Goal: Task Accomplishment & Management: Complete application form

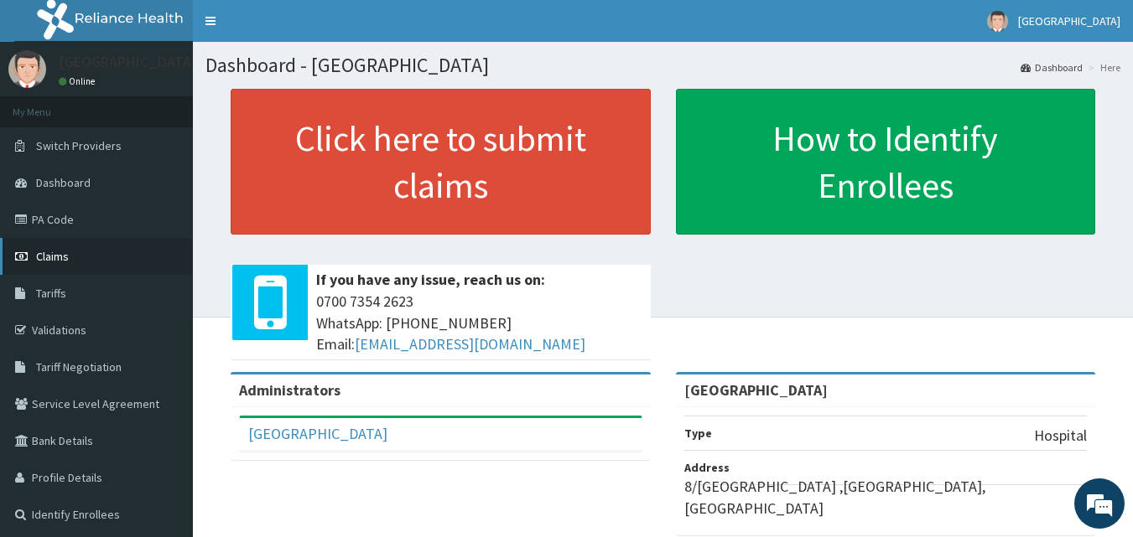
click at [56, 257] on span "Claims" at bounding box center [52, 256] width 33 height 15
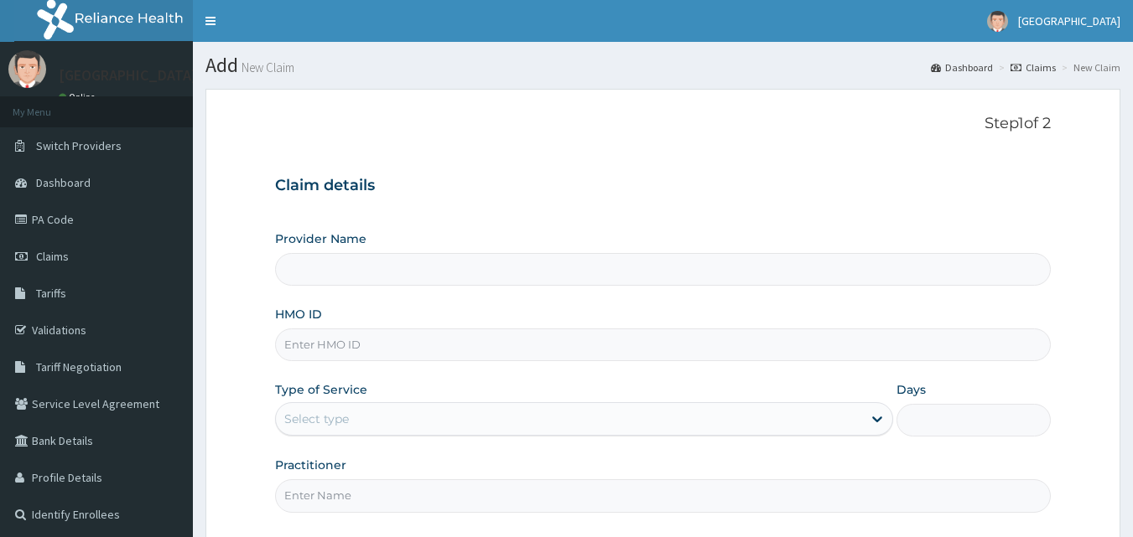
click at [357, 340] on input "HMO ID" at bounding box center [663, 345] width 776 height 33
type input "[GEOGRAPHIC_DATA]"
click at [605, 284] on input "[GEOGRAPHIC_DATA]" at bounding box center [663, 269] width 776 height 33
click at [350, 339] on input "HMO ID" at bounding box center [663, 345] width 776 height 33
type input "OHT/12191/D"
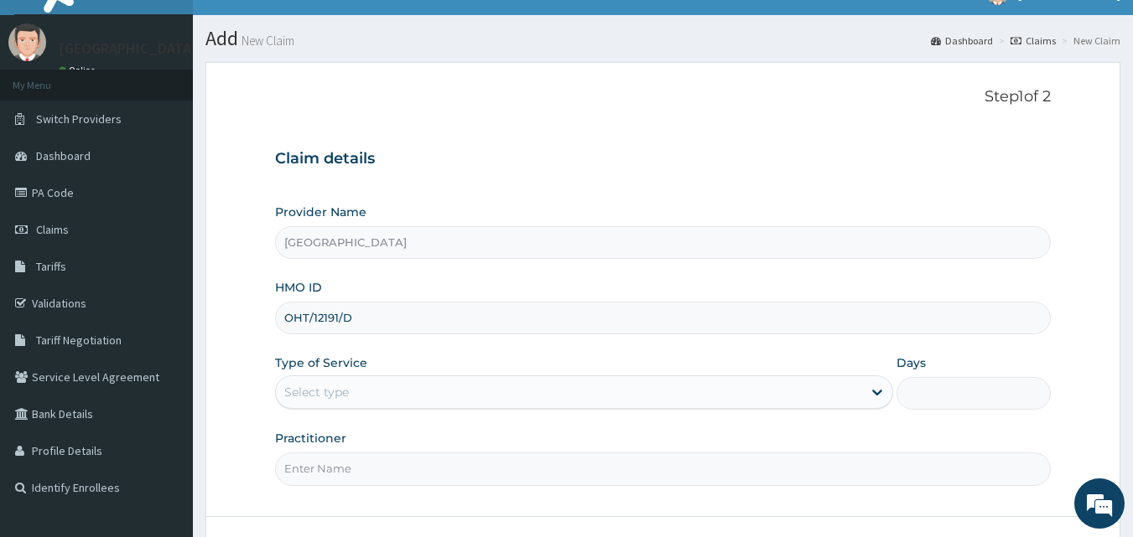
scroll to position [84, 0]
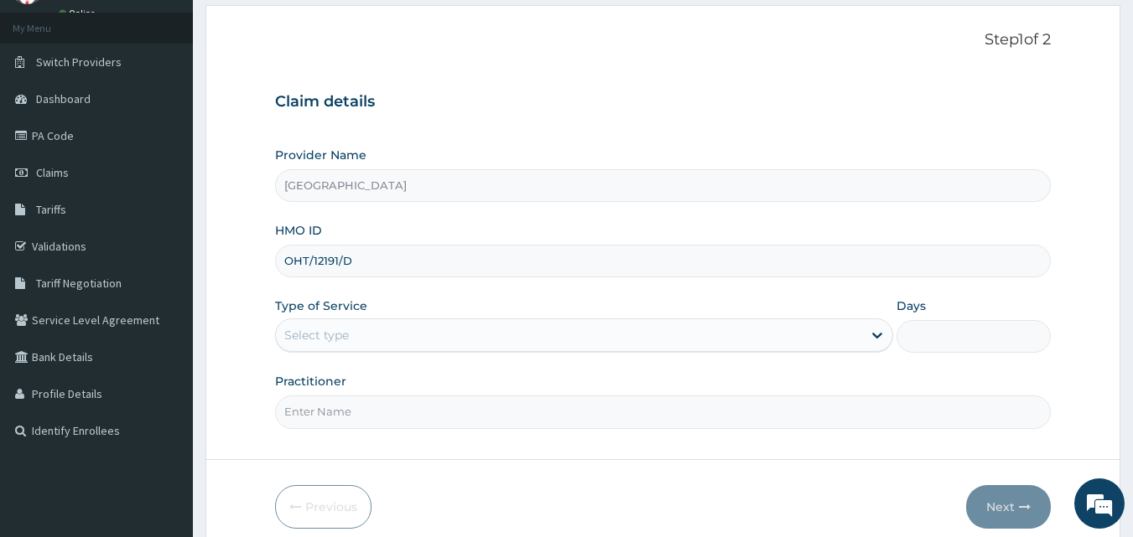
click at [381, 334] on div "Select type" at bounding box center [569, 335] width 586 height 27
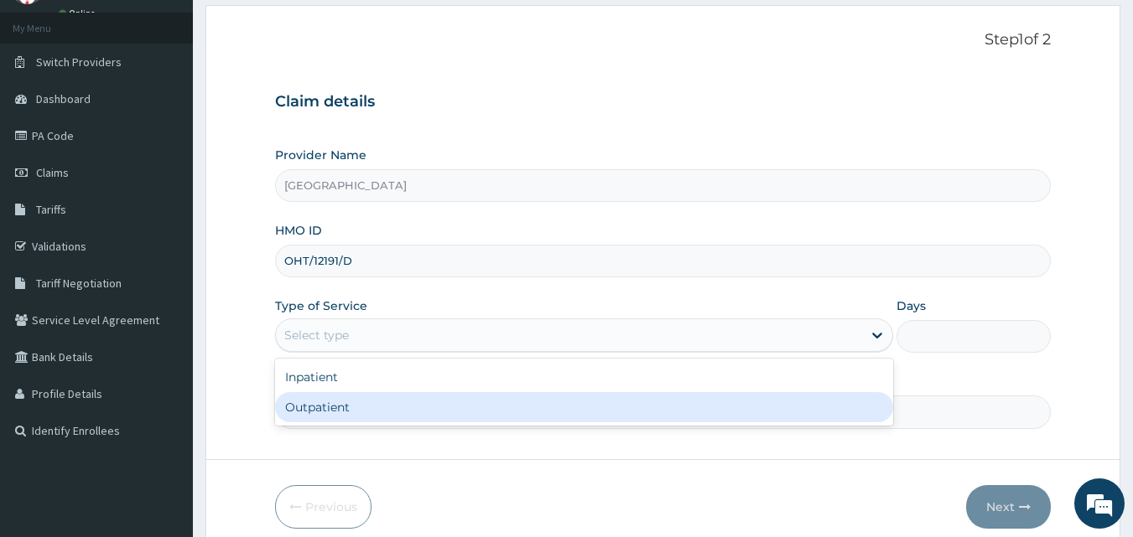
click at [335, 402] on div "Outpatient" at bounding box center [584, 407] width 618 height 30
type input "1"
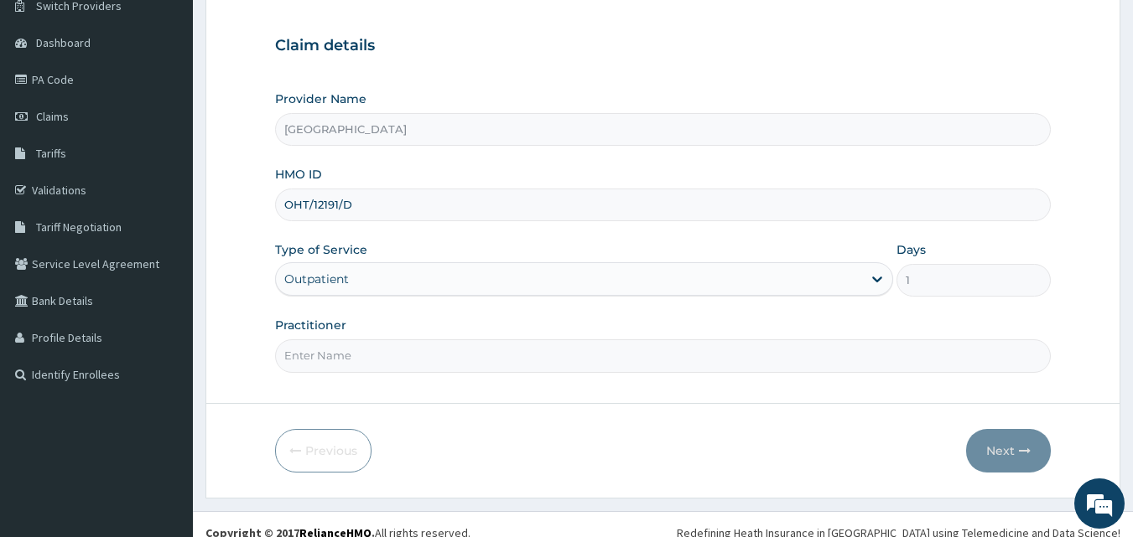
scroll to position [157, 0]
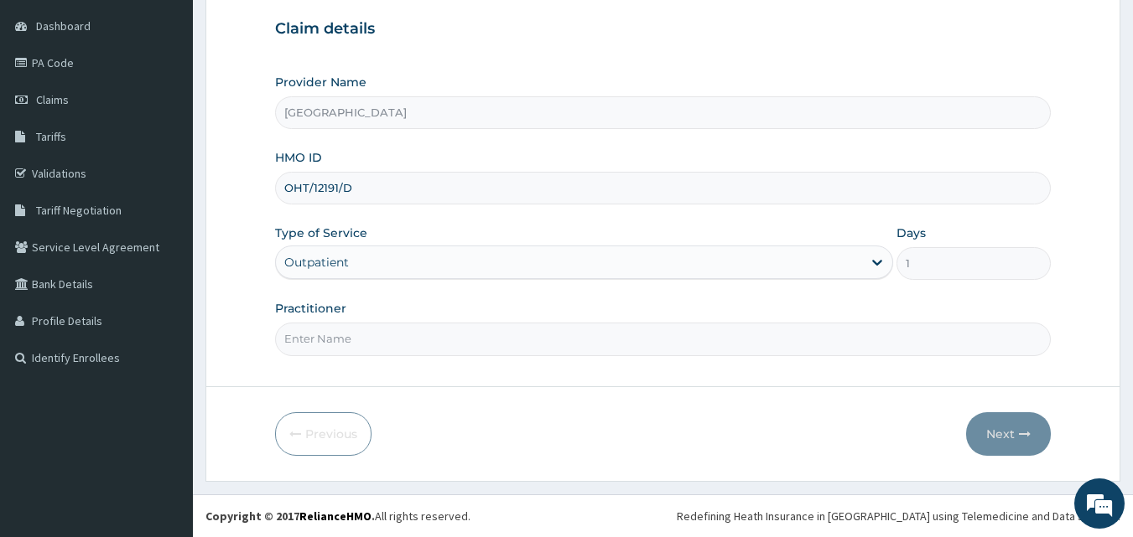
click at [387, 339] on input "Practitioner" at bounding box center [663, 339] width 776 height 33
type input "DR SHITTU"
click at [999, 439] on button "Next" at bounding box center [1008, 435] width 85 height 44
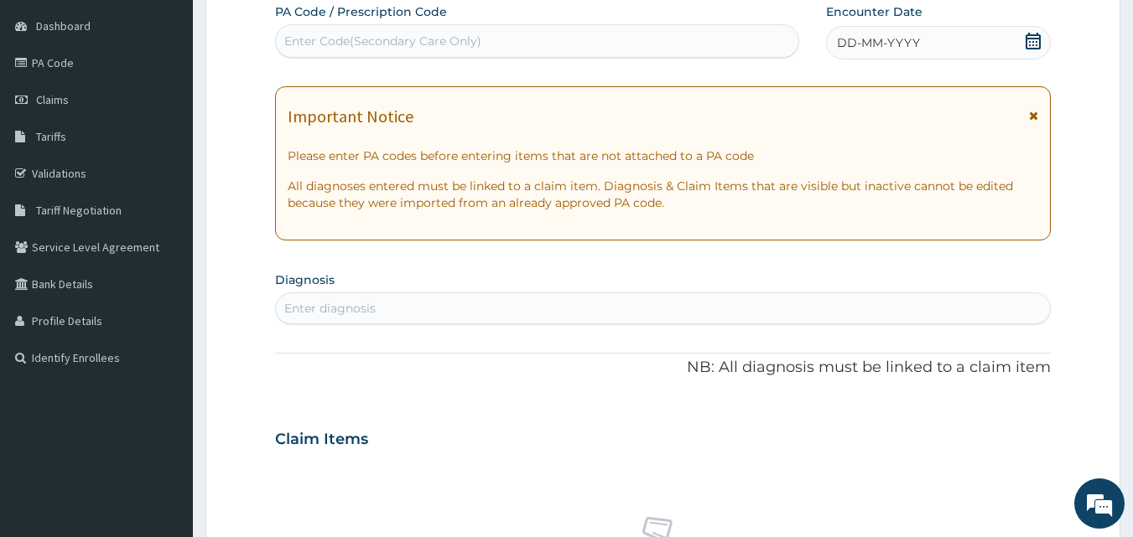
drag, startPoint x: 1035, startPoint y: 44, endPoint x: 1014, endPoint y: 58, distance: 24.9
click at [1035, 44] on icon at bounding box center [1033, 41] width 17 height 17
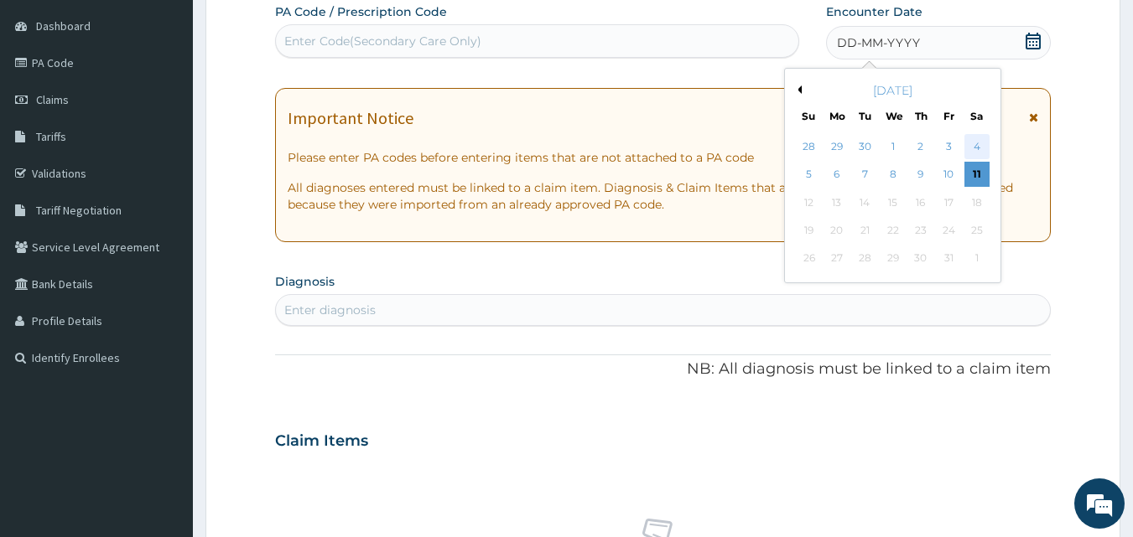
click at [980, 143] on div "4" at bounding box center [976, 146] width 25 height 25
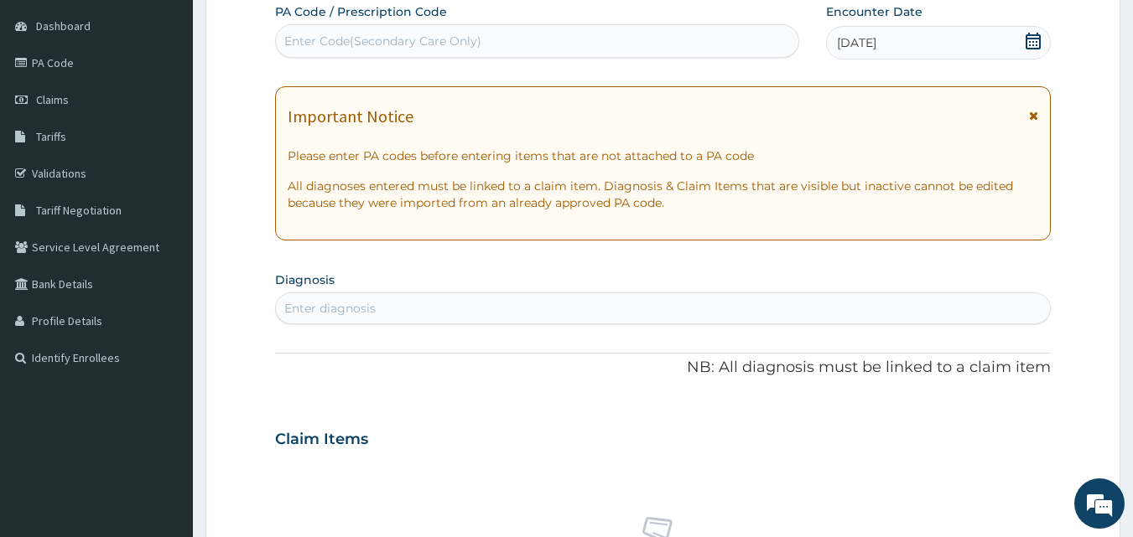
click at [351, 299] on div "Enter diagnosis" at bounding box center [663, 308] width 775 height 27
type input "MALARIA"
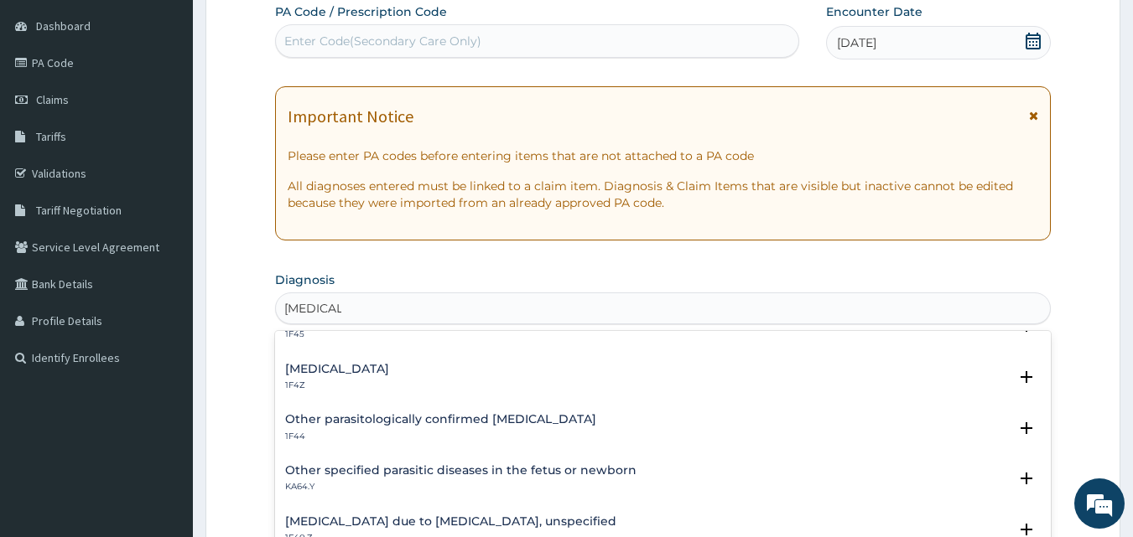
scroll to position [84, 0]
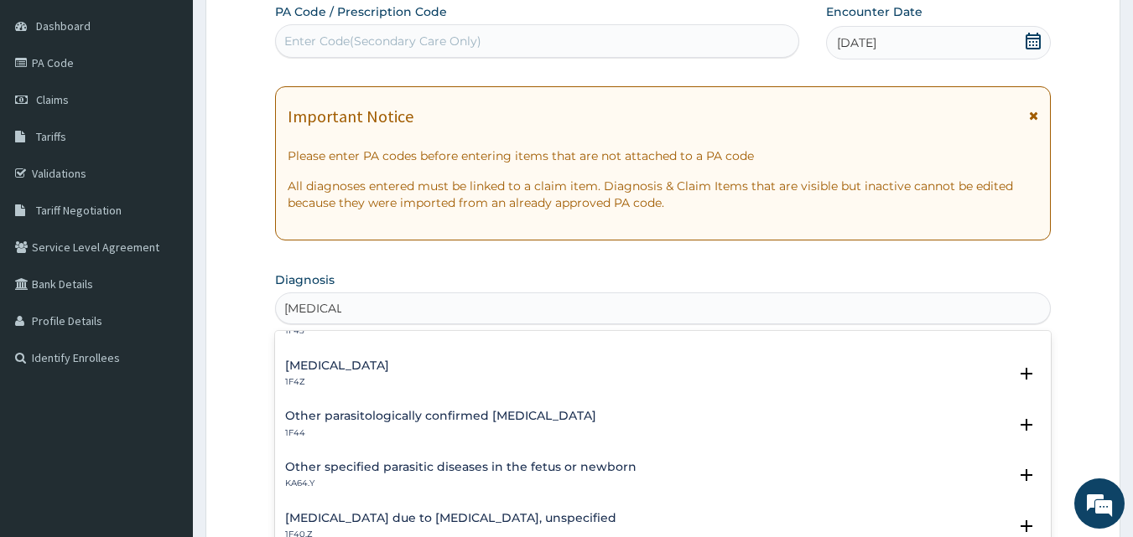
click at [357, 362] on h4 "Malaria, unspecified" at bounding box center [337, 366] width 104 height 13
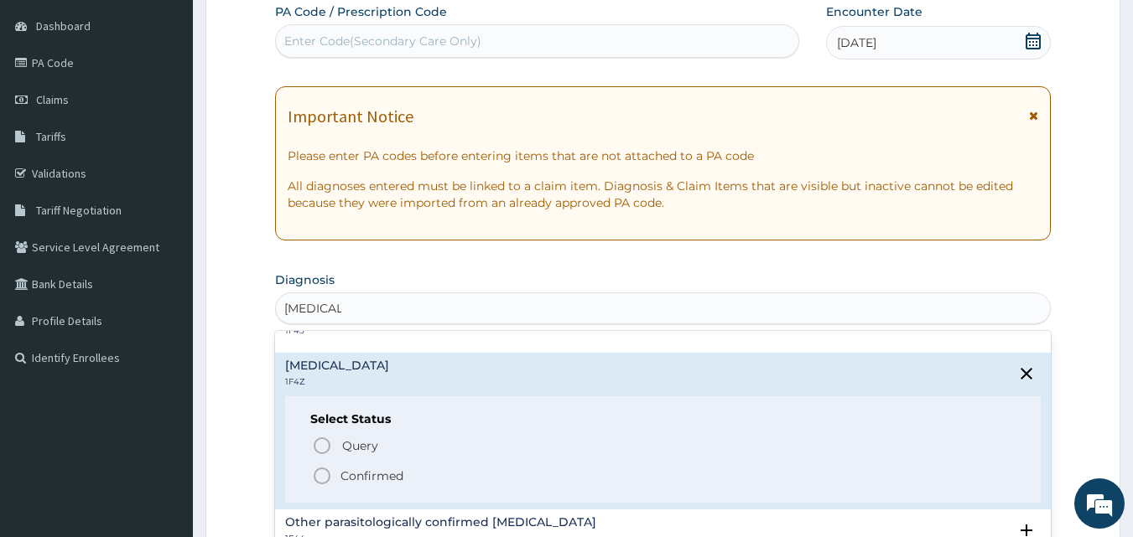
click at [324, 474] on icon "status option filled" at bounding box center [322, 476] width 20 height 20
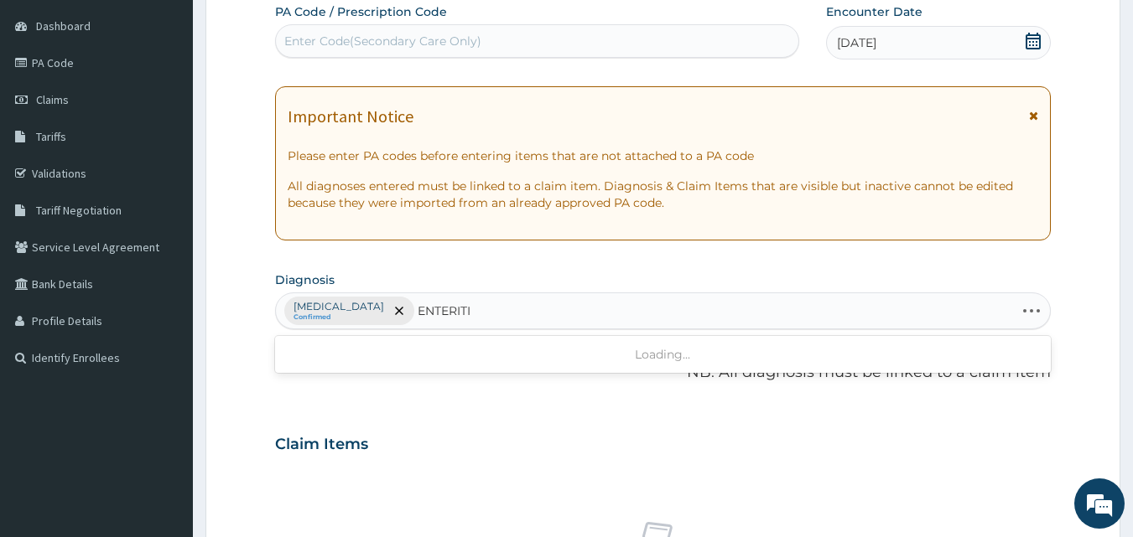
type input "ENTERITIS"
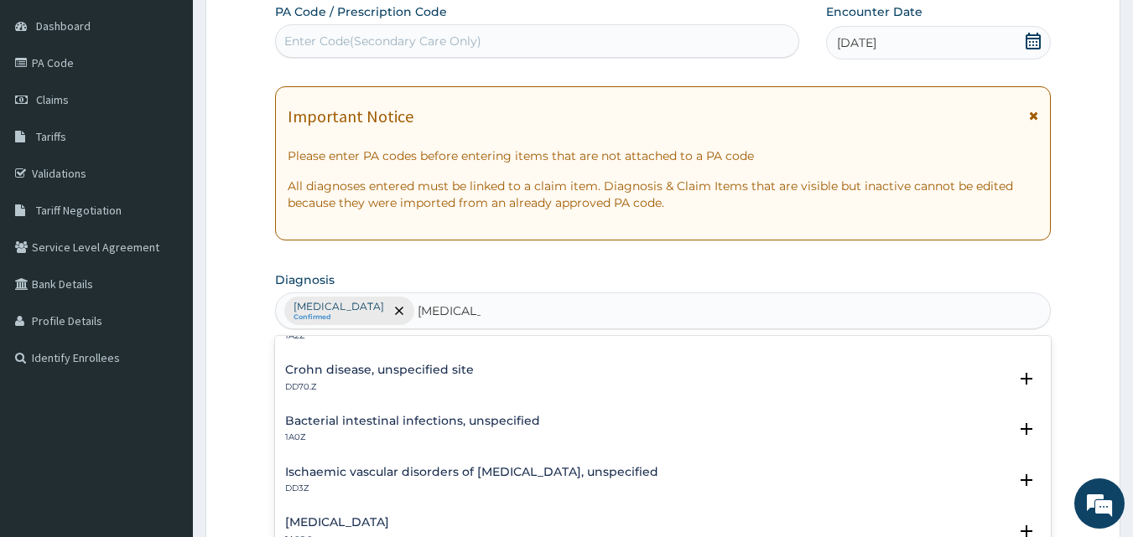
click at [397, 416] on h4 "Bacterial intestinal infections, unspecified" at bounding box center [412, 421] width 255 height 13
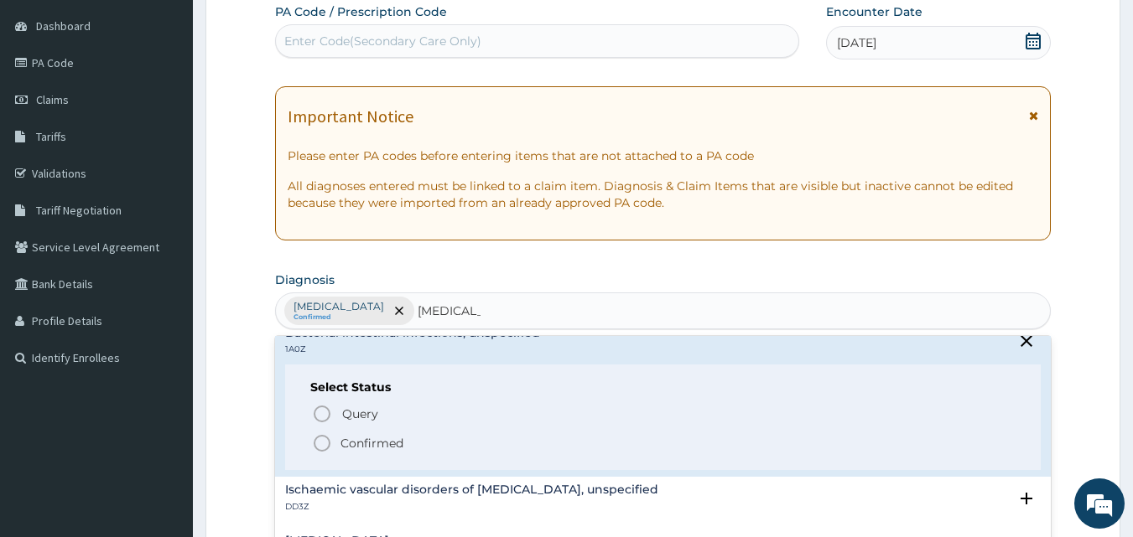
scroll to position [168, 0]
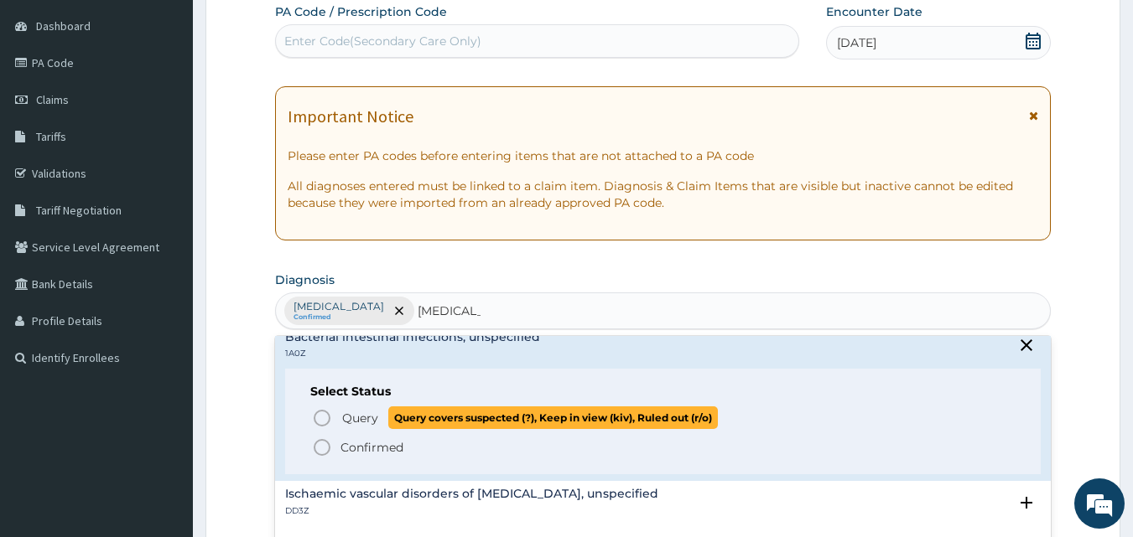
click at [319, 419] on icon "status option query" at bounding box center [322, 418] width 20 height 20
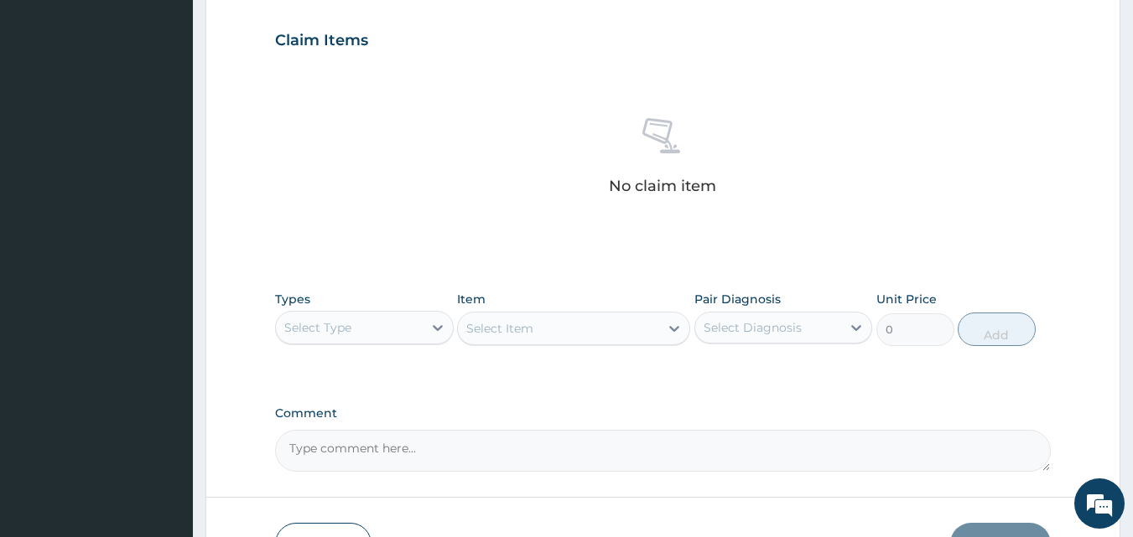
scroll to position [660, 0]
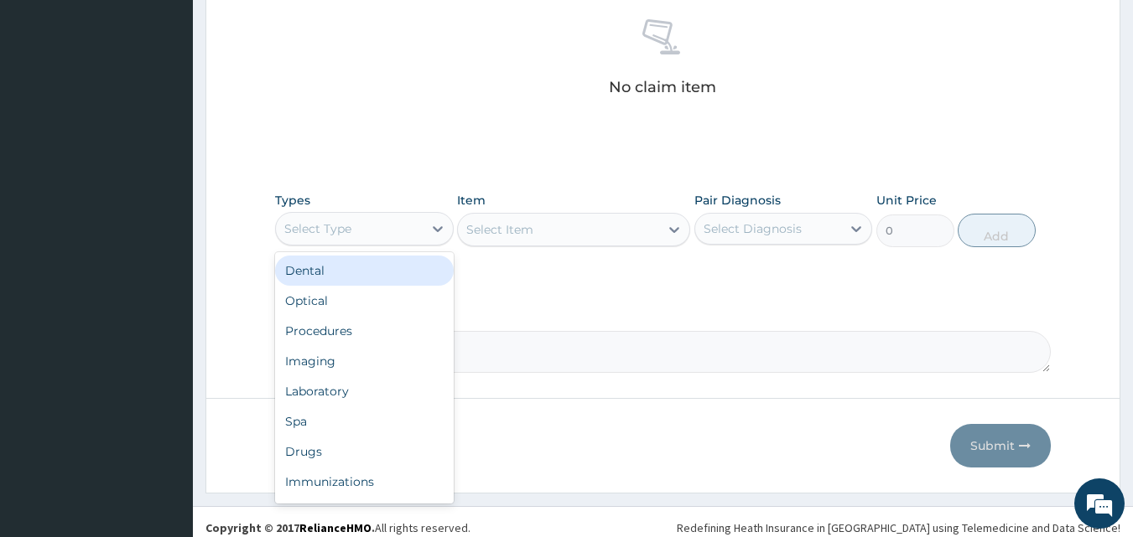
click at [418, 225] on div "Select Type" at bounding box center [349, 228] width 147 height 27
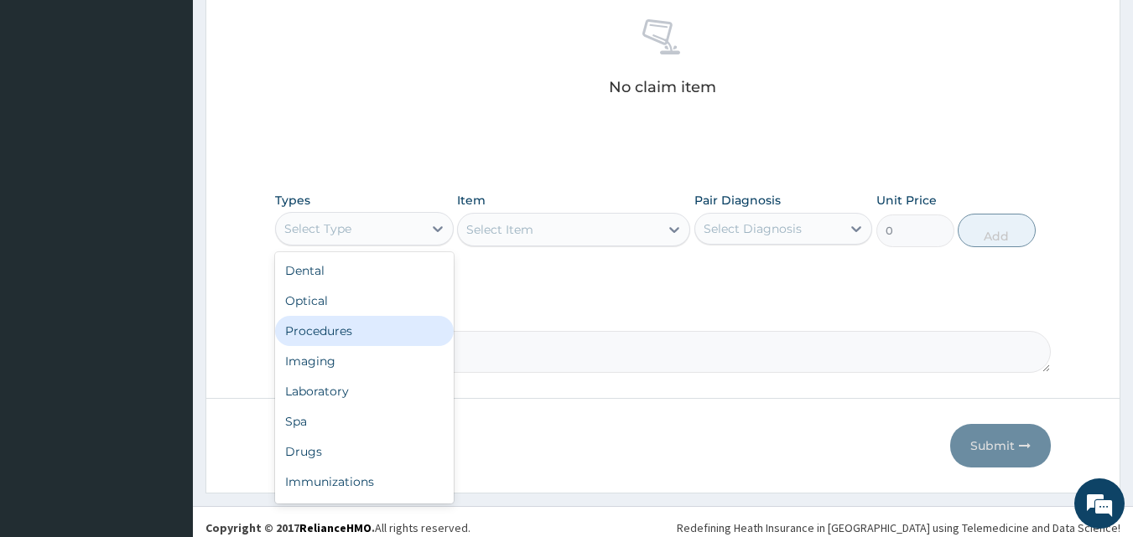
click at [352, 330] on div "Procedures" at bounding box center [364, 331] width 179 height 30
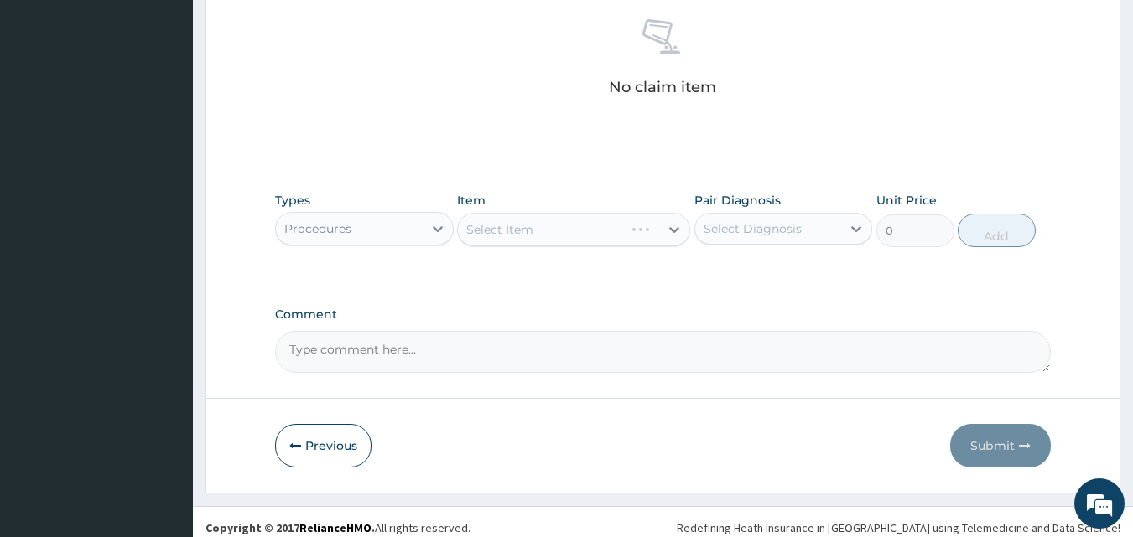
click at [662, 227] on div "Select Item" at bounding box center [573, 230] width 233 height 34
click at [652, 228] on div "Select Item" at bounding box center [558, 229] width 201 height 27
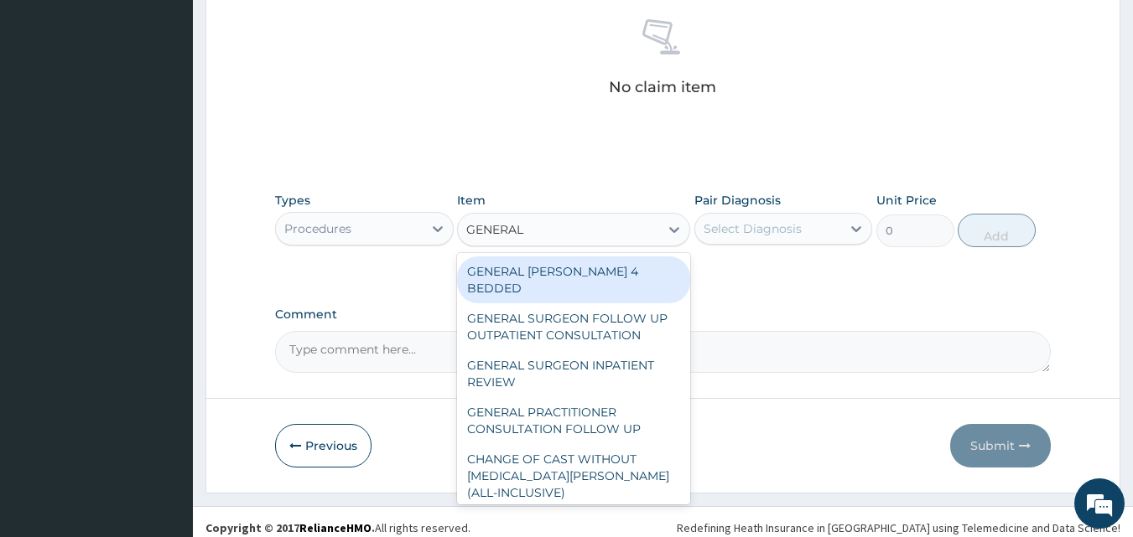
type input "GENERAL P"
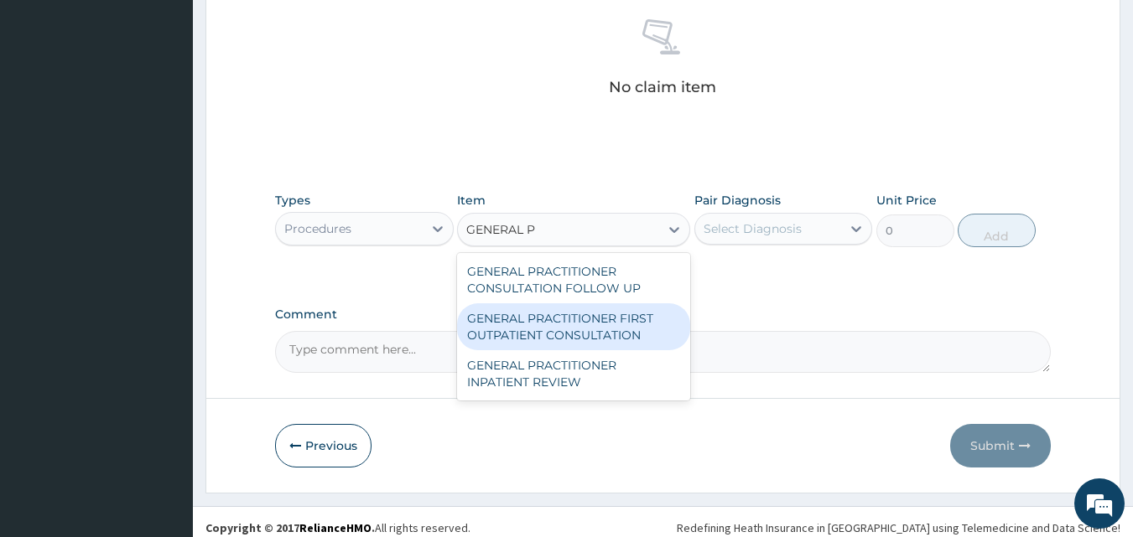
drag, startPoint x: 615, startPoint y: 337, endPoint x: 708, endPoint y: 271, distance: 114.2
click at [615, 336] on div "GENERAL PRACTITIONER FIRST OUTPATIENT CONSULTATION" at bounding box center [573, 327] width 233 height 47
type input "3750"
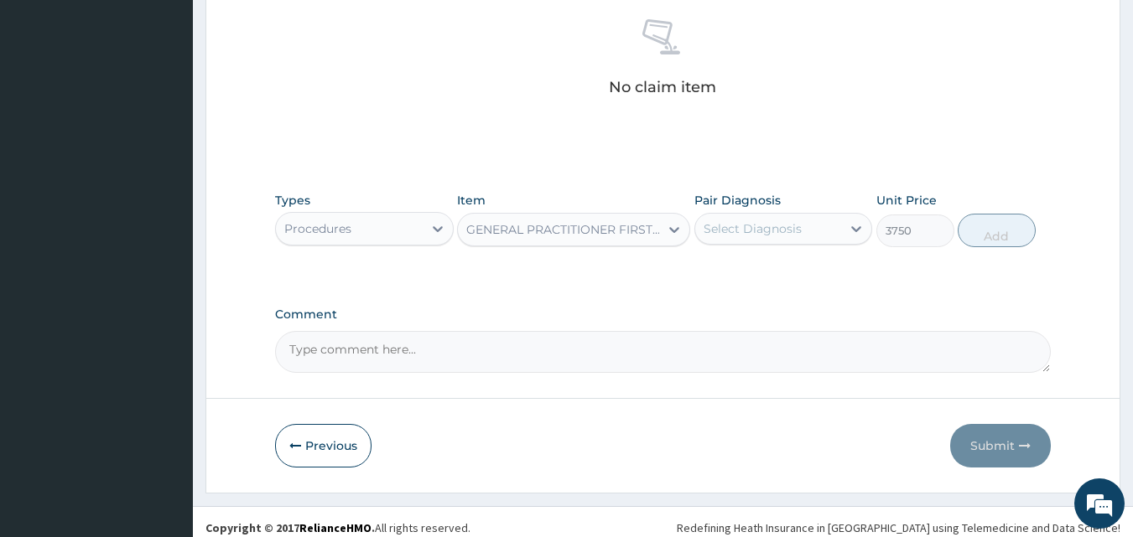
drag, startPoint x: 843, startPoint y: 227, endPoint x: 822, endPoint y: 245, distance: 27.4
click at [837, 232] on div "Select Diagnosis" at bounding box center [783, 229] width 179 height 32
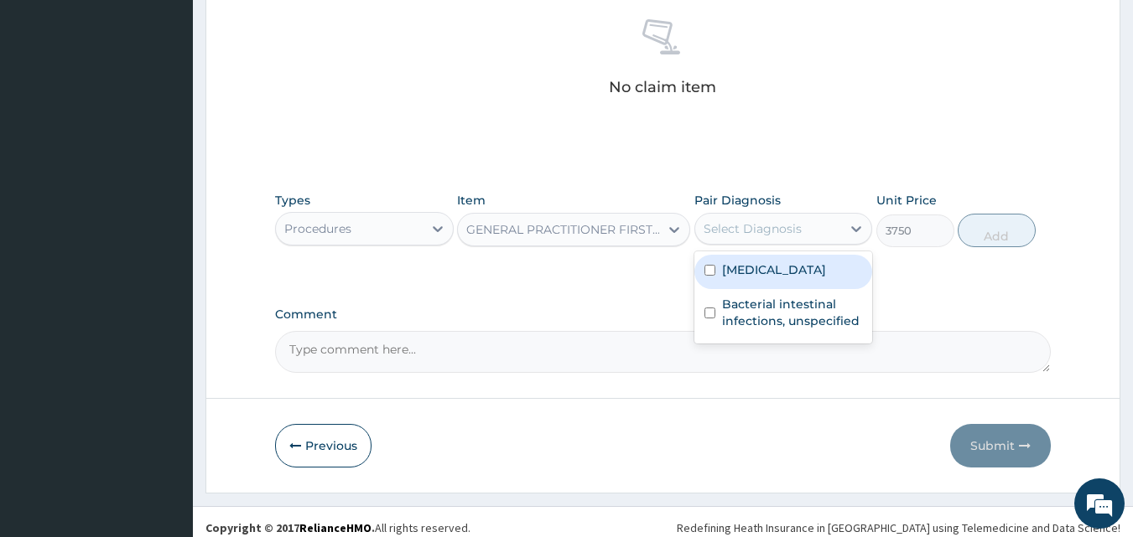
click at [781, 283] on div "Malaria, unspecified" at bounding box center [783, 272] width 179 height 34
checkbox input "true"
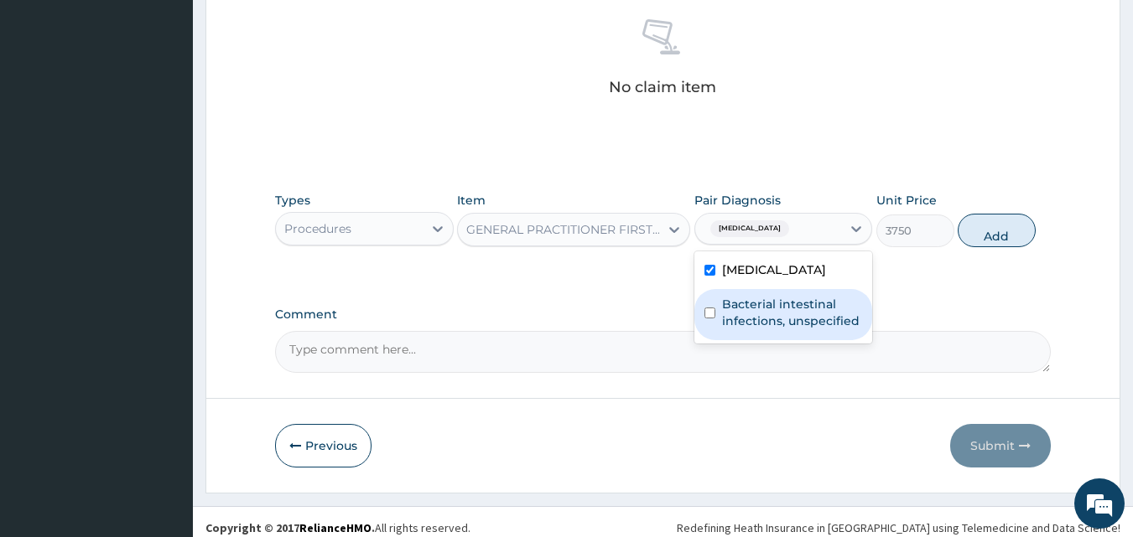
click at [770, 321] on label "Bacterial intestinal infections, unspecified" at bounding box center [792, 313] width 141 height 34
checkbox input "true"
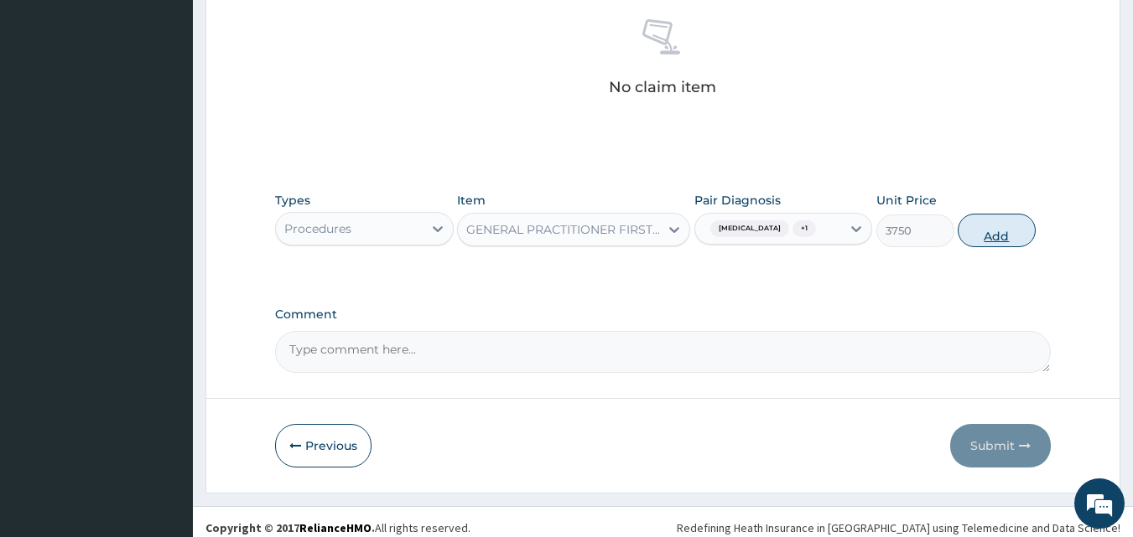
click at [1004, 233] on button "Add" at bounding box center [997, 231] width 78 height 34
type input "0"
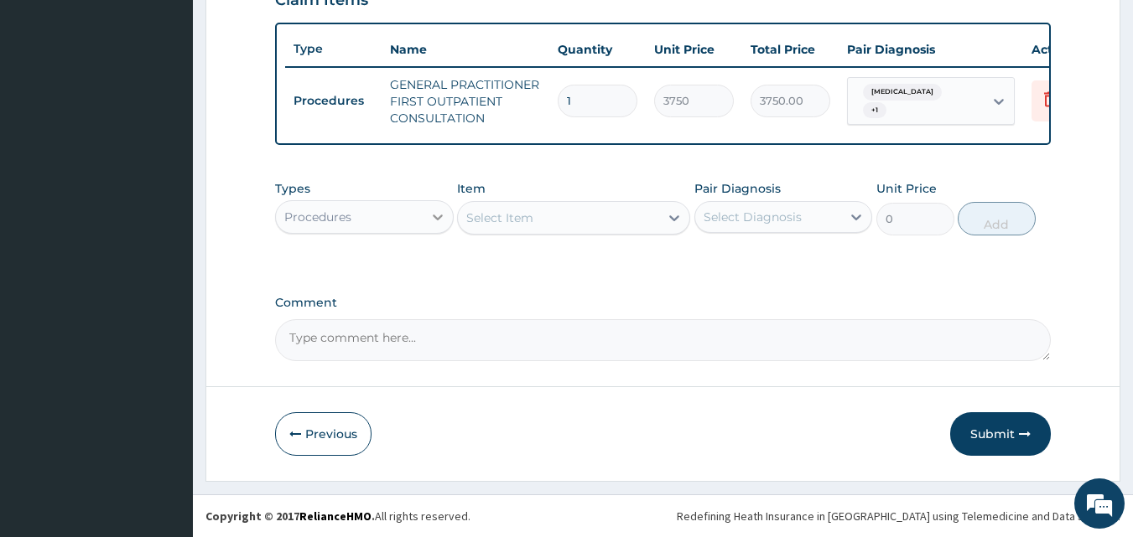
click at [429, 207] on div at bounding box center [438, 217] width 30 height 30
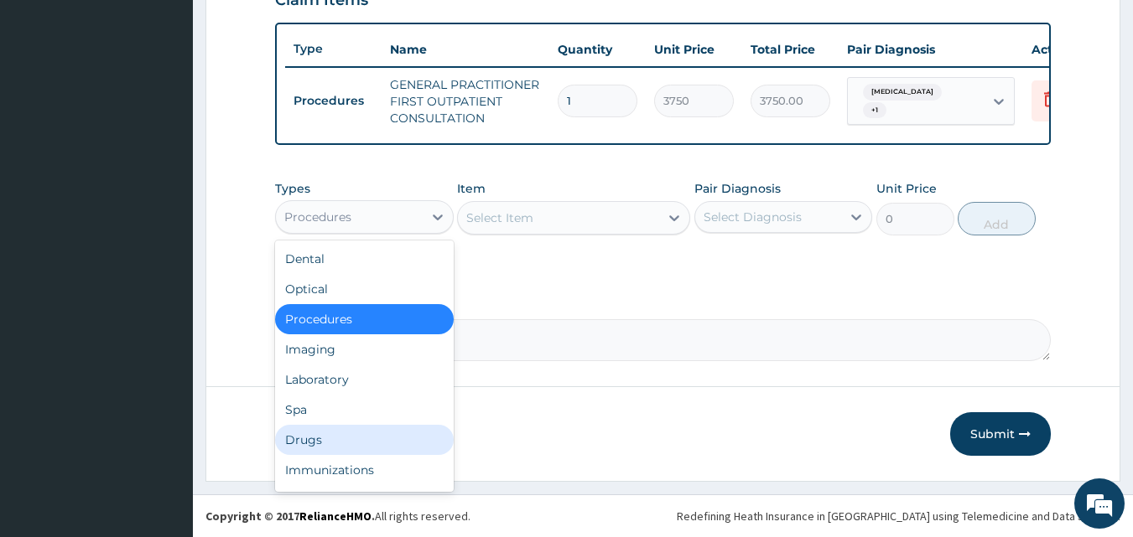
drag, startPoint x: 330, startPoint y: 442, endPoint x: 513, endPoint y: 357, distance: 202.2
click at [339, 439] on div "Drugs" at bounding box center [364, 440] width 179 height 30
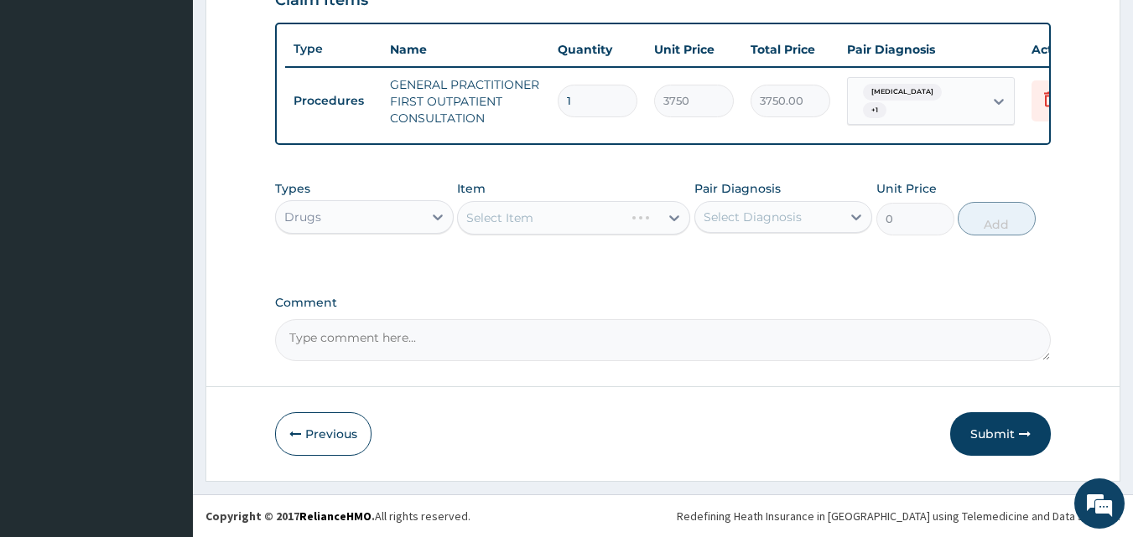
click at [657, 215] on div "Select Item" at bounding box center [573, 218] width 233 height 34
click at [669, 215] on icon at bounding box center [674, 218] width 17 height 17
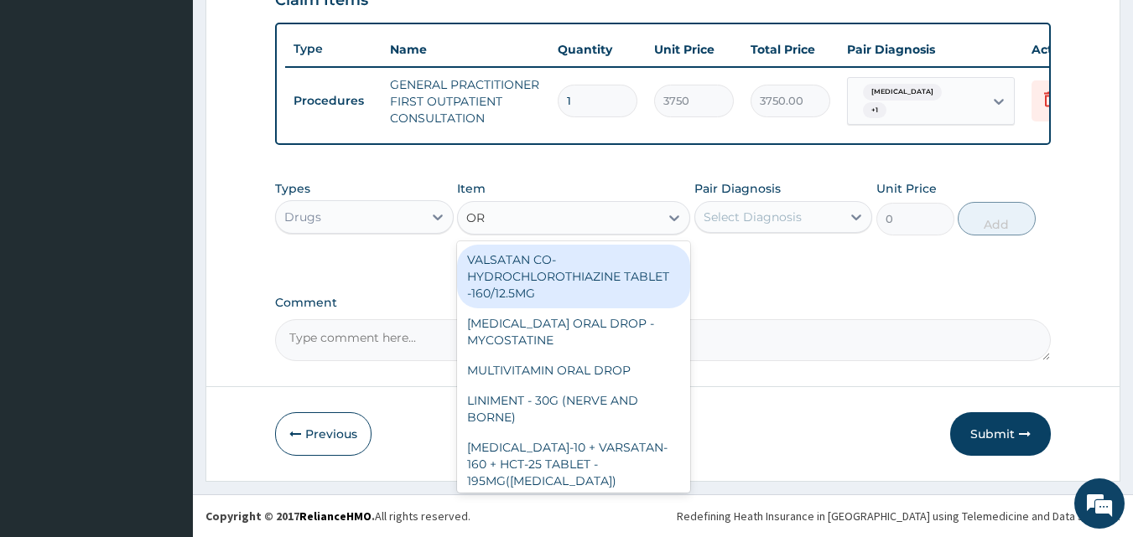
type input "ORS"
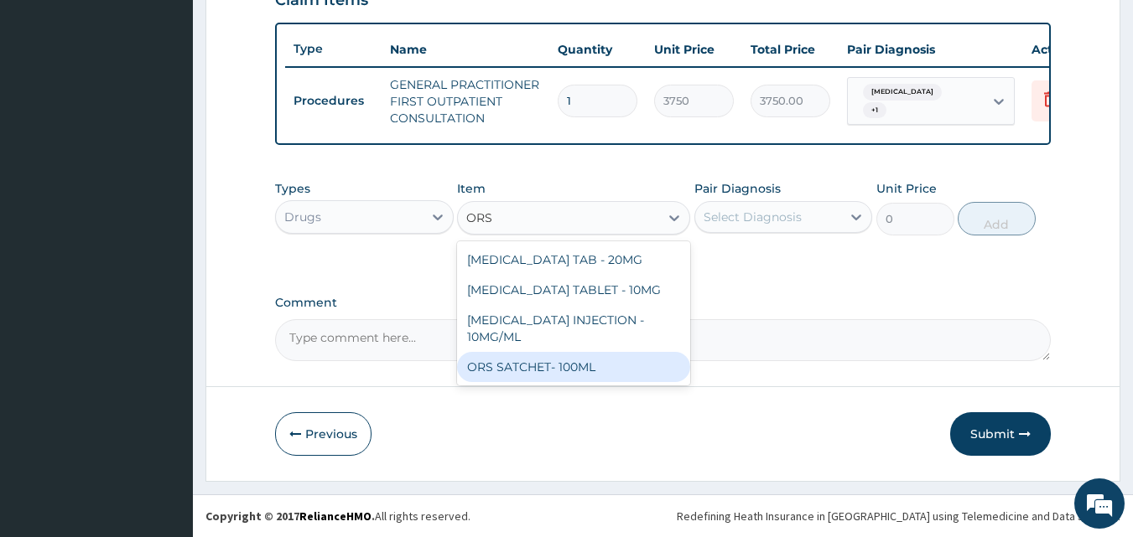
click at [582, 352] on div "ORS SATCHET- 100ML" at bounding box center [573, 367] width 233 height 30
type input "112"
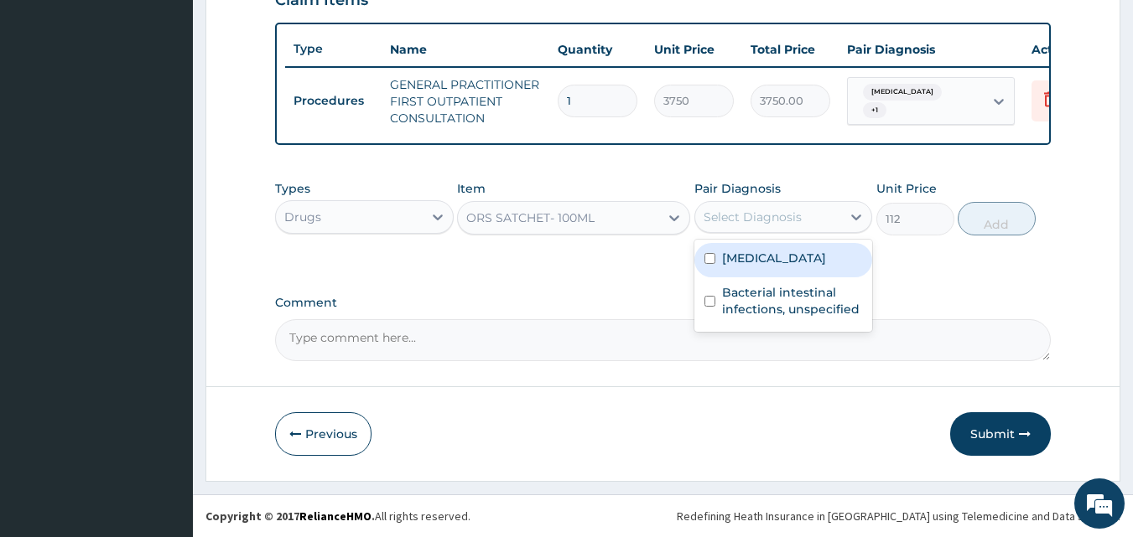
click at [784, 213] on div "Select Diagnosis" at bounding box center [752, 217] width 98 height 17
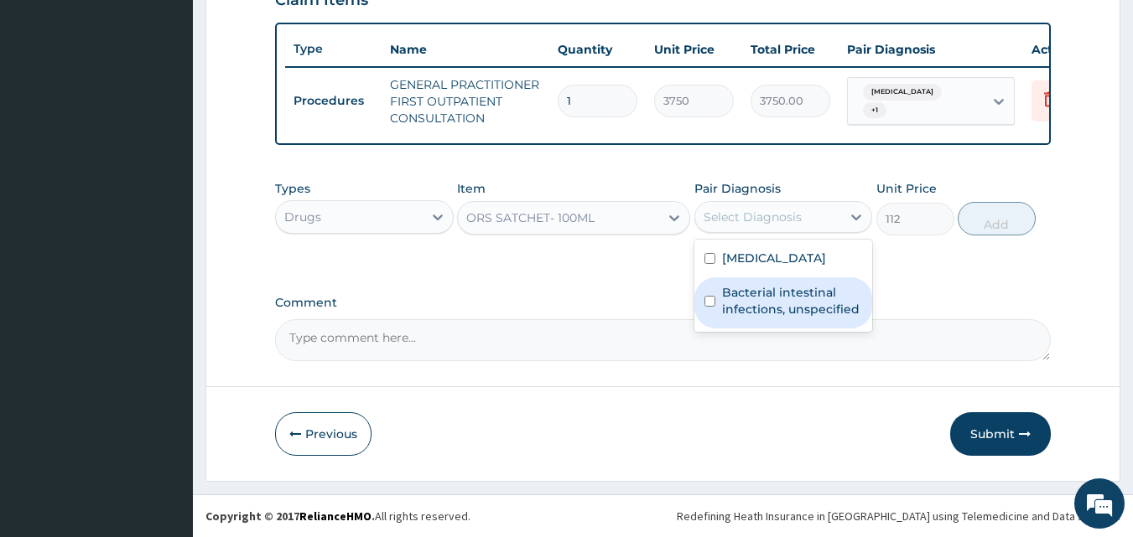
drag, startPoint x: 763, startPoint y: 302, endPoint x: 848, endPoint y: 274, distance: 89.1
click at [771, 300] on label "Bacterial intestinal infections, unspecified" at bounding box center [792, 301] width 141 height 34
checkbox input "true"
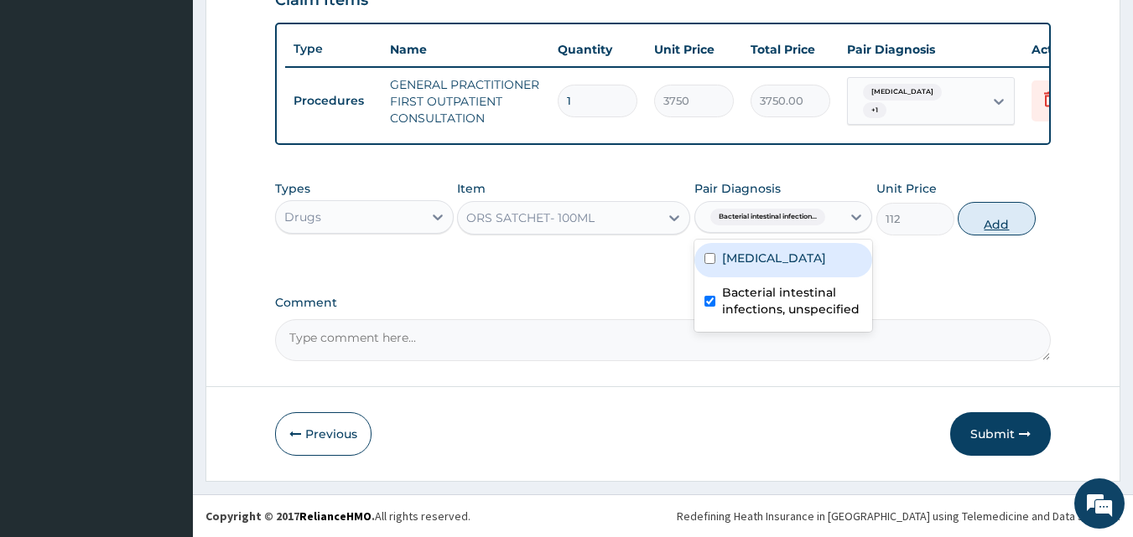
click at [982, 213] on button "Add" at bounding box center [997, 219] width 78 height 34
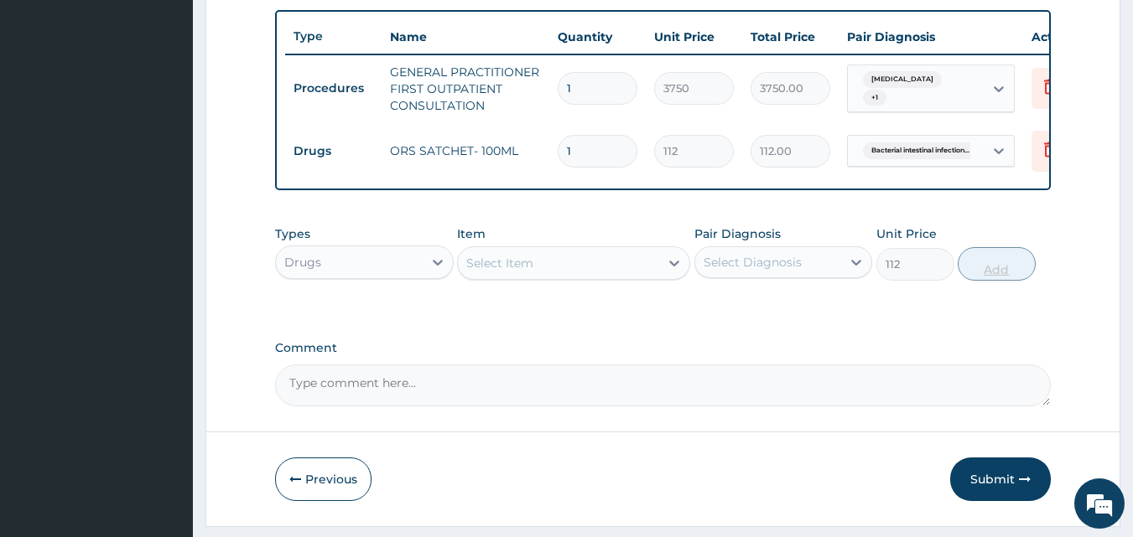
type input "0"
type input "0.00"
type input "2"
type input "224.00"
type input "2"
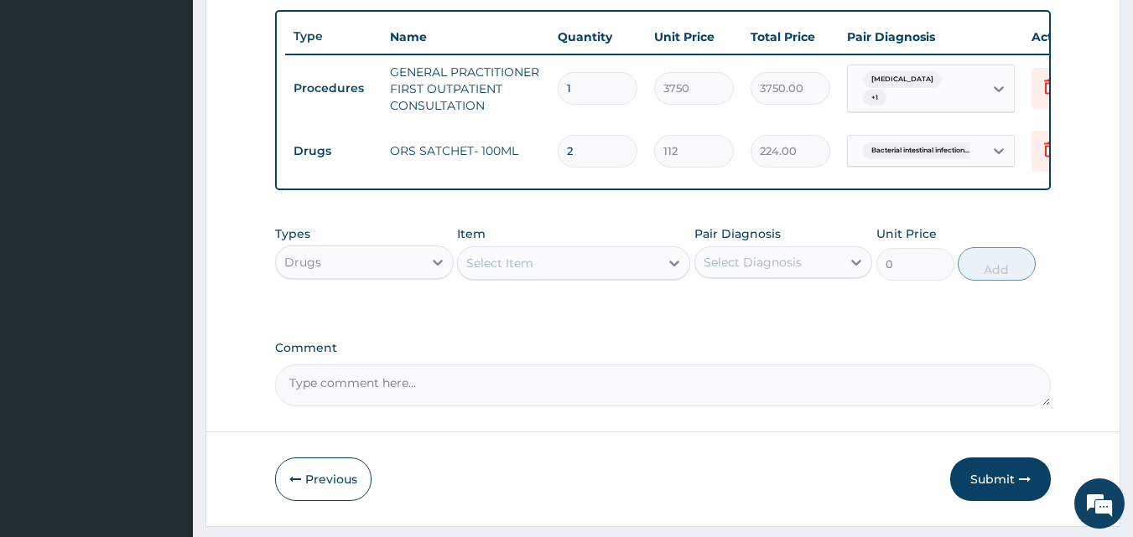
click at [655, 267] on div "Select Item" at bounding box center [558, 263] width 201 height 27
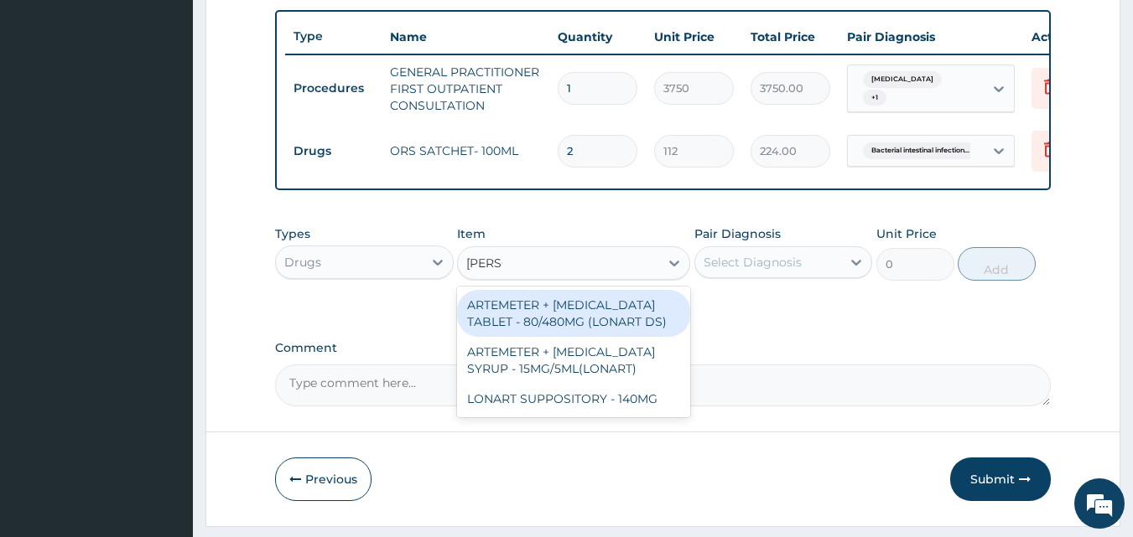
type input "LONAR"
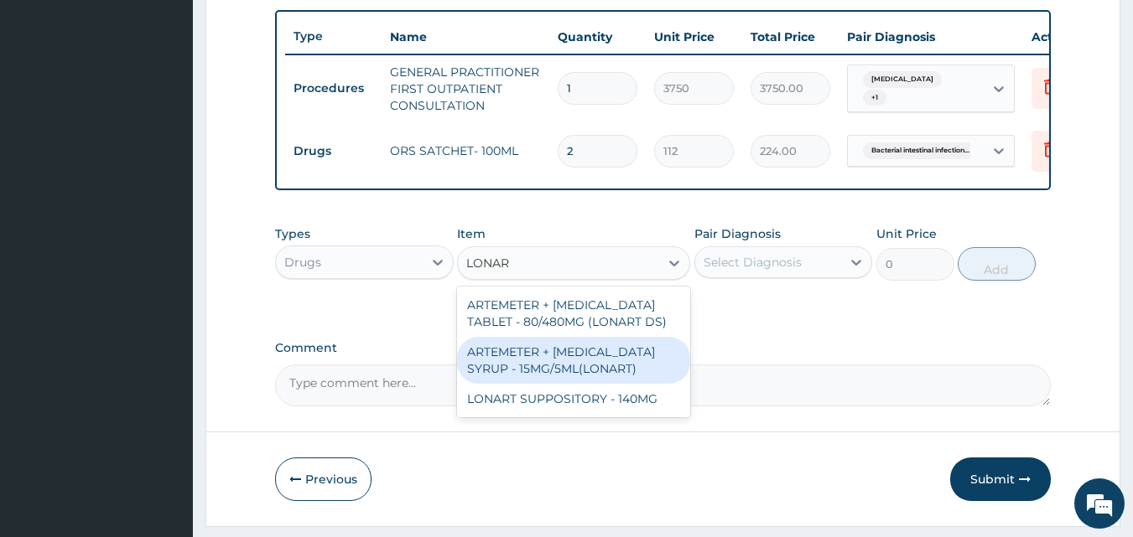
click at [554, 376] on div "ARTEMETER + [MEDICAL_DATA] SYRUP - 15MG/5ML(LONART)" at bounding box center [573, 360] width 233 height 47
type input "1680"
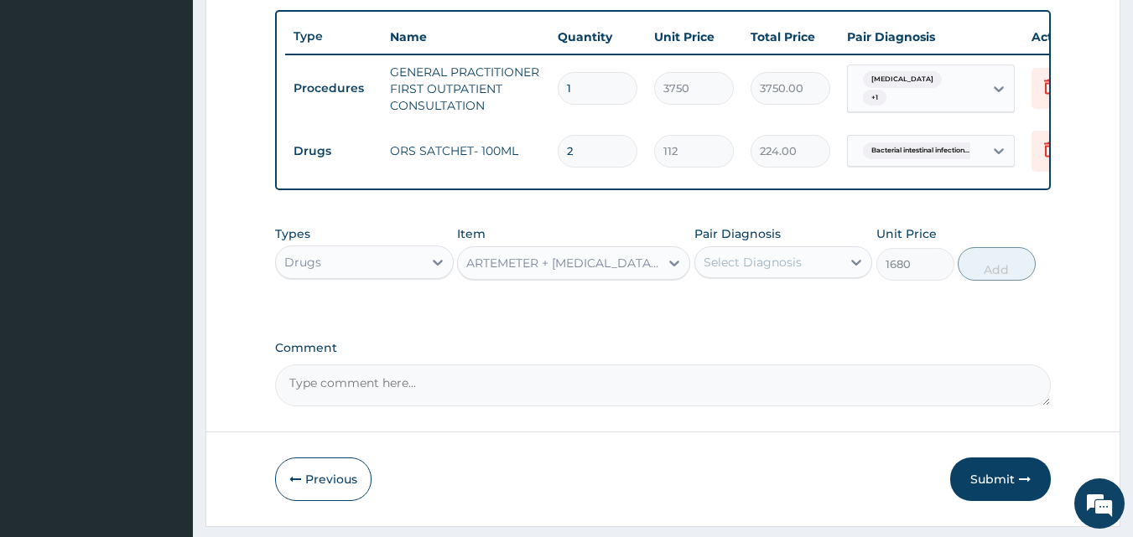
click at [782, 271] on div "Select Diagnosis" at bounding box center [752, 262] width 98 height 17
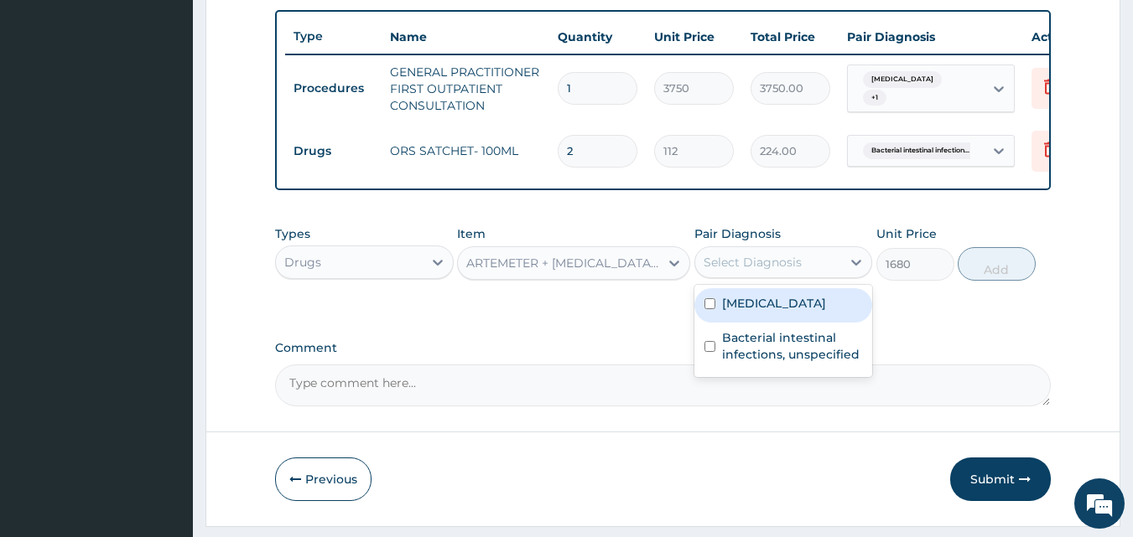
drag, startPoint x: 755, startPoint y: 319, endPoint x: 872, endPoint y: 310, distance: 116.9
click at [756, 312] on label "Malaria, unspecified" at bounding box center [774, 303] width 104 height 17
checkbox input "true"
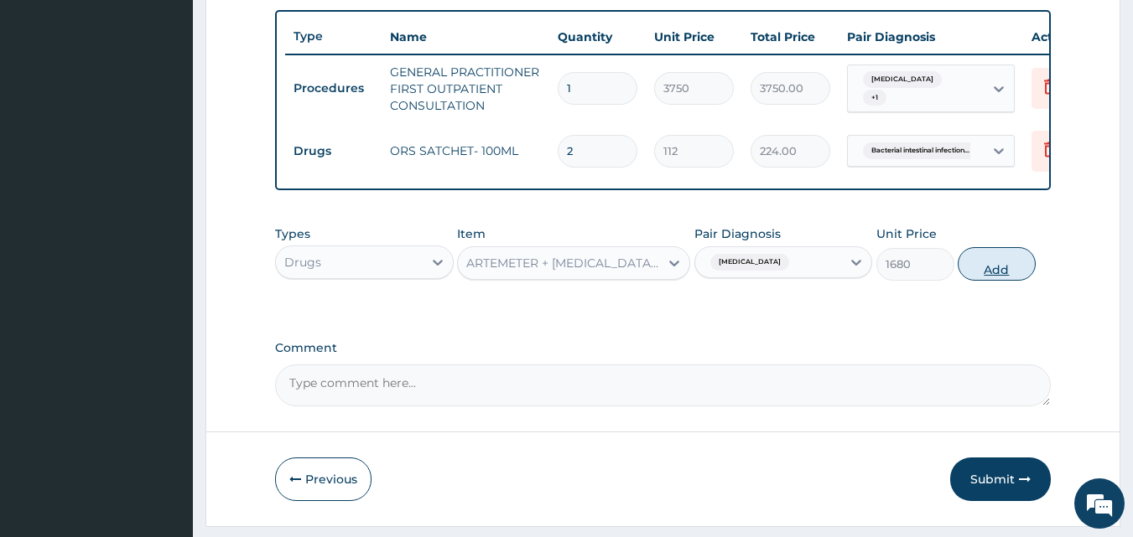
click at [994, 281] on button "Add" at bounding box center [997, 264] width 78 height 34
type input "0"
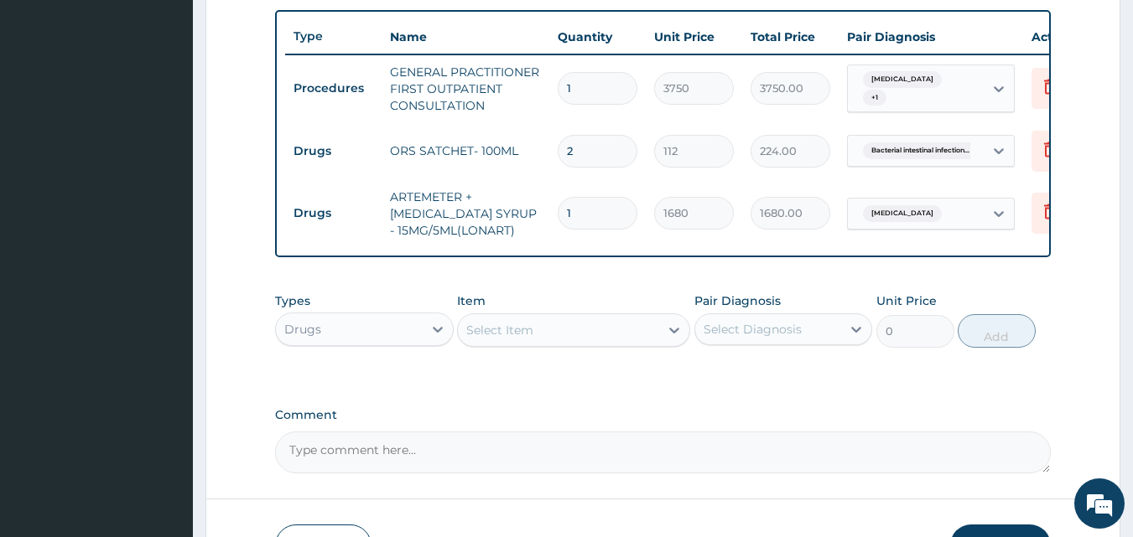
click at [639, 336] on div "Select Item" at bounding box center [558, 330] width 201 height 27
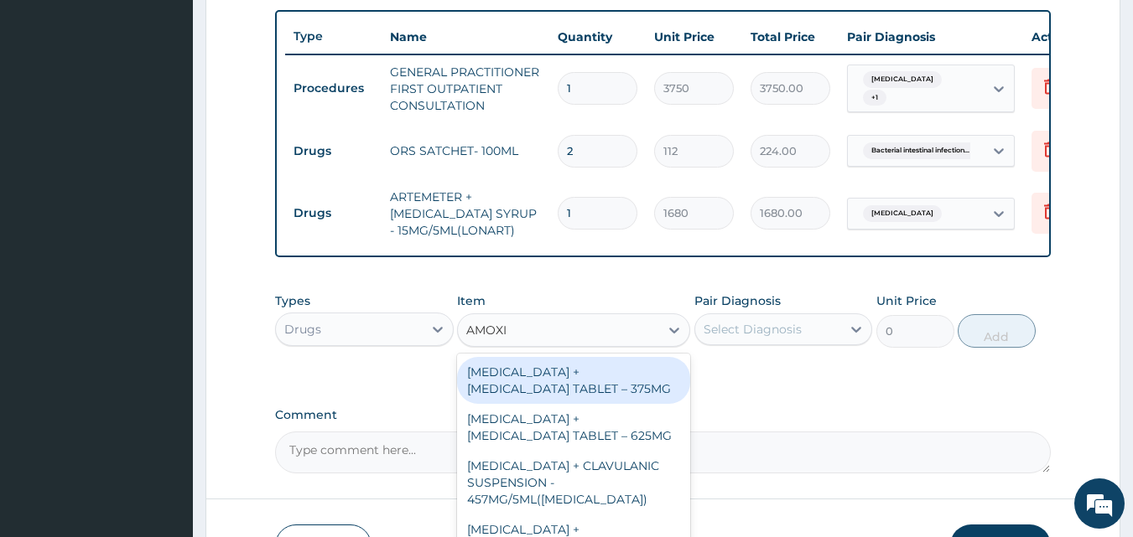
type input "AMOXIL"
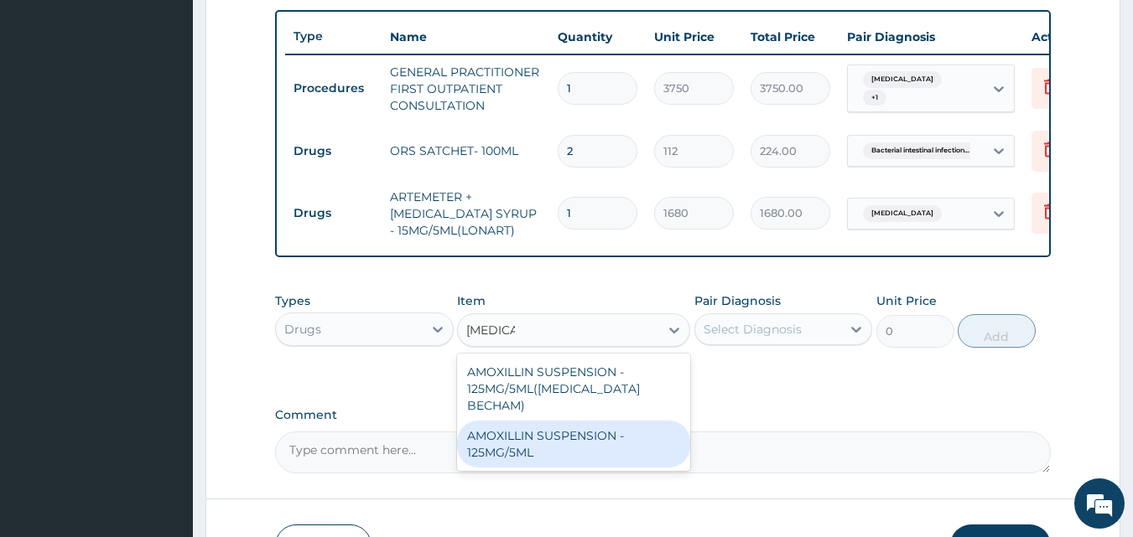
click at [529, 433] on div "AMOXILLIN SUSPENSION - 125MG/5ML" at bounding box center [573, 444] width 233 height 47
type input "840"
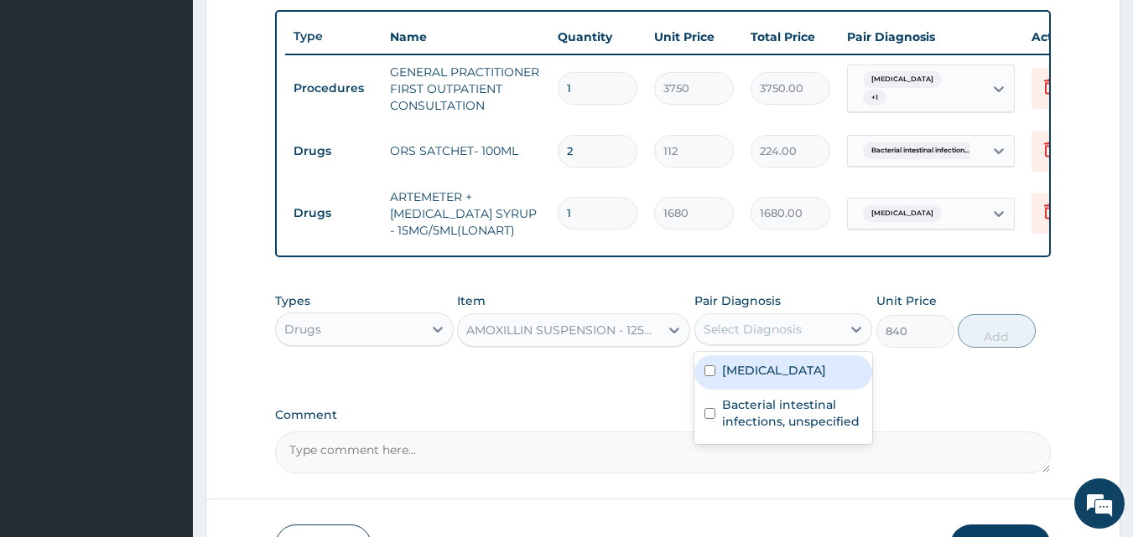
click at [797, 335] on div "Select Diagnosis" at bounding box center [752, 329] width 98 height 17
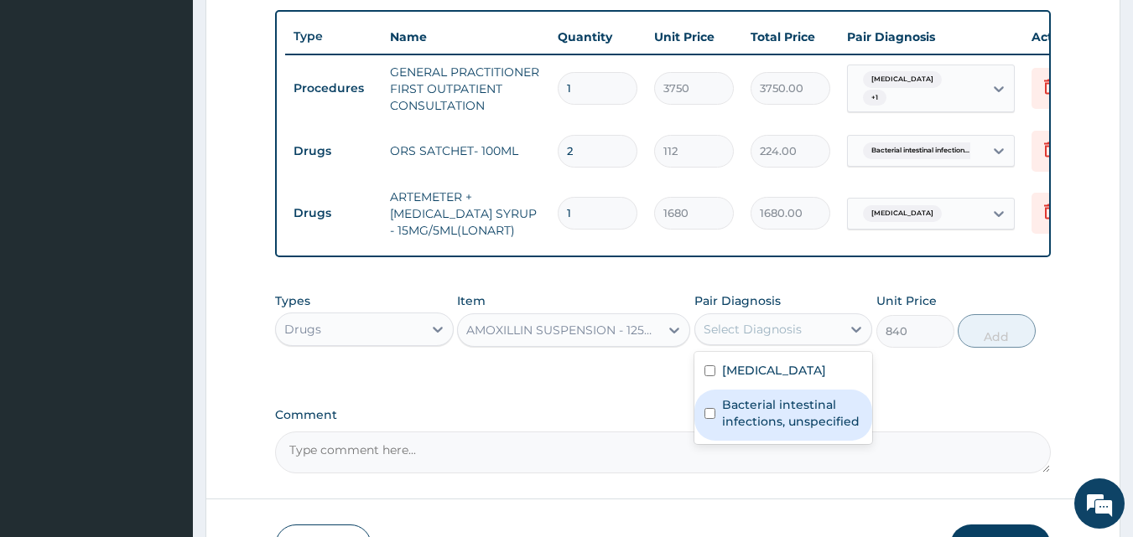
drag, startPoint x: 749, startPoint y: 431, endPoint x: 857, endPoint y: 395, distance: 114.0
click at [759, 426] on label "Bacterial intestinal infections, unspecified" at bounding box center [792, 414] width 141 height 34
checkbox input "true"
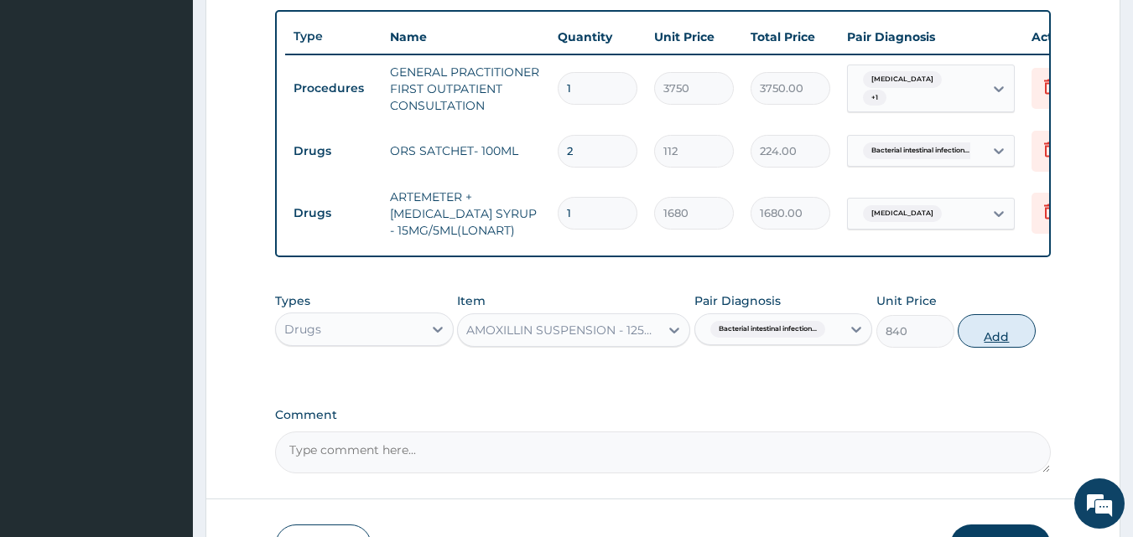
click at [989, 343] on button "Add" at bounding box center [997, 331] width 78 height 34
type input "0"
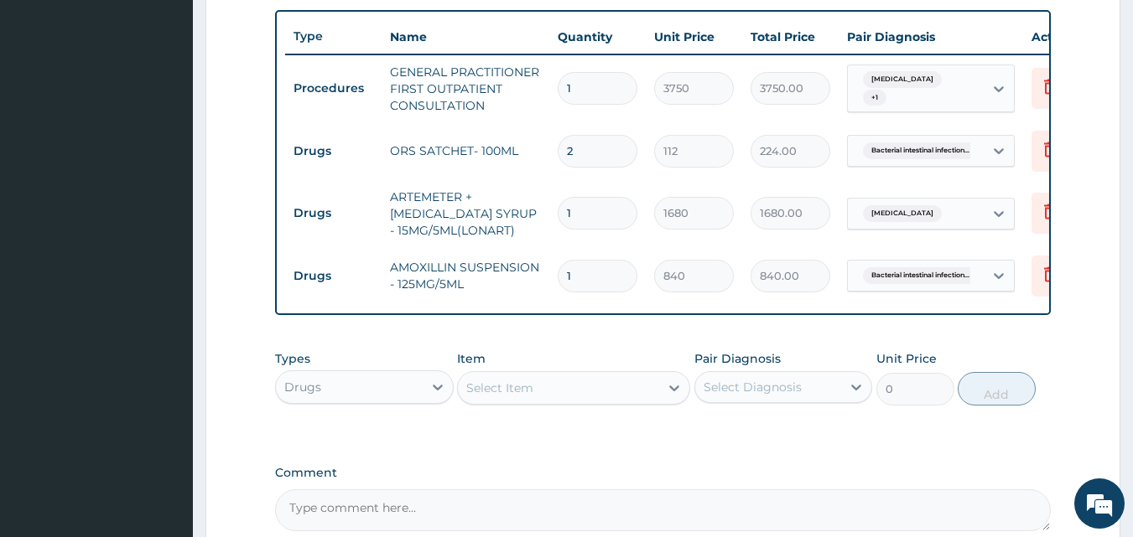
click at [641, 401] on div "Select Item" at bounding box center [558, 388] width 201 height 27
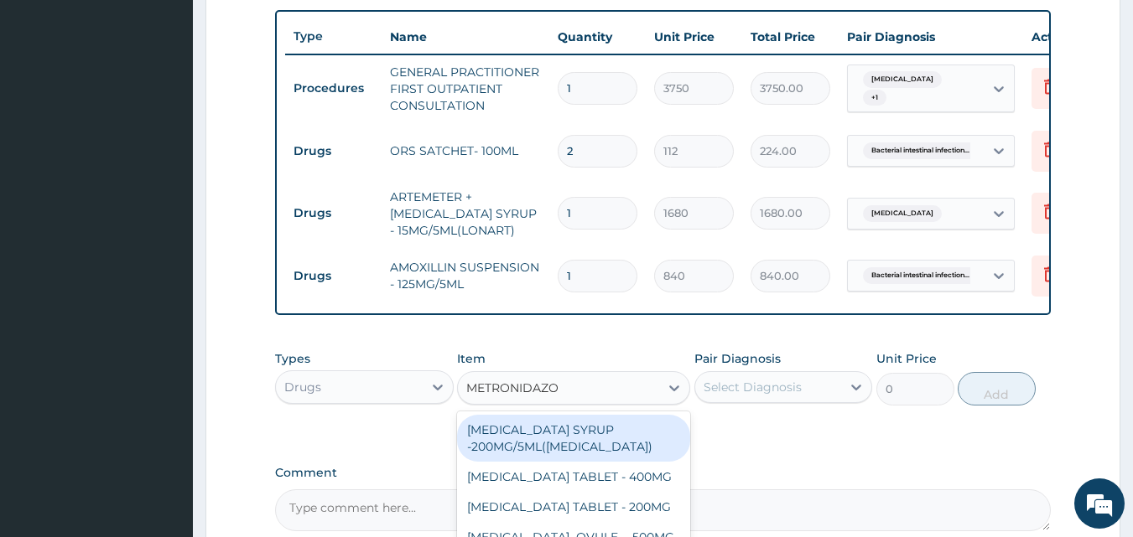
type input "METRONIDAZOL"
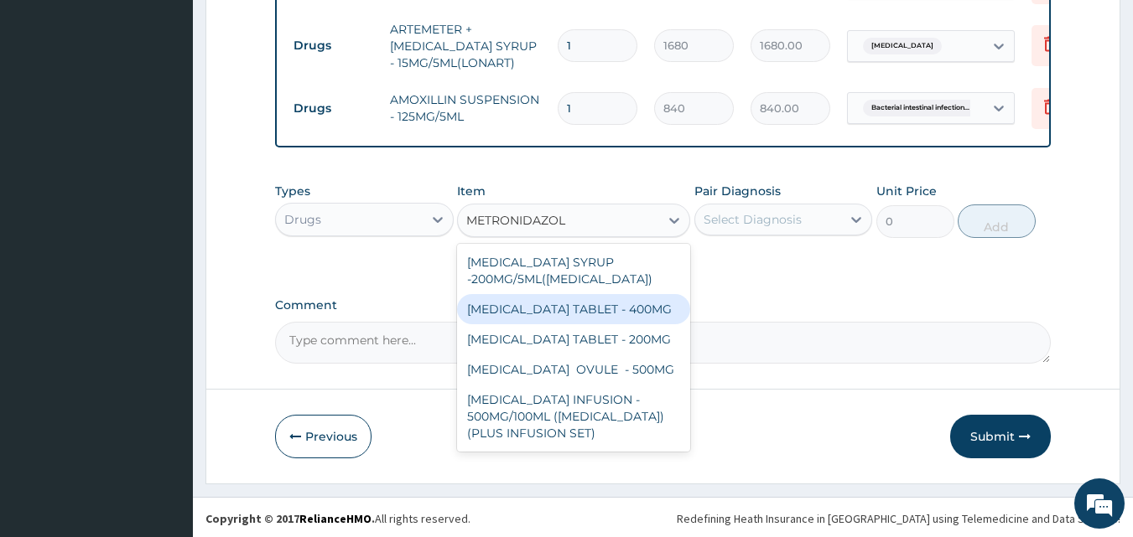
scroll to position [0, 0]
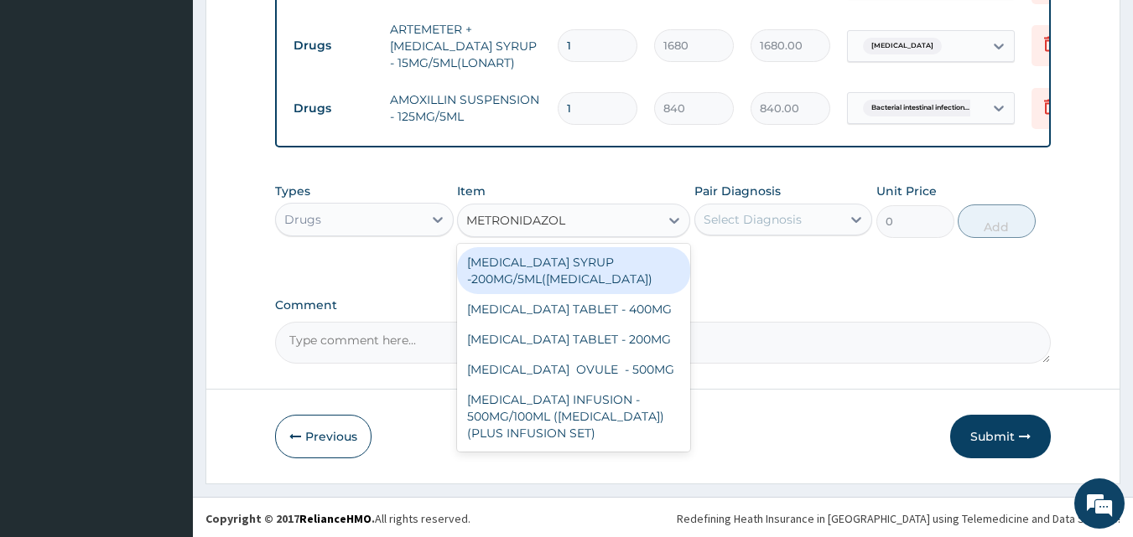
click at [574, 279] on div "METRONIDAZOLE SYRUP -200MG/5ML(FLAGYL)" at bounding box center [573, 270] width 233 height 47
type input "672"
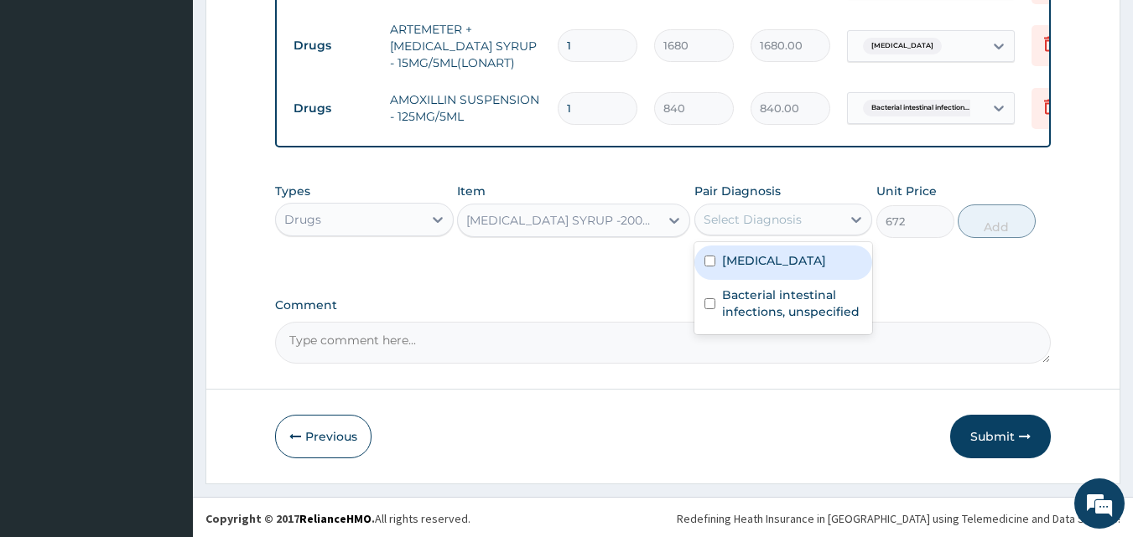
click at [753, 228] on div "Select Diagnosis" at bounding box center [752, 219] width 98 height 17
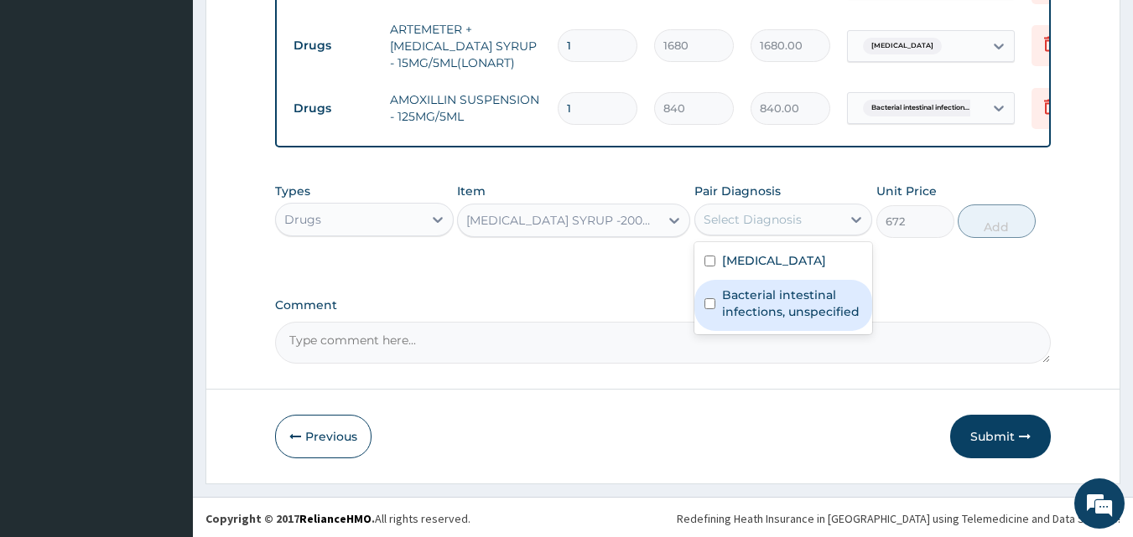
click at [746, 317] on label "Bacterial intestinal infections, unspecified" at bounding box center [792, 304] width 141 height 34
checkbox input "true"
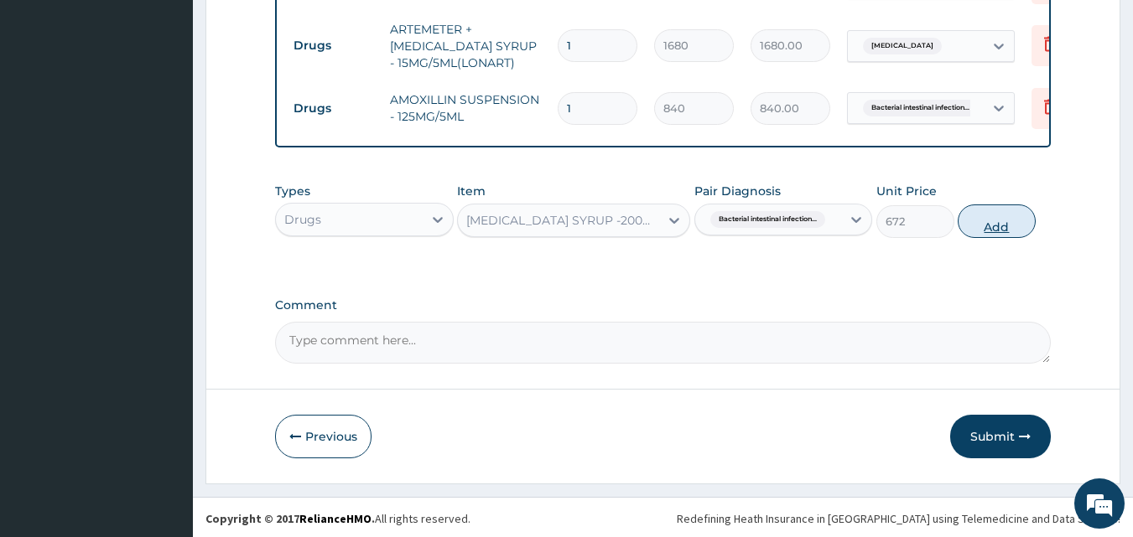
click at [991, 233] on button "Add" at bounding box center [997, 222] width 78 height 34
type input "0"
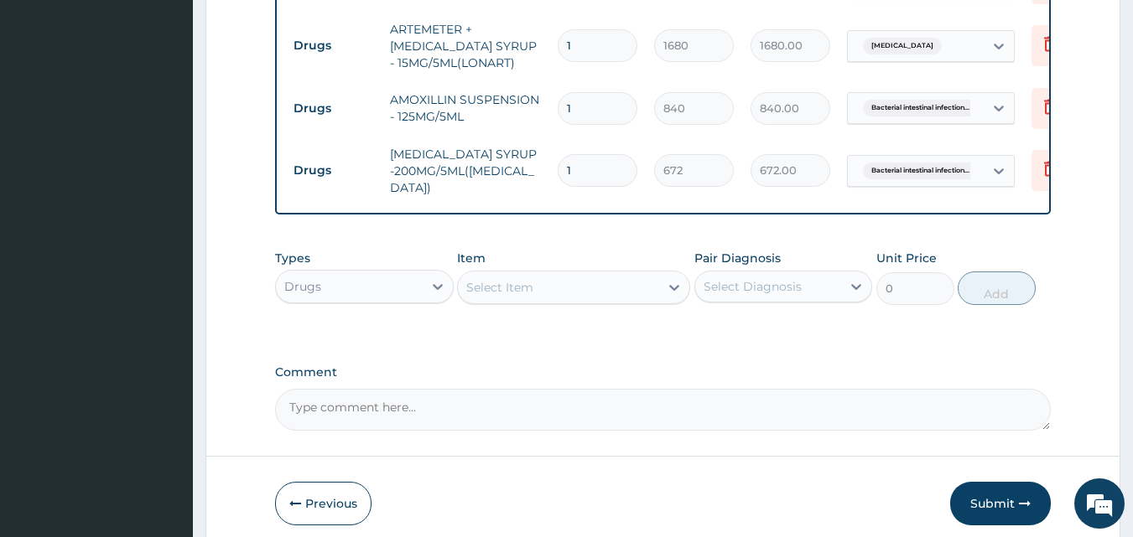
click at [609, 292] on div "Select Item" at bounding box center [558, 287] width 201 height 27
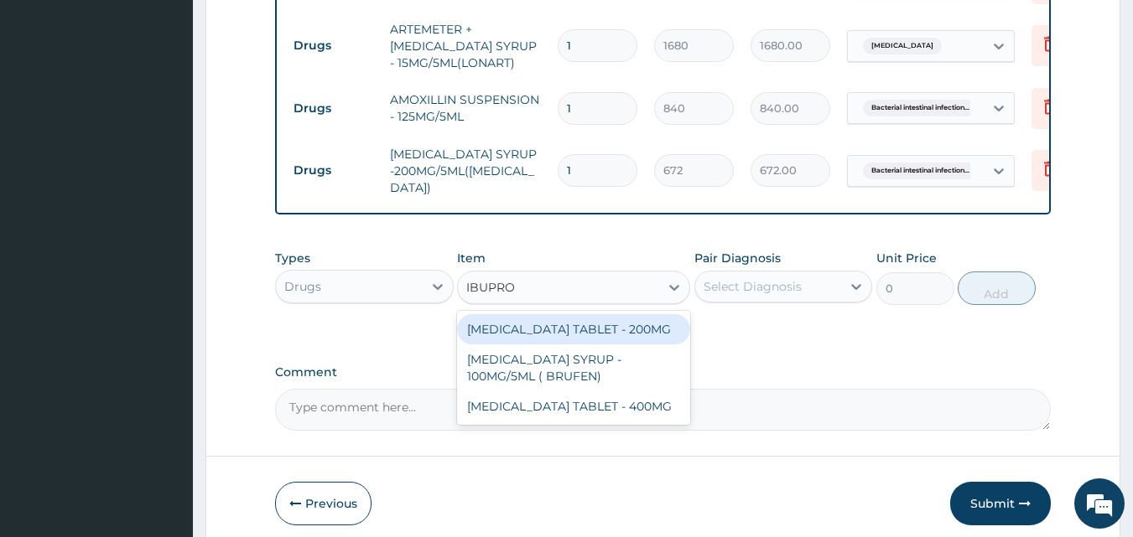
type input "IBUPROF"
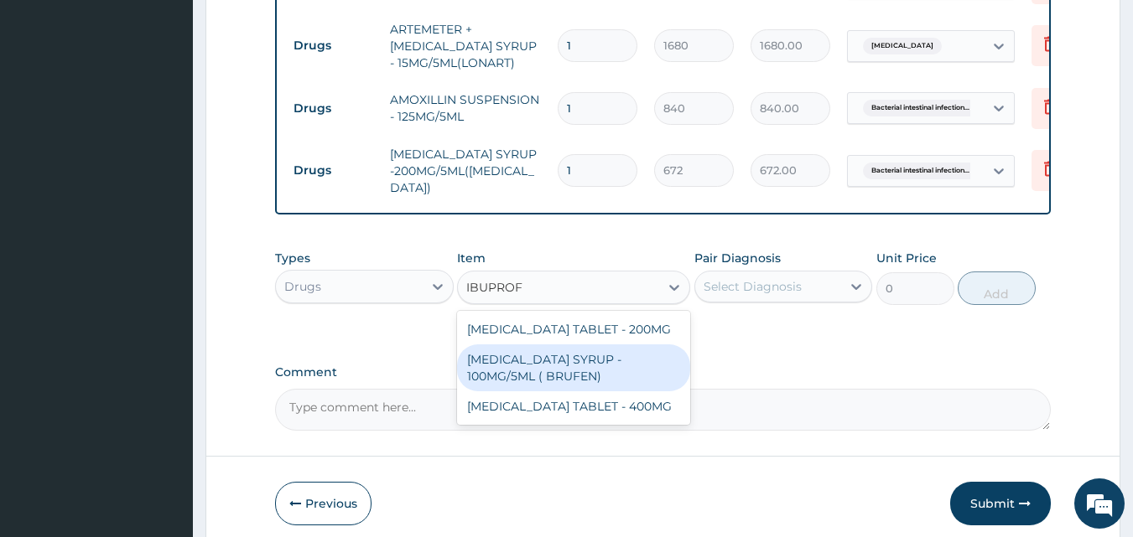
click at [611, 367] on div "IBUPROFEN SYRUP - 100MG/5ML ( BRUFEN)" at bounding box center [573, 368] width 233 height 47
type input "475.99999999999994"
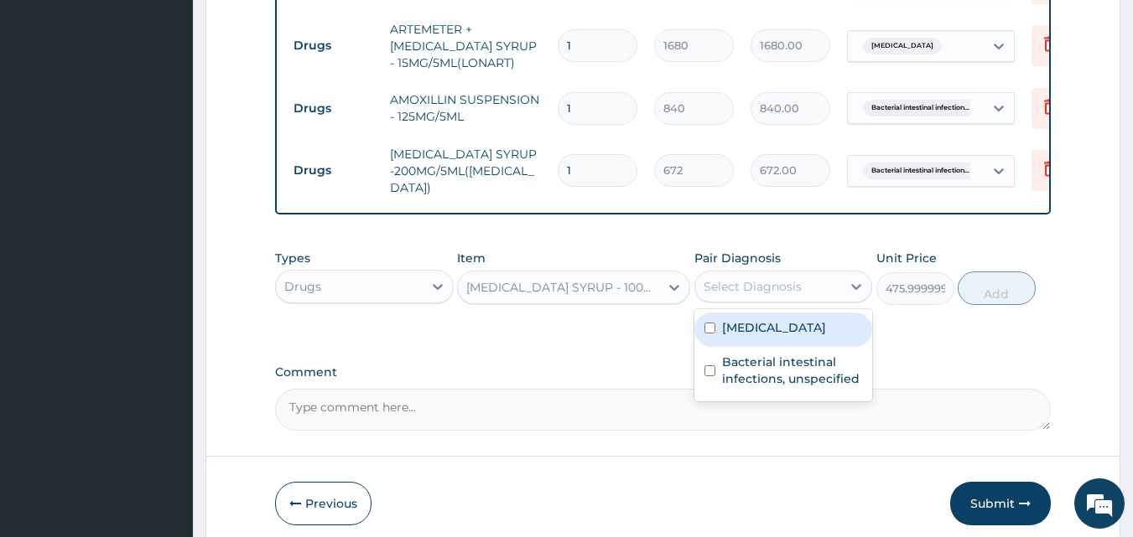
click at [791, 295] on div "Select Diagnosis" at bounding box center [752, 286] width 98 height 17
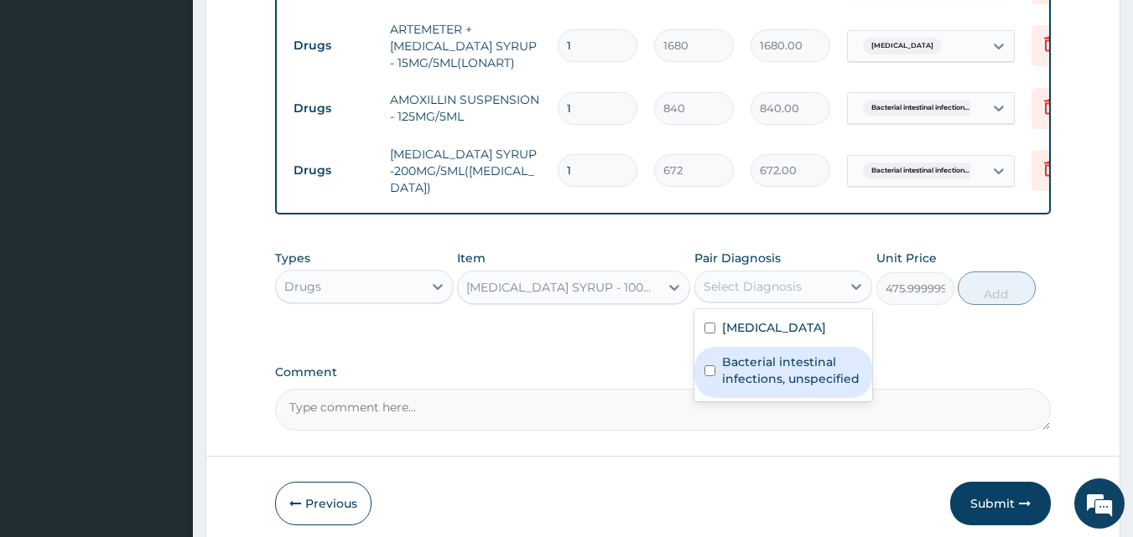
click at [755, 379] on label "Bacterial intestinal infections, unspecified" at bounding box center [792, 371] width 141 height 34
checkbox input "true"
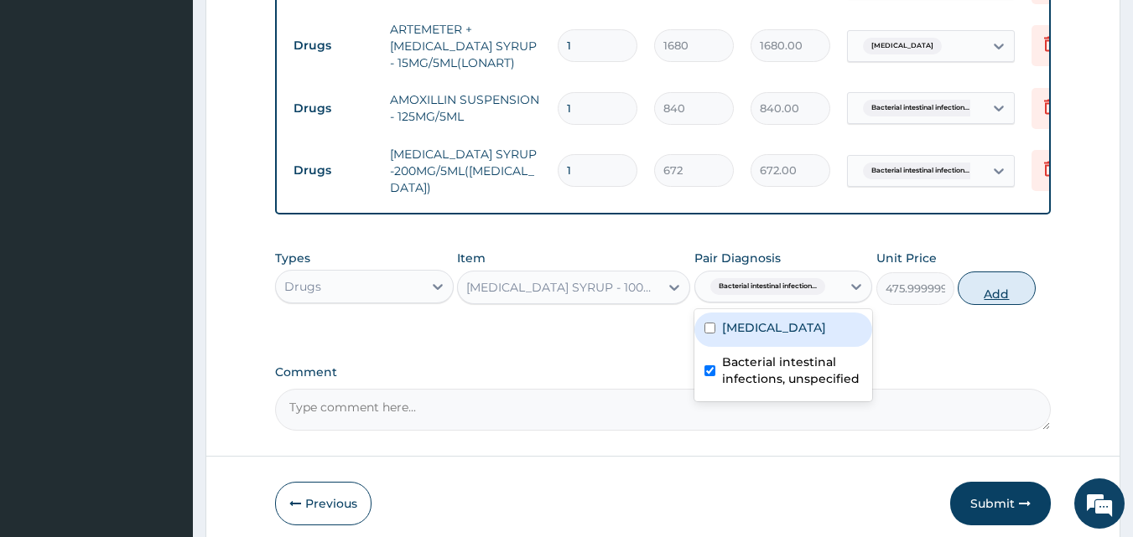
click at [998, 304] on button "Add" at bounding box center [997, 289] width 78 height 34
type input "0"
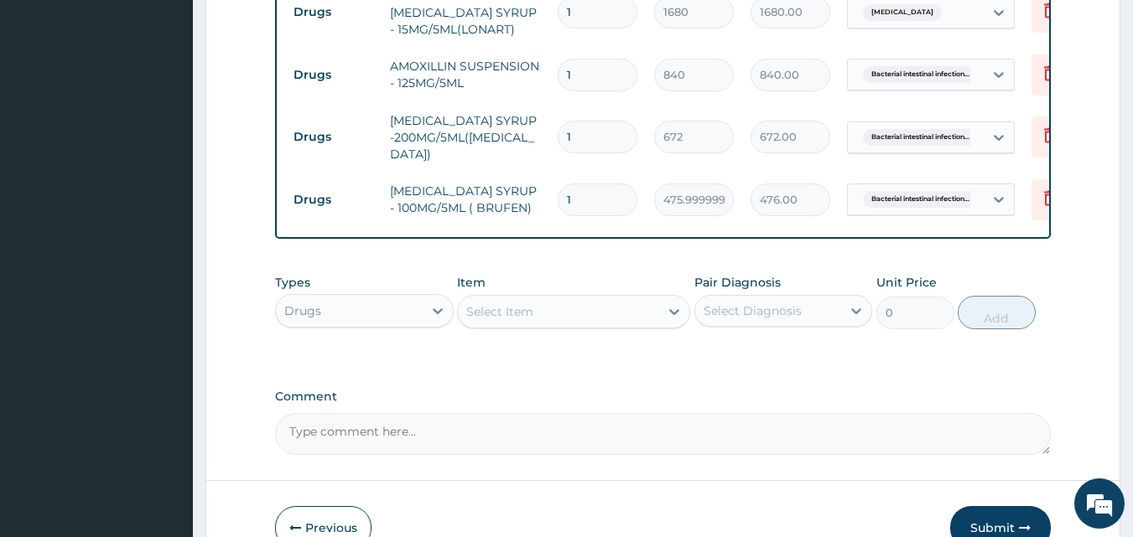
scroll to position [865, 0]
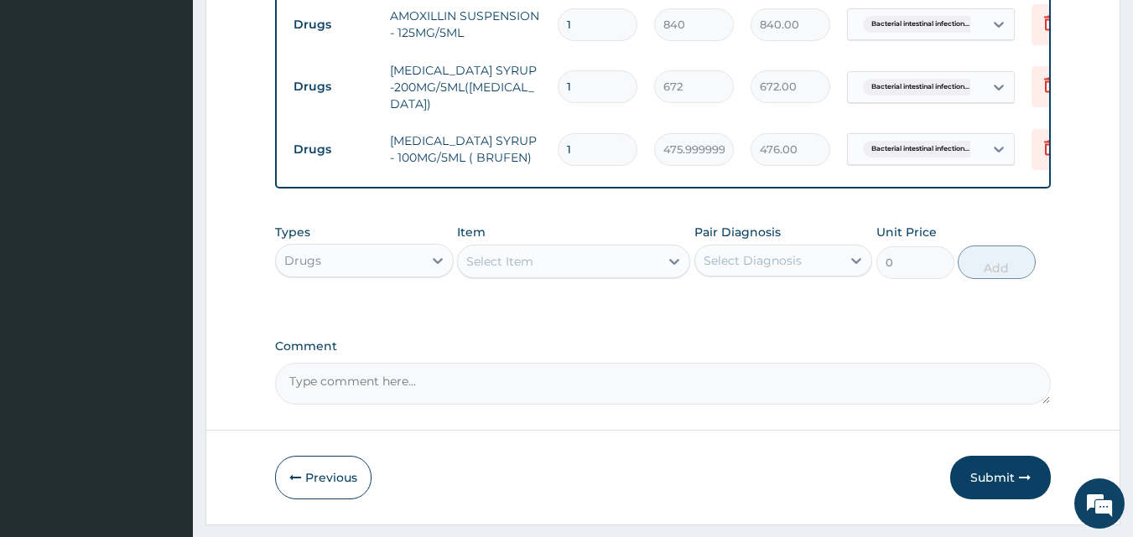
click at [405, 395] on textarea "Comment" at bounding box center [663, 384] width 776 height 42
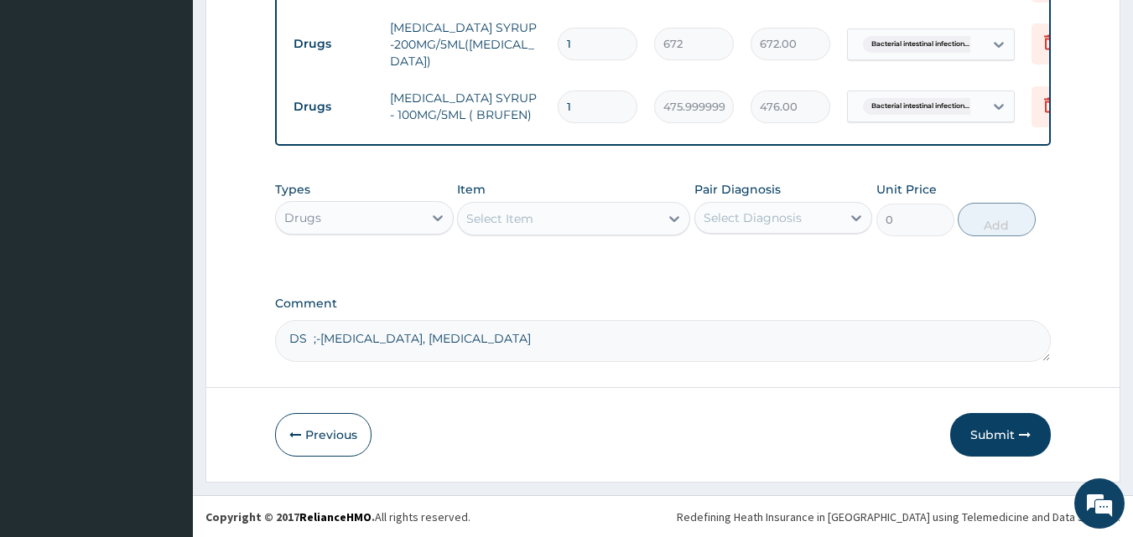
scroll to position [922, 0]
type textarea "DS ;-ENTERITIS, MALARIA"
click at [991, 436] on button "Submit" at bounding box center [1000, 435] width 101 height 44
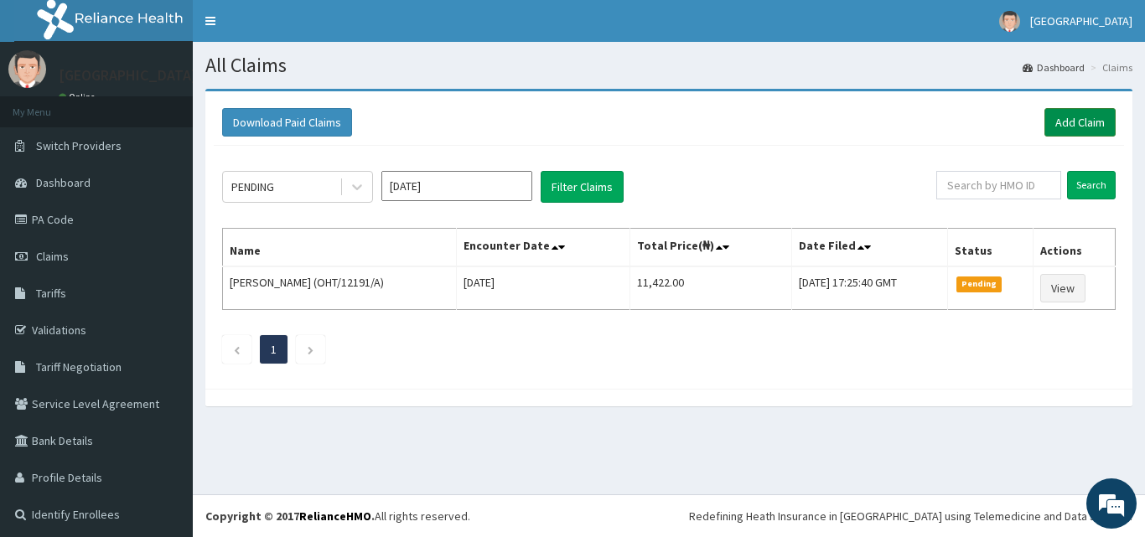
click at [1060, 119] on link "Add Claim" at bounding box center [1080, 122] width 71 height 29
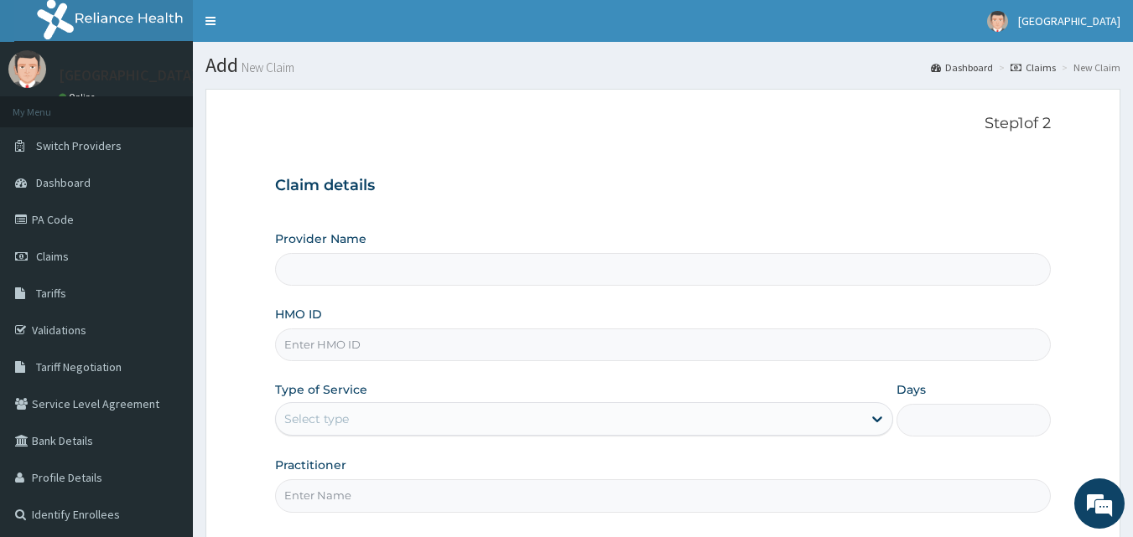
type input "[GEOGRAPHIC_DATA]"
click at [335, 341] on input "HMO ID" at bounding box center [663, 345] width 776 height 33
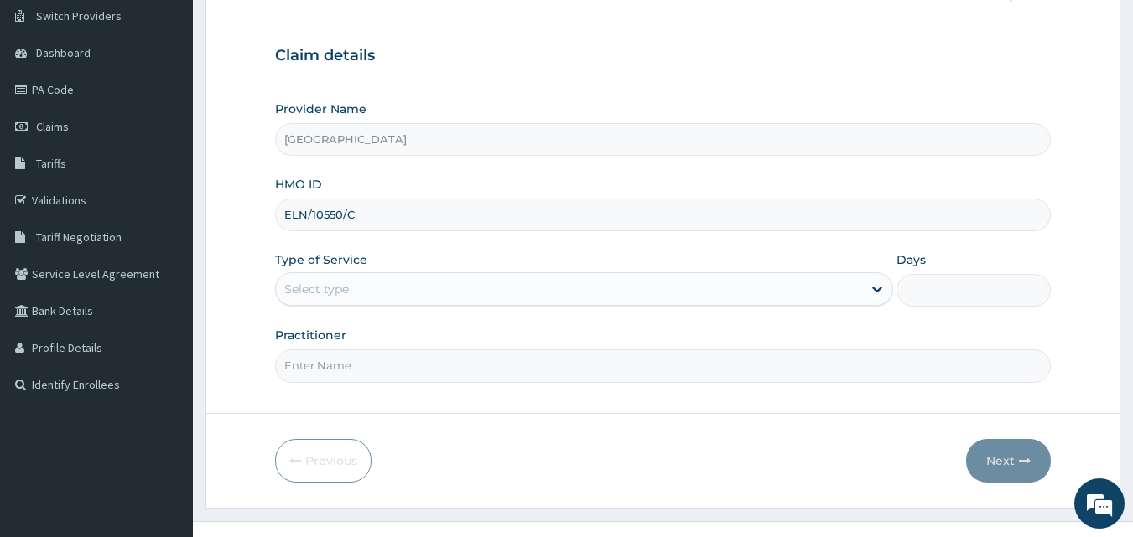
scroll to position [157, 0]
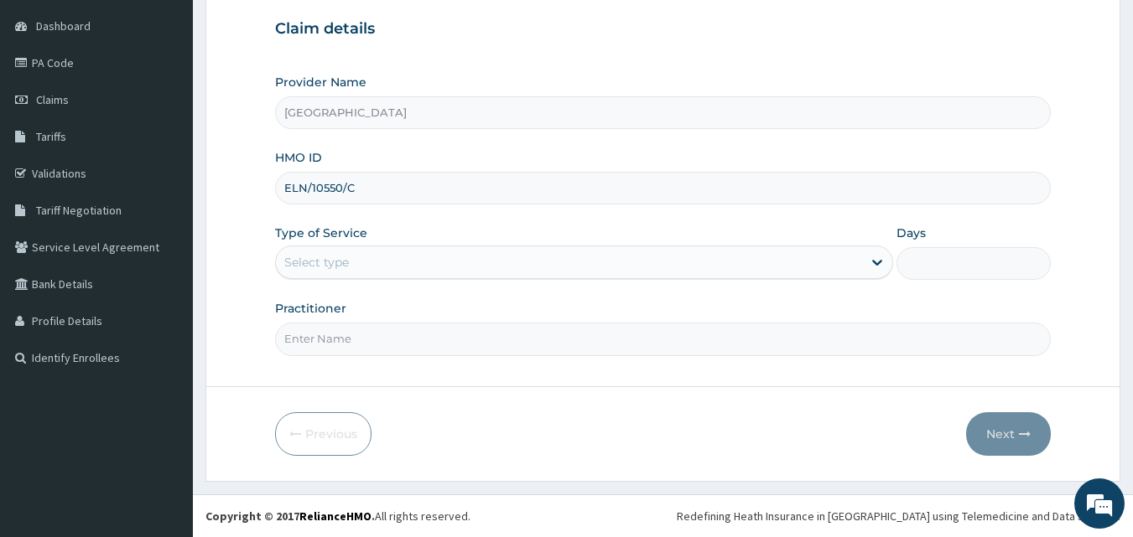
type input "ELN/10550/C"
click at [392, 257] on div "Select type" at bounding box center [569, 262] width 586 height 27
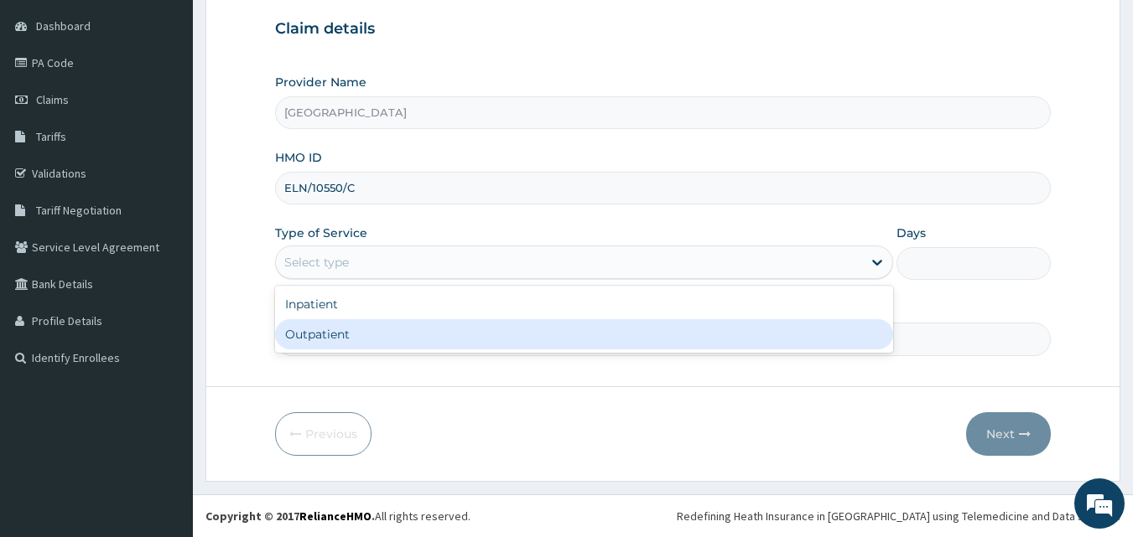
click at [339, 332] on div "Outpatient" at bounding box center [584, 334] width 618 height 30
type input "1"
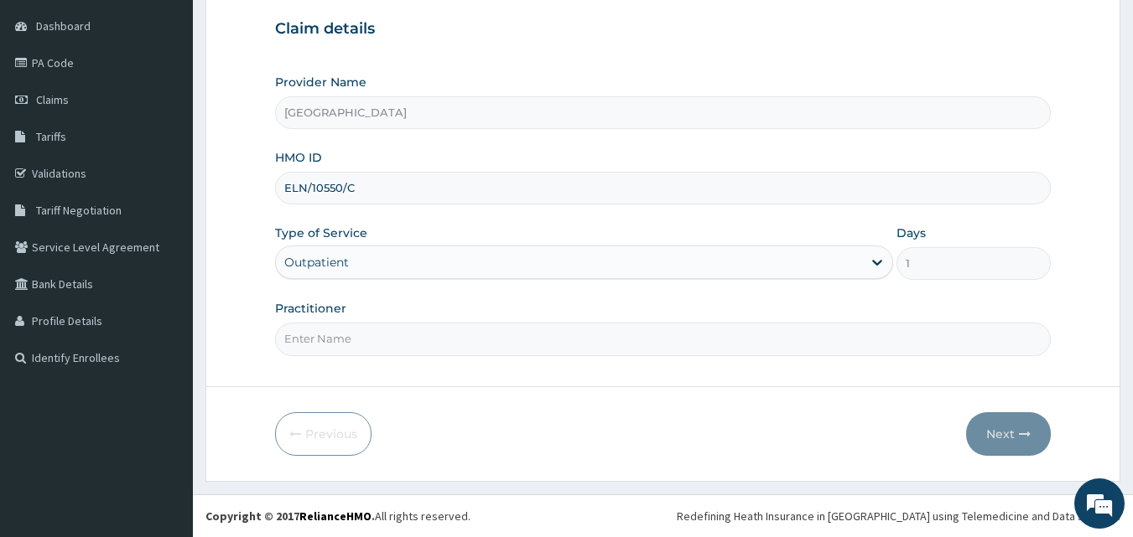
click at [398, 336] on input "Practitioner" at bounding box center [663, 339] width 776 height 33
type input "DR. ELUWA VICTOR"
click at [999, 429] on button "Next" at bounding box center [1008, 435] width 85 height 44
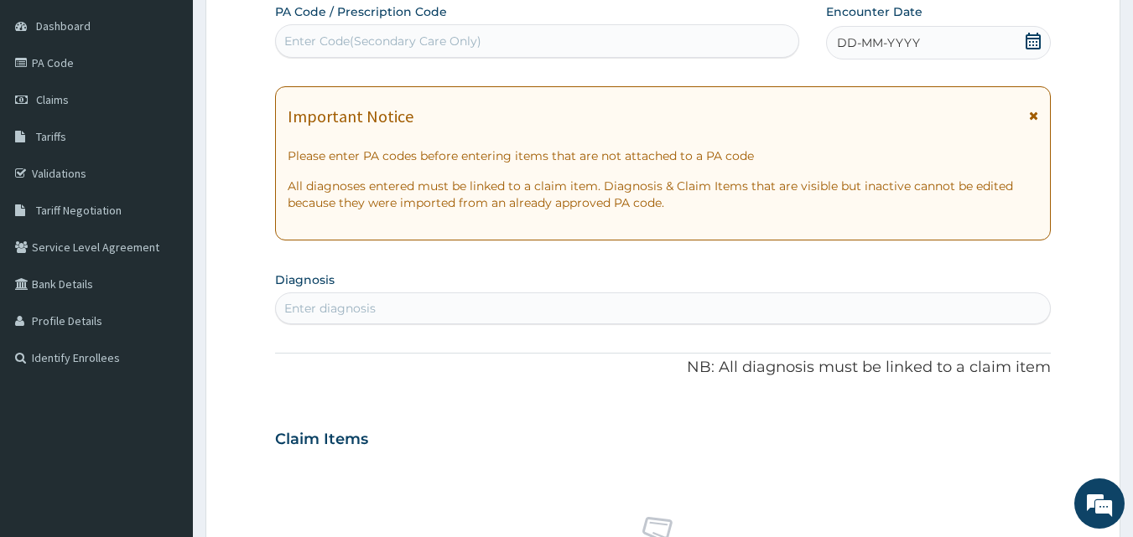
click at [1034, 41] on icon at bounding box center [1032, 41] width 15 height 17
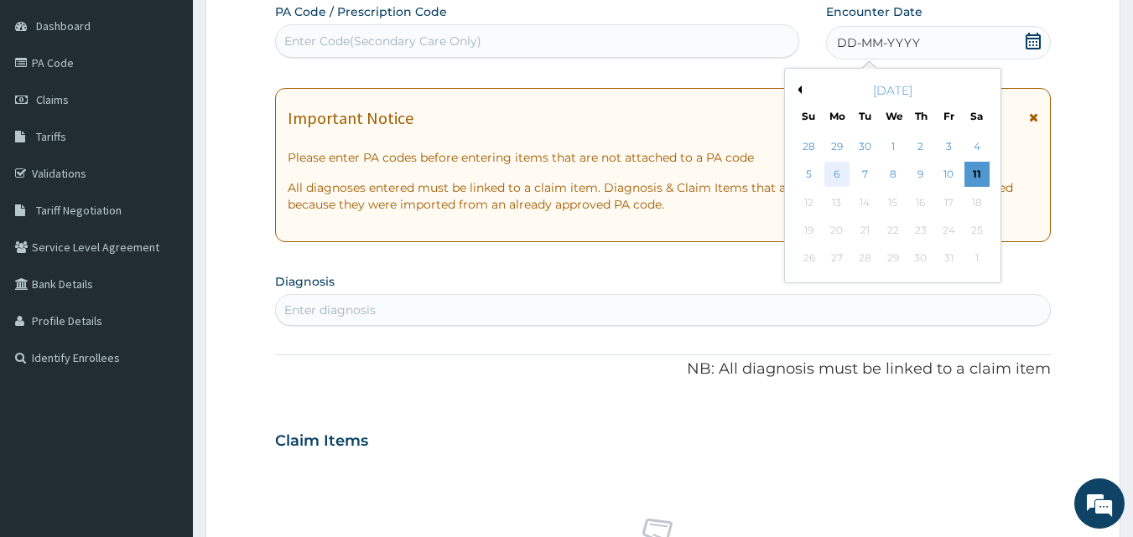
click at [838, 174] on div "6" at bounding box center [836, 175] width 25 height 25
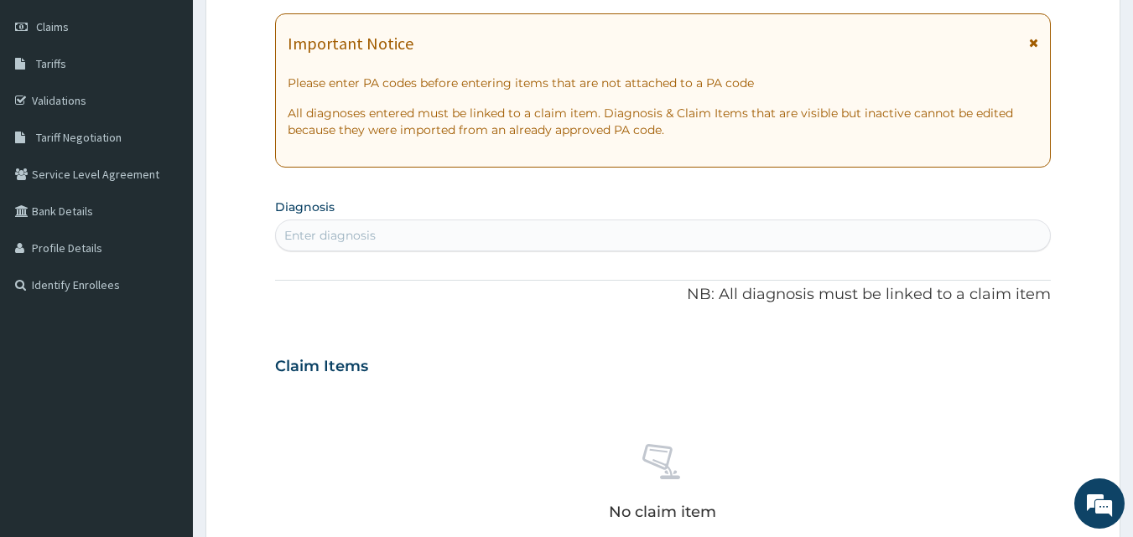
scroll to position [241, 0]
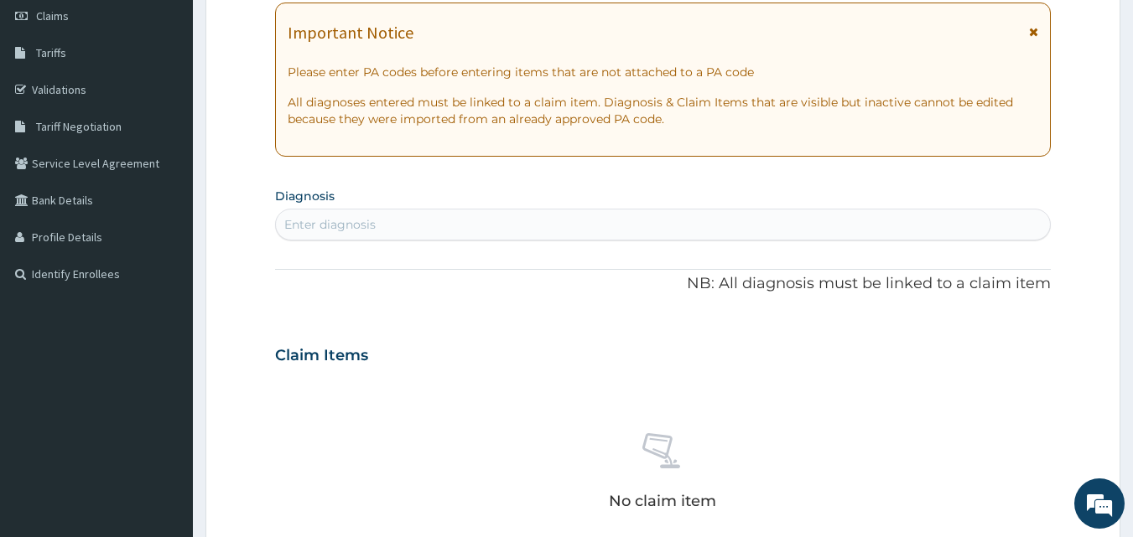
click at [358, 226] on div "Enter diagnosis" at bounding box center [329, 224] width 91 height 17
type input "H"
type input "REDNESS"
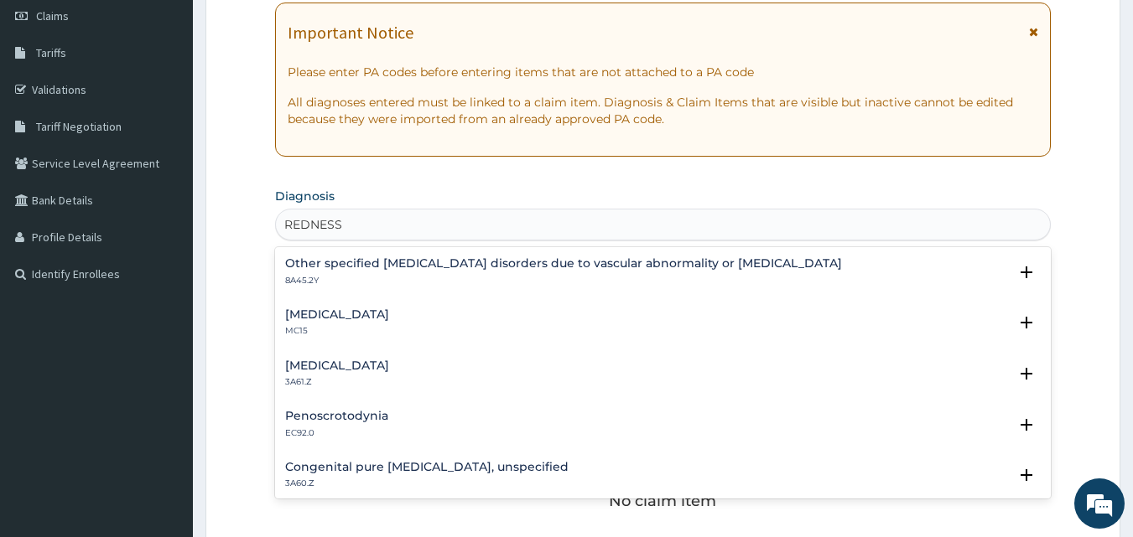
click at [302, 323] on div "Red eye MC15" at bounding box center [337, 323] width 104 height 29
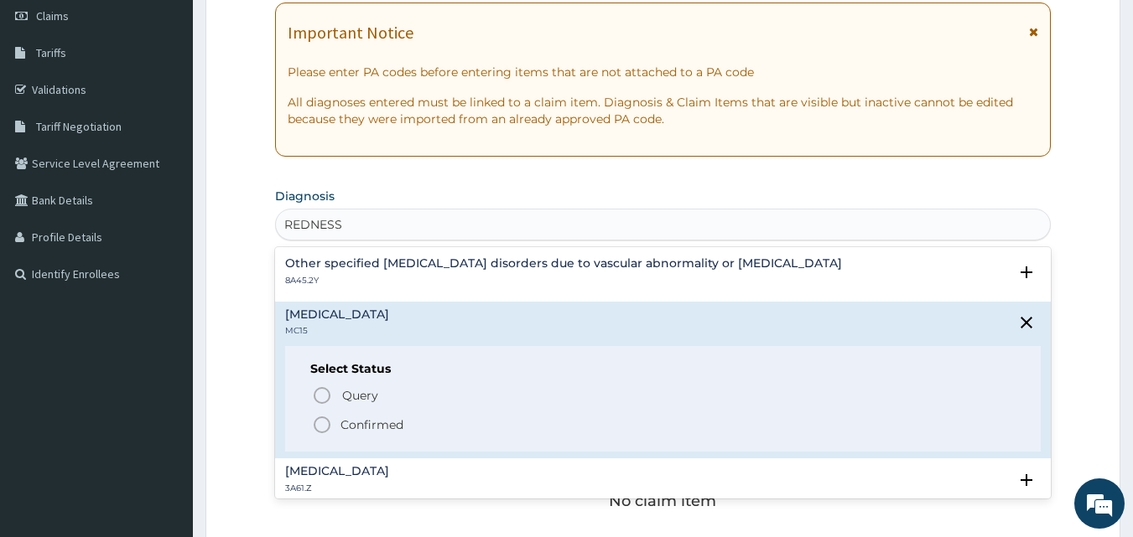
click at [324, 426] on icon "status option filled" at bounding box center [322, 425] width 20 height 20
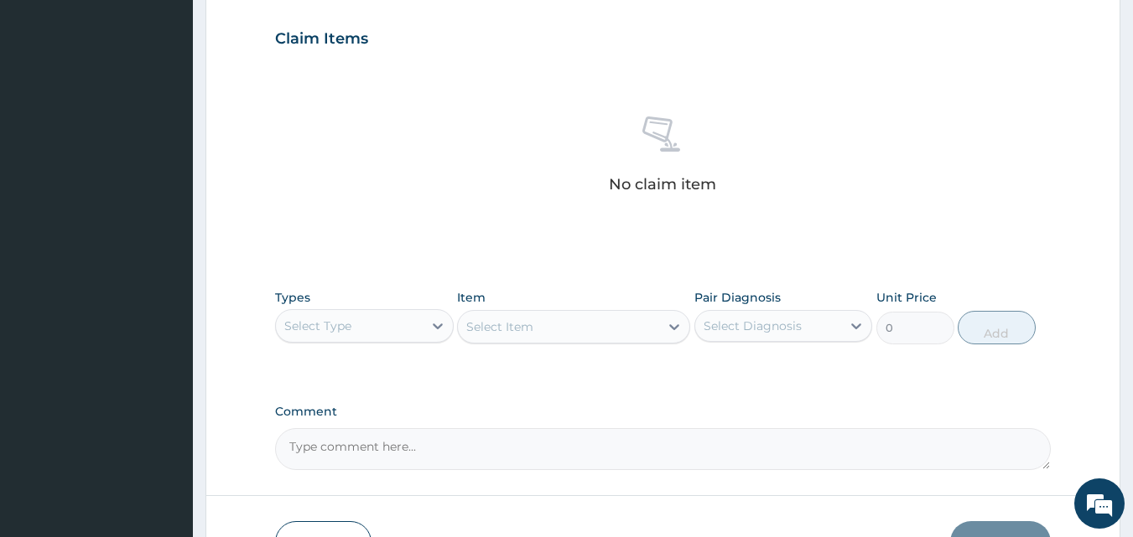
scroll to position [576, 0]
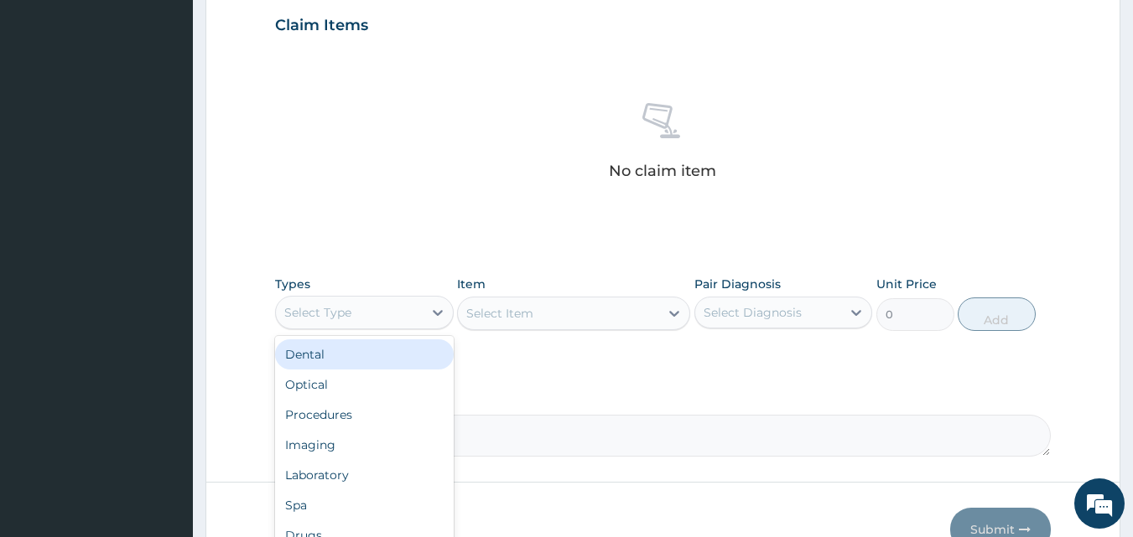
click at [414, 315] on div "Select Type" at bounding box center [349, 312] width 147 height 27
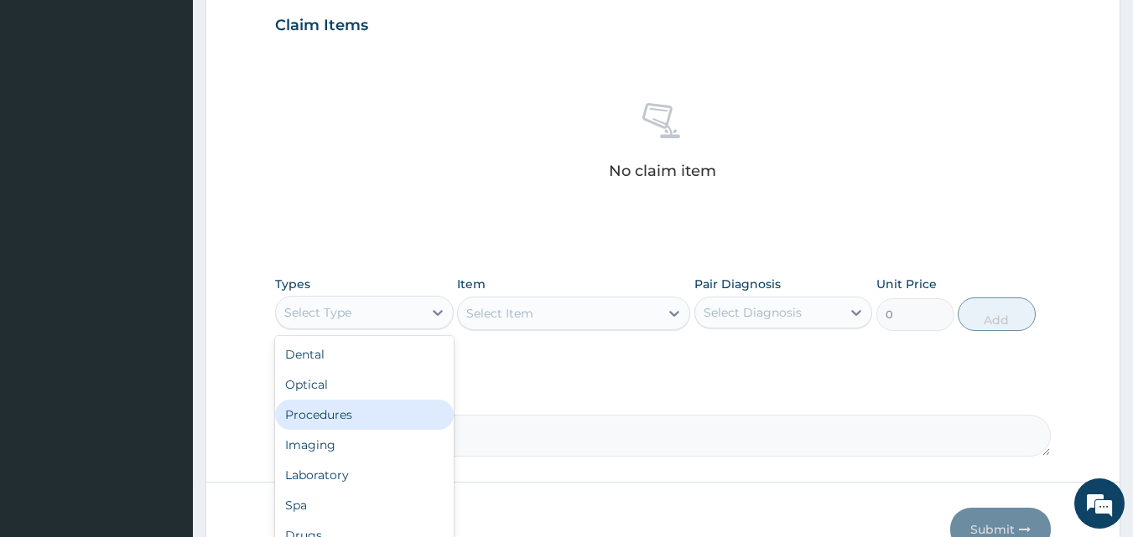
drag, startPoint x: 362, startPoint y: 416, endPoint x: 470, endPoint y: 386, distance: 111.5
click at [365, 415] on div "Procedures" at bounding box center [364, 415] width 179 height 30
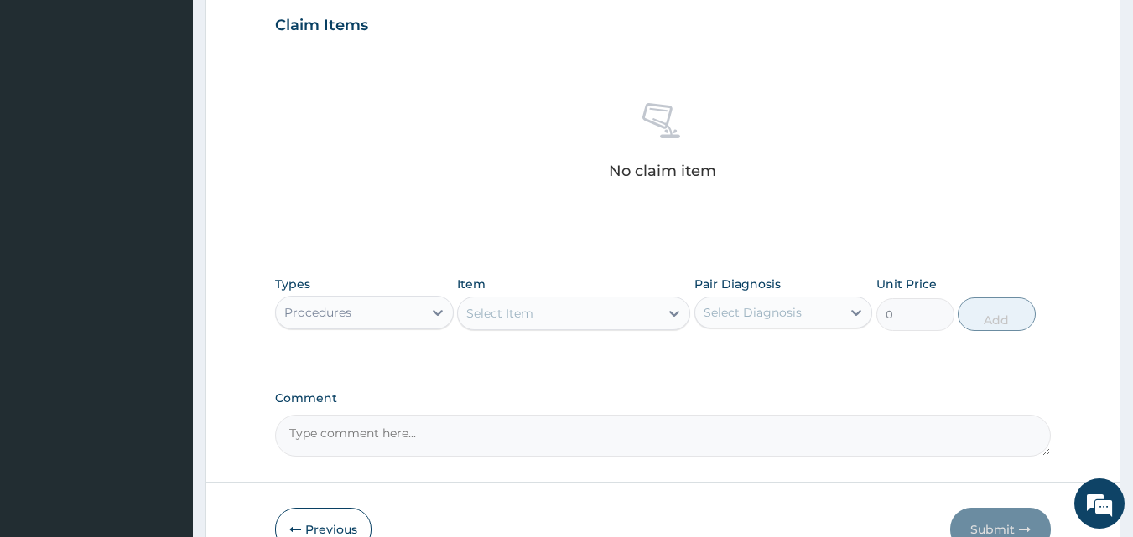
click at [625, 308] on div "Select Item" at bounding box center [558, 313] width 201 height 27
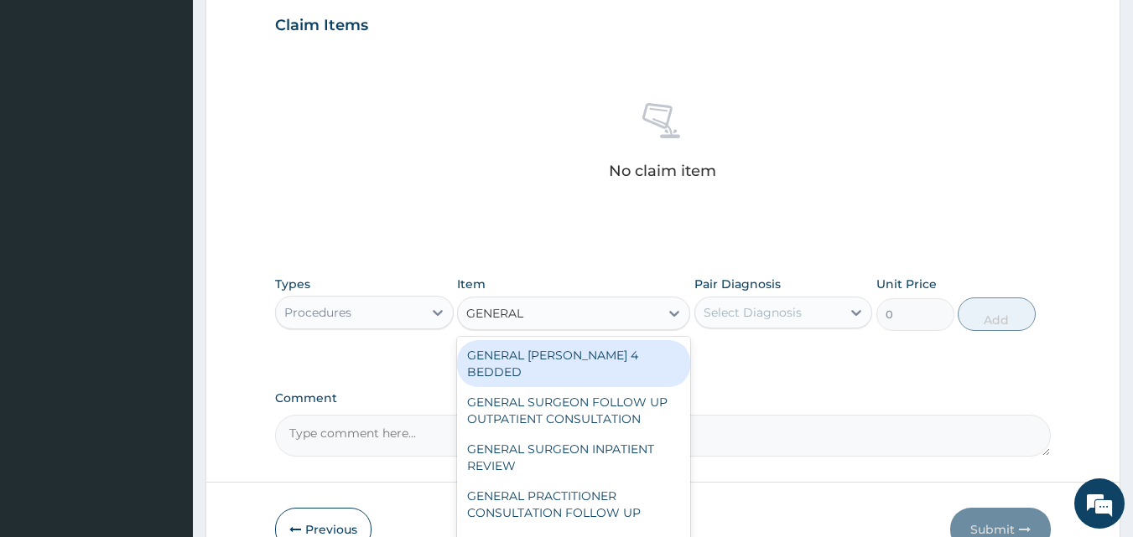
type input "GENERAL P"
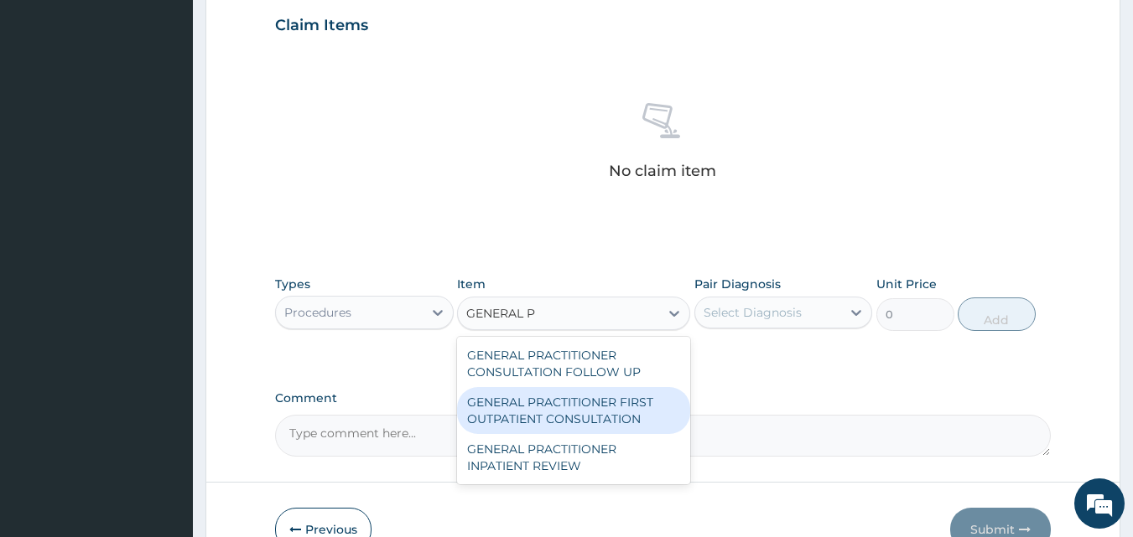
click at [564, 413] on div "GENERAL PRACTITIONER FIRST OUTPATIENT CONSULTATION" at bounding box center [573, 410] width 233 height 47
type input "3750"
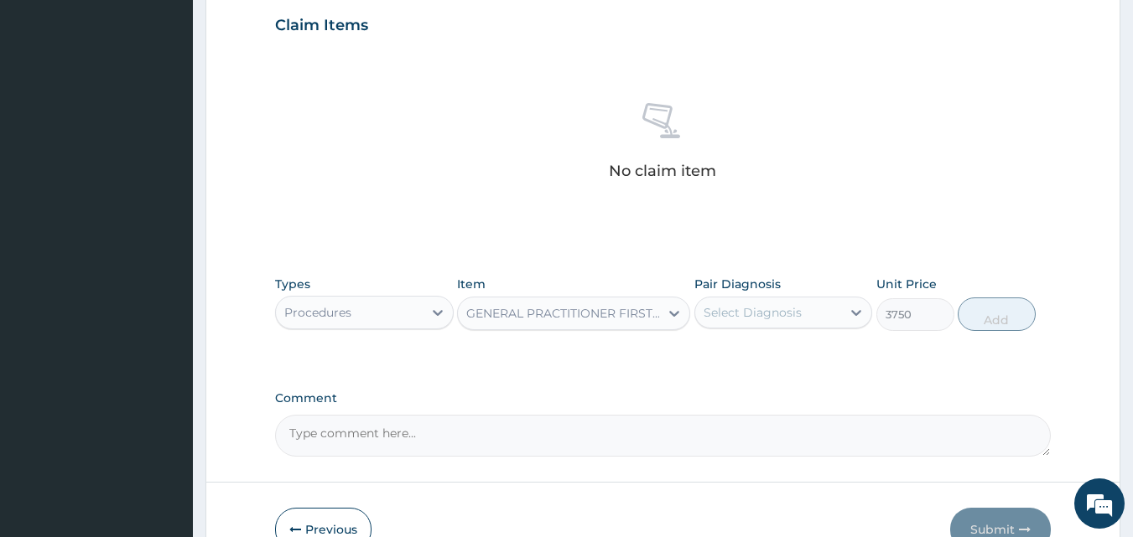
click at [779, 304] on div "Select Diagnosis" at bounding box center [752, 312] width 98 height 17
click at [771, 368] on div "Red eye" at bounding box center [783, 356] width 179 height 34
checkbox input "true"
click at [1003, 319] on button "Add" at bounding box center [997, 315] width 78 height 34
type input "0"
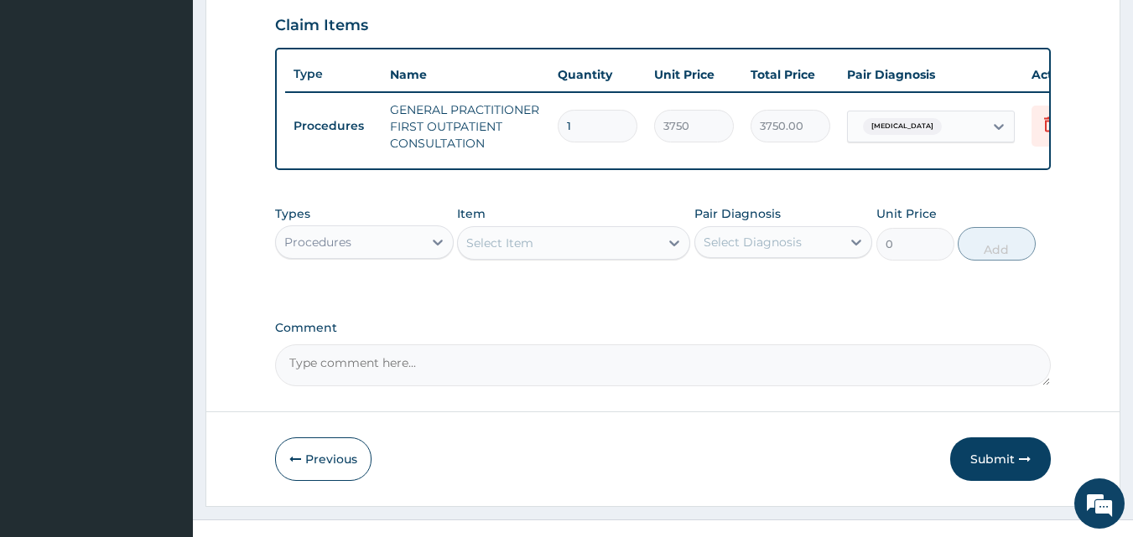
click at [422, 252] on div "Procedures" at bounding box center [349, 242] width 147 height 27
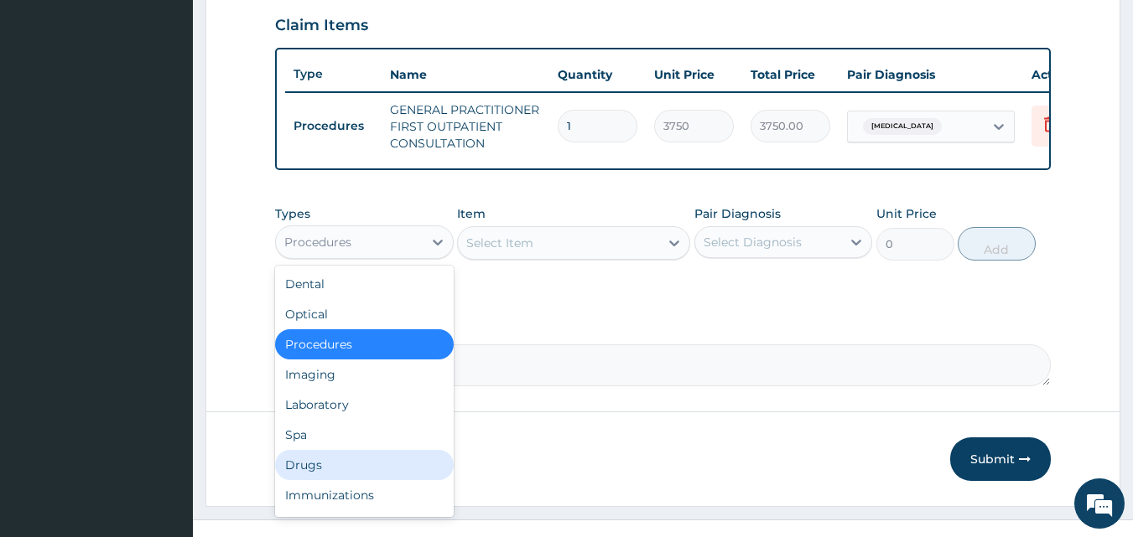
drag, startPoint x: 333, startPoint y: 477, endPoint x: 518, endPoint y: 365, distance: 216.7
click at [345, 471] on div "Drugs" at bounding box center [364, 465] width 179 height 30
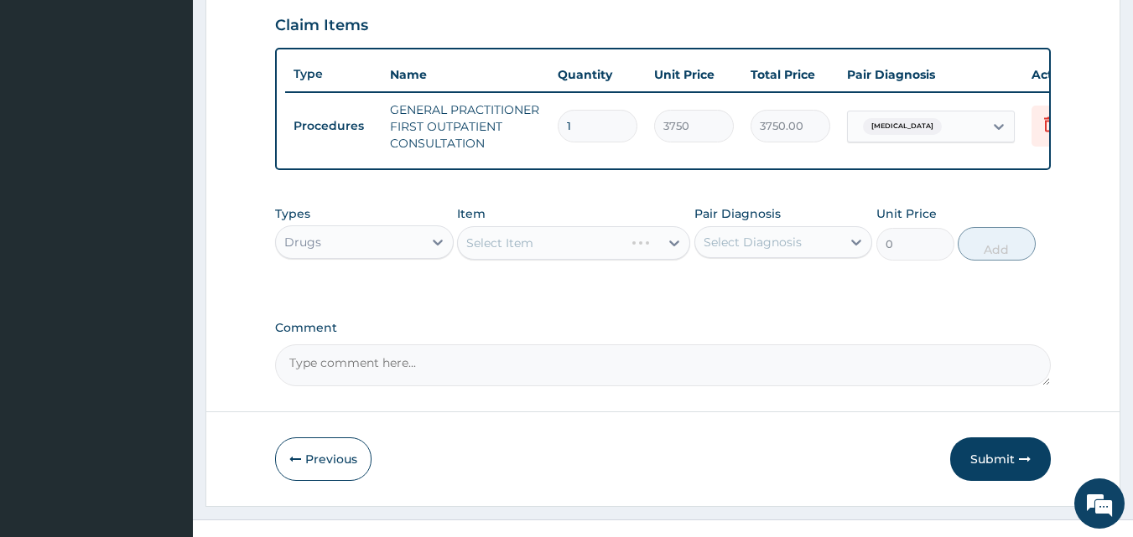
click at [651, 255] on div "Select Item" at bounding box center [573, 243] width 233 height 34
click at [657, 256] on div "Select Item" at bounding box center [573, 243] width 233 height 34
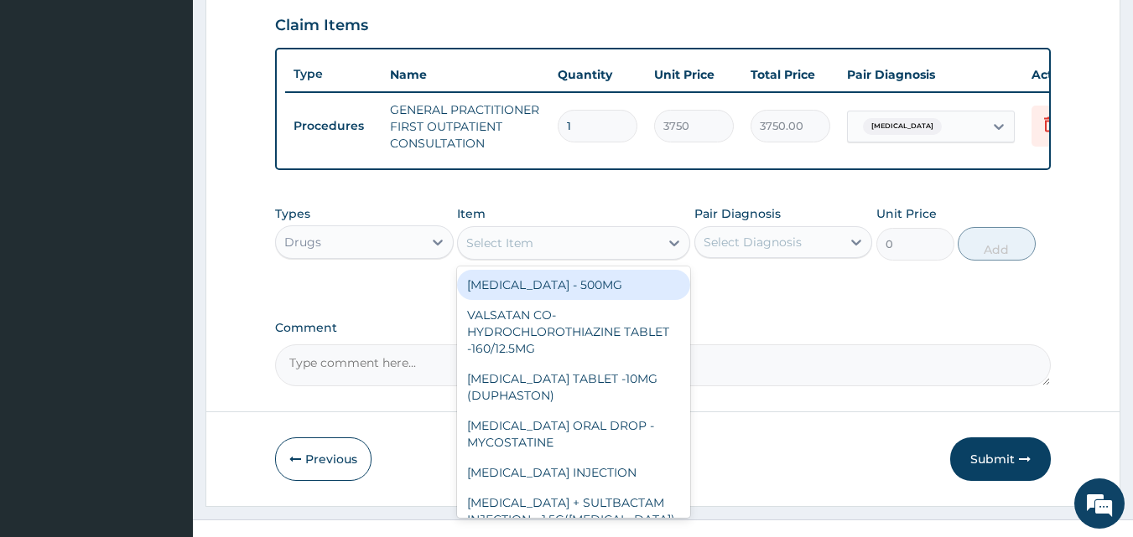
click at [666, 252] on icon at bounding box center [674, 243] width 17 height 17
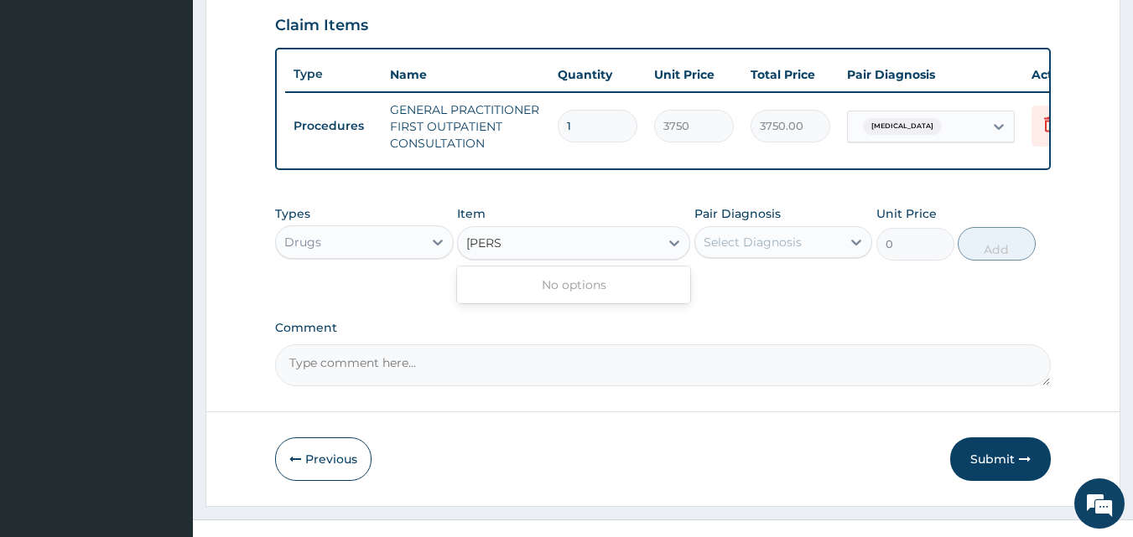
type input "BET"
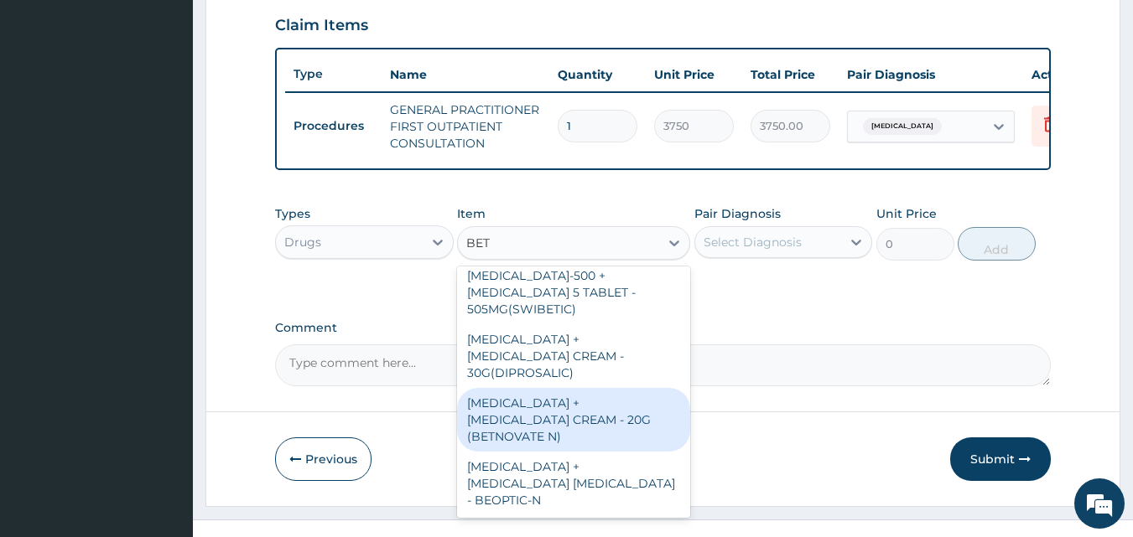
scroll to position [252, 0]
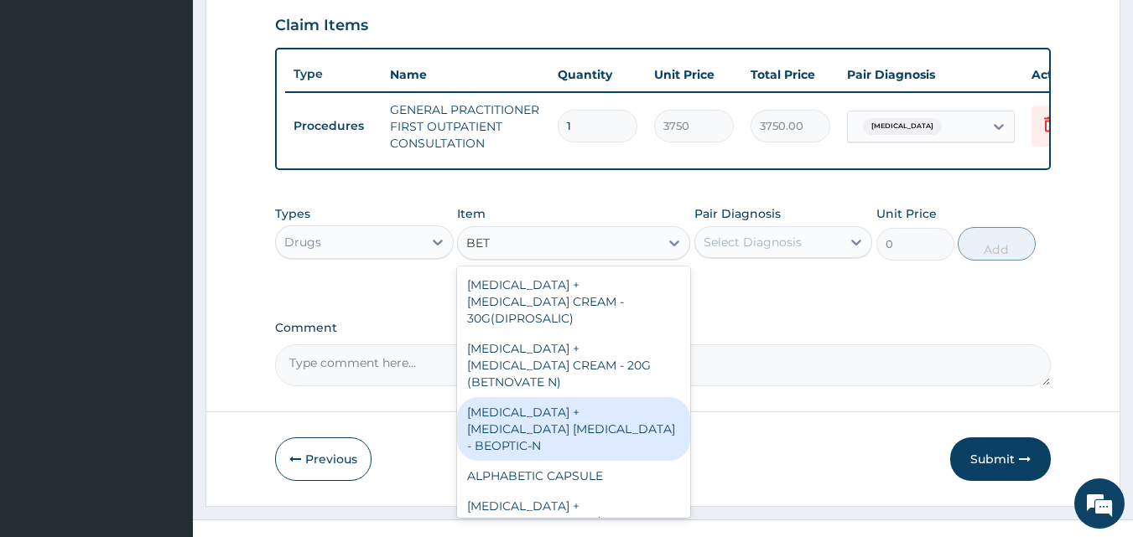
click at [556, 397] on div "[MEDICAL_DATA] + [MEDICAL_DATA] [MEDICAL_DATA] - BEOPTIC-N" at bounding box center [573, 429] width 233 height 64
type input "812"
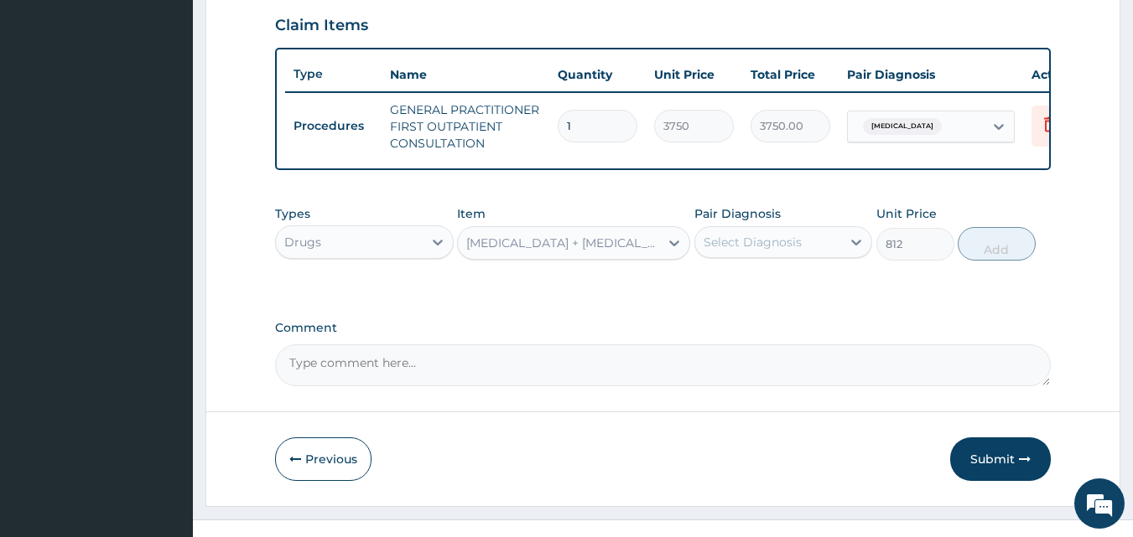
click at [791, 251] on div "Select Diagnosis" at bounding box center [752, 242] width 98 height 17
drag, startPoint x: 762, startPoint y: 300, endPoint x: 818, endPoint y: 292, distance: 56.0
click at [763, 292] on label "Red eye" at bounding box center [774, 283] width 104 height 17
checkbox input "true"
click at [981, 257] on button "Add" at bounding box center [997, 244] width 78 height 34
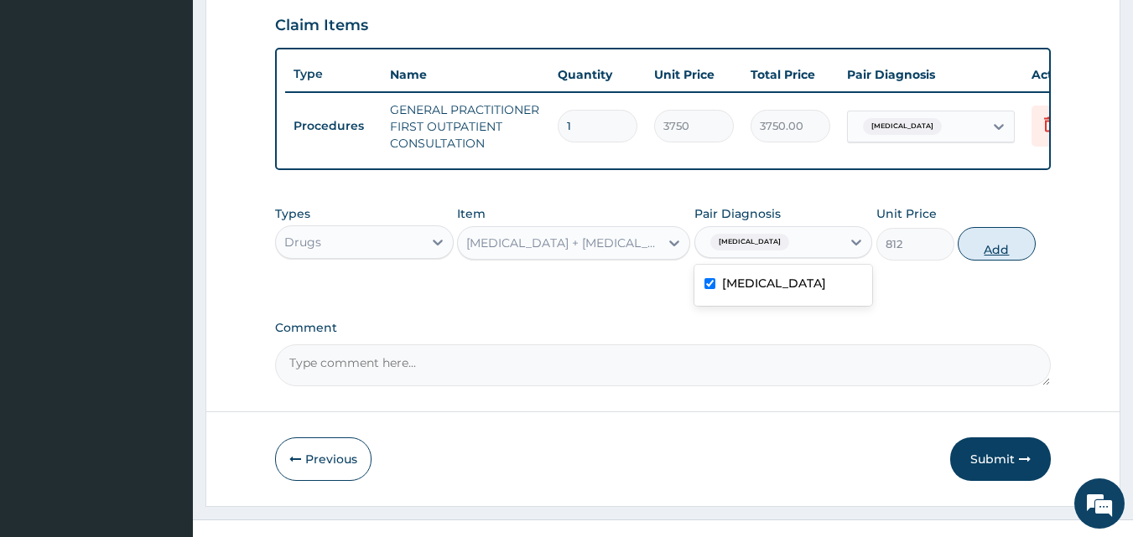
type input "0"
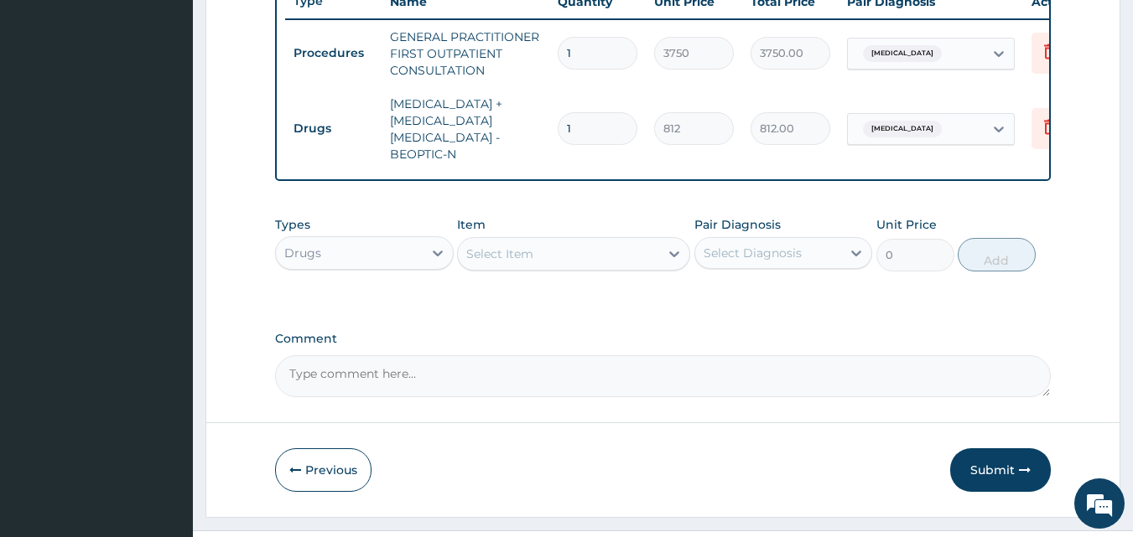
scroll to position [660, 0]
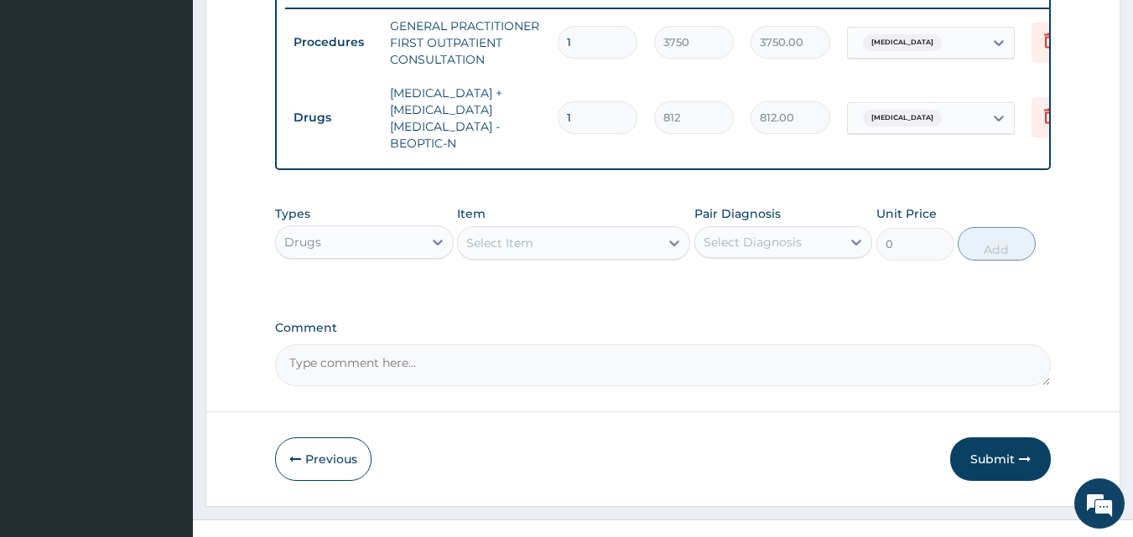
click at [348, 362] on textarea "Comment" at bounding box center [663, 366] width 776 height 42
type textarea "DS ;- RED EYE"
click at [989, 449] on button "Submit" at bounding box center [1000, 460] width 101 height 44
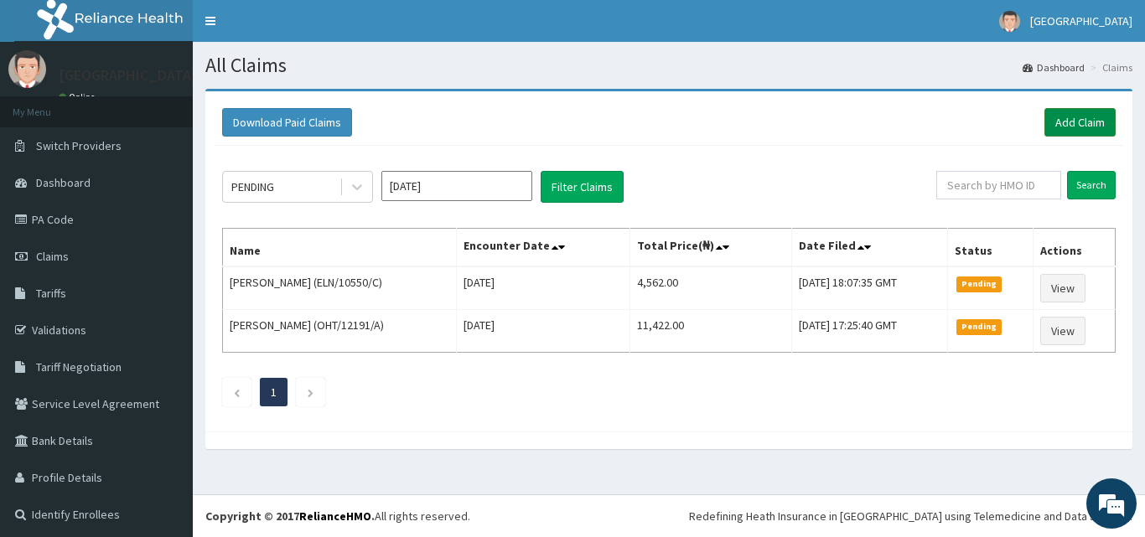
click at [1055, 113] on link "Add Claim" at bounding box center [1080, 122] width 71 height 29
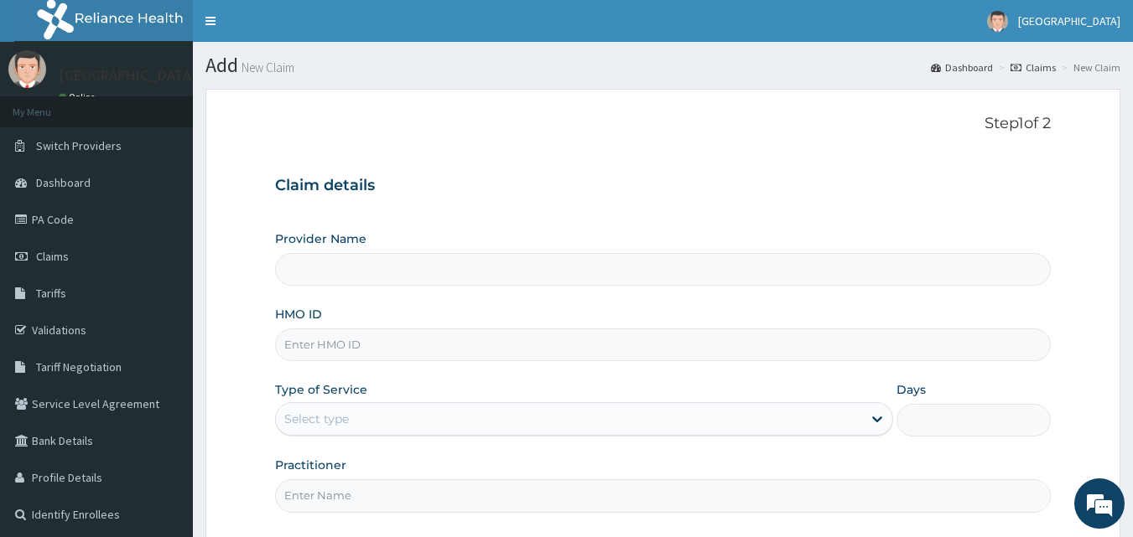
type input "[GEOGRAPHIC_DATA]"
click at [394, 338] on input "HMO ID" at bounding box center [663, 345] width 776 height 33
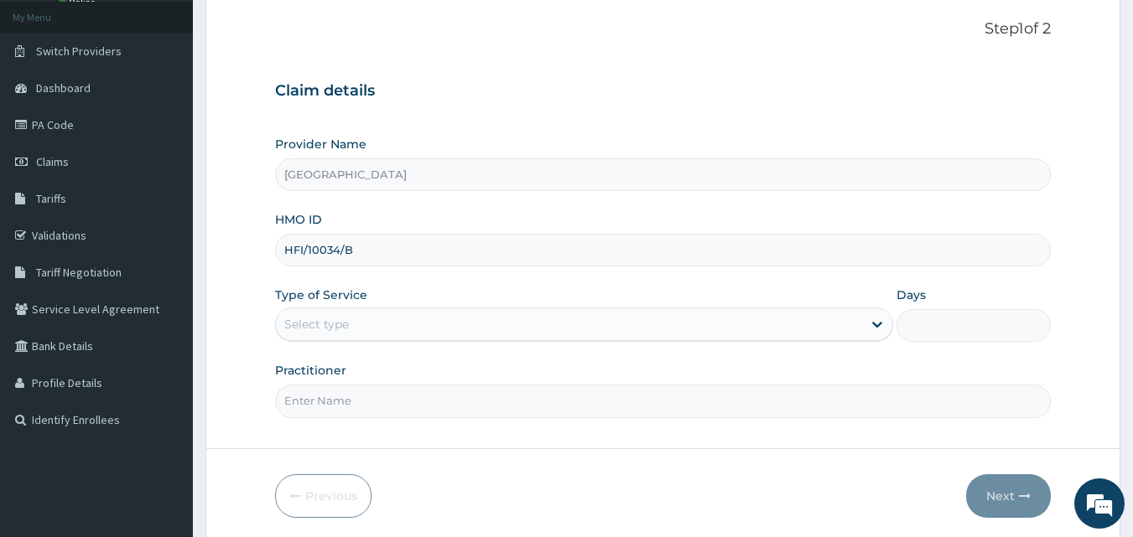
scroll to position [157, 0]
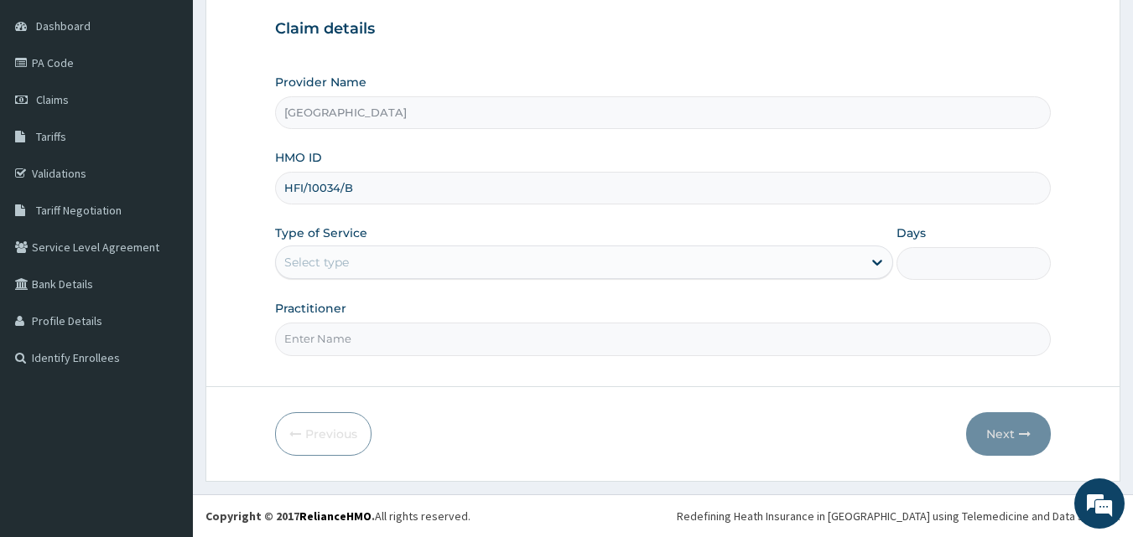
type input "HFI/10034/B"
click at [434, 244] on div "Type of Service Select type" at bounding box center [584, 252] width 618 height 55
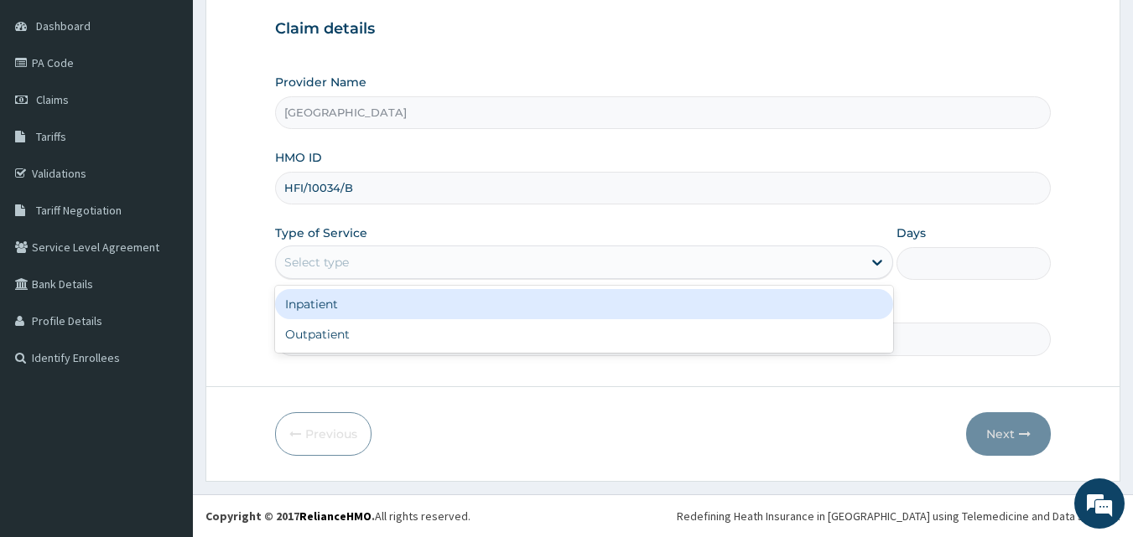
click at [391, 257] on div "Select type" at bounding box center [569, 262] width 586 height 27
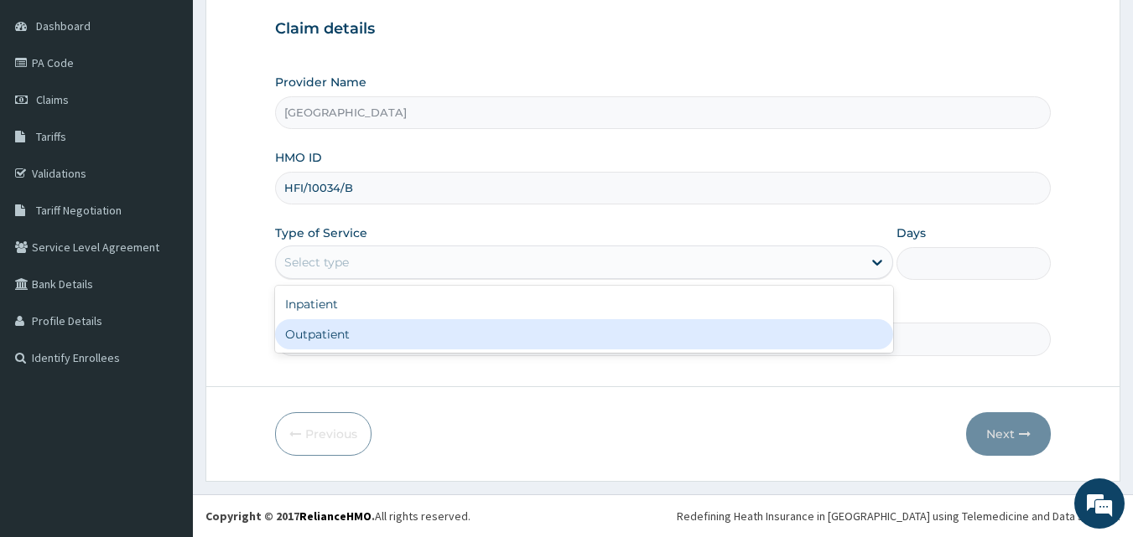
click at [312, 335] on div "Outpatient" at bounding box center [584, 334] width 618 height 30
type input "1"
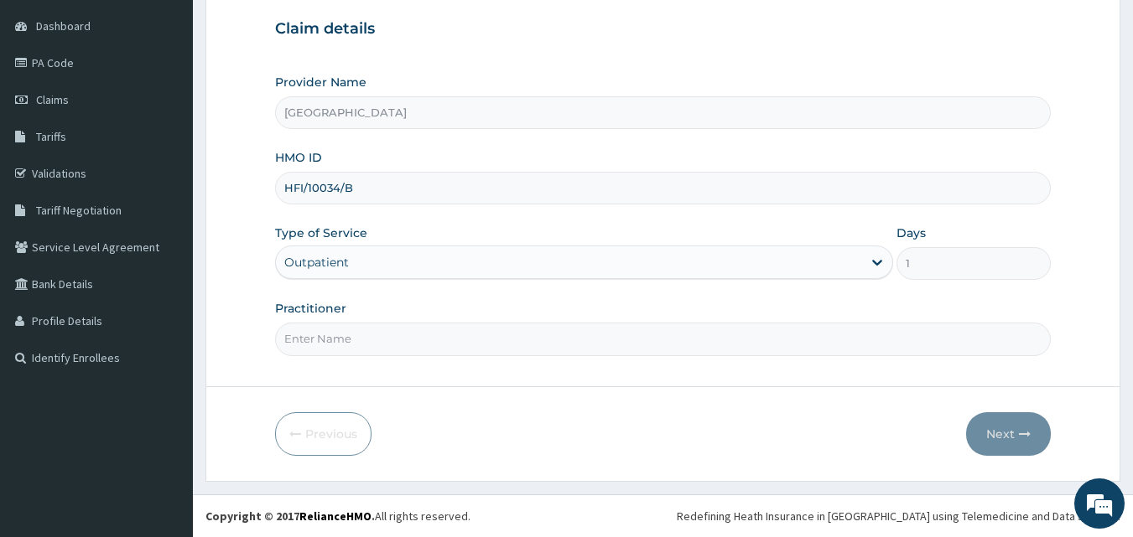
click at [366, 338] on input "Practitioner" at bounding box center [663, 339] width 776 height 33
type input "DR SHITTU"
click at [1009, 433] on button "Next" at bounding box center [1008, 435] width 85 height 44
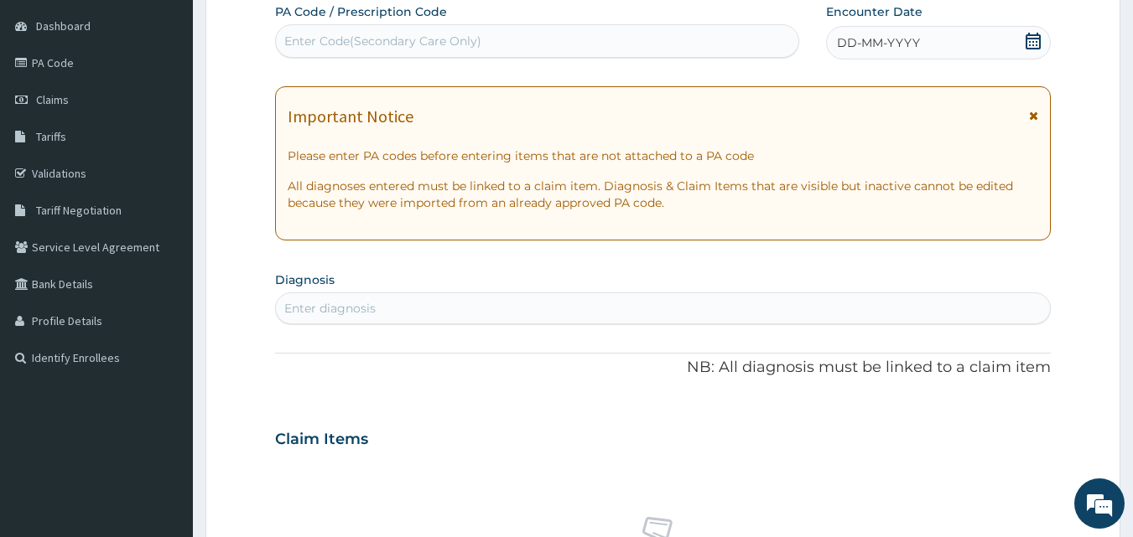
click at [1035, 41] on icon at bounding box center [1033, 41] width 17 height 17
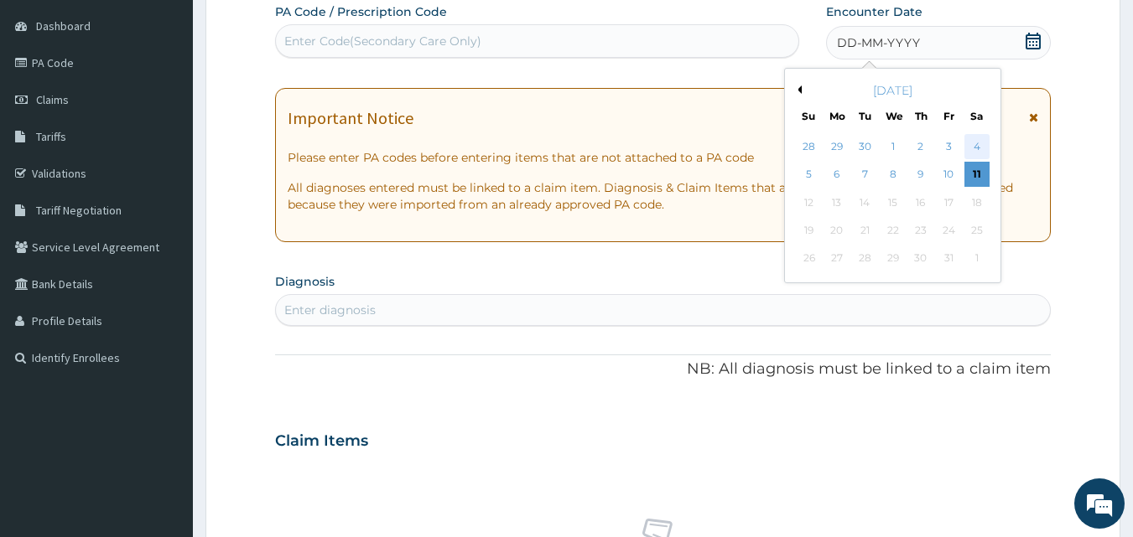
click at [983, 145] on div "4" at bounding box center [976, 146] width 25 height 25
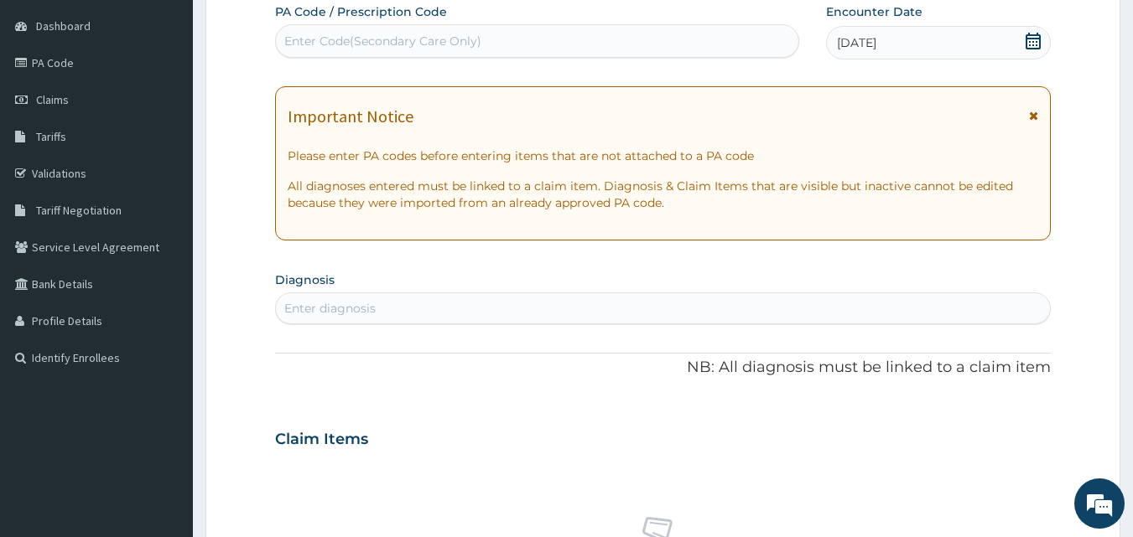
click at [343, 304] on div "Enter diagnosis" at bounding box center [329, 308] width 91 height 17
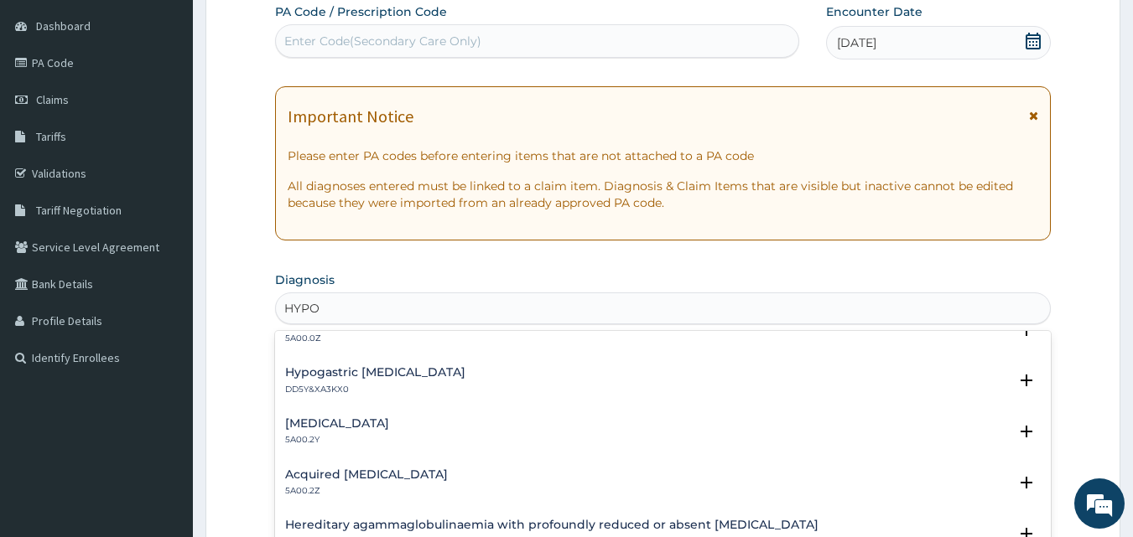
scroll to position [1090, 0]
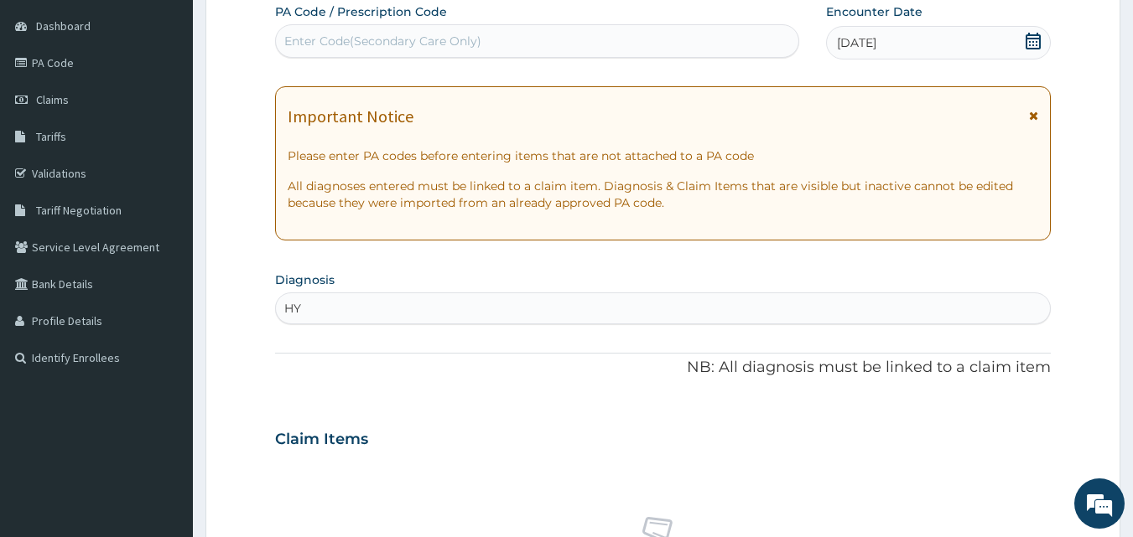
type input "H"
type input "V"
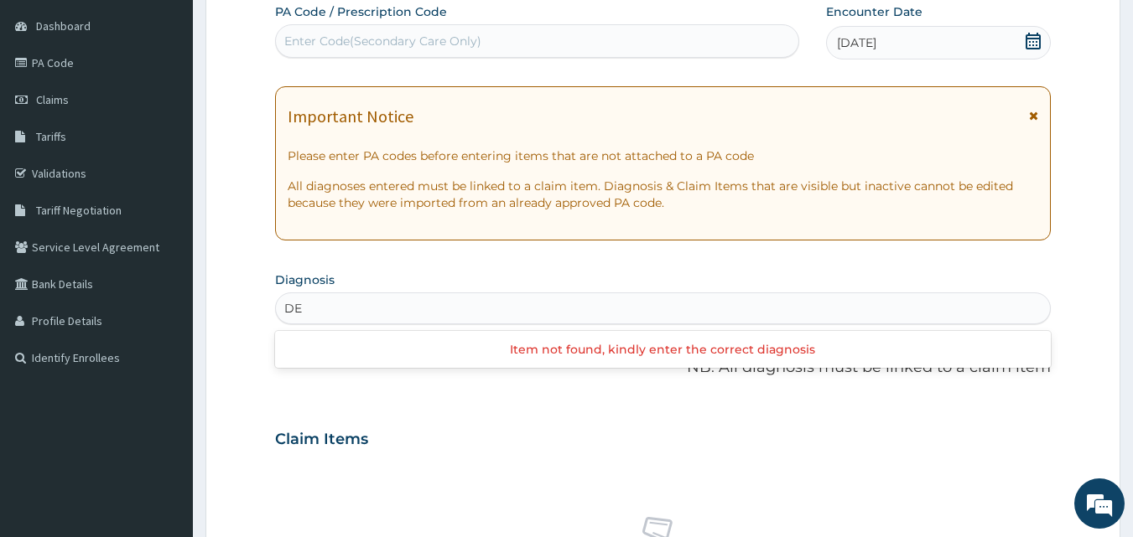
type input "D"
type input "ANEMIA"
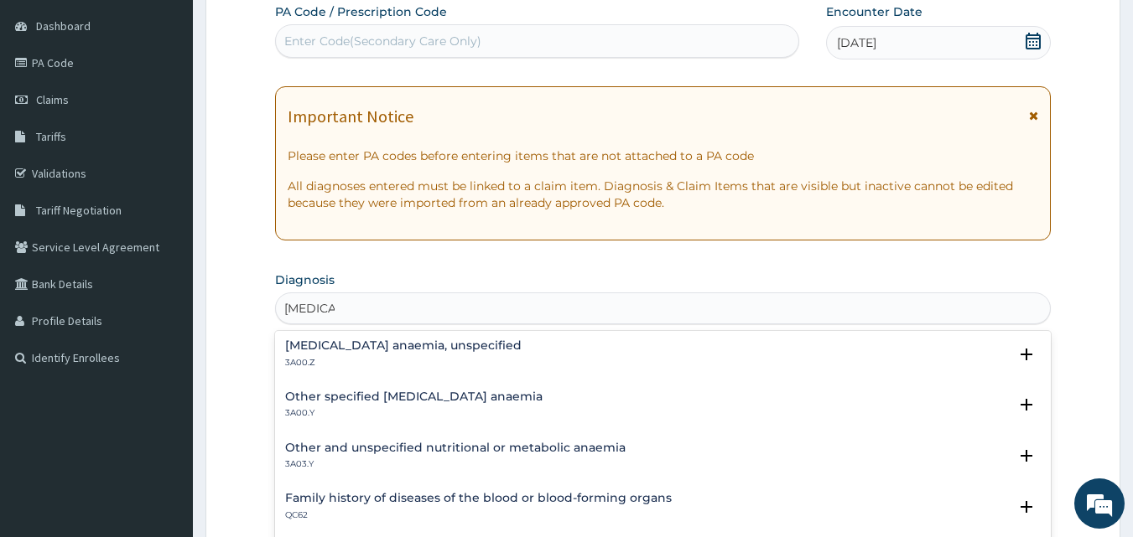
scroll to position [922, 0]
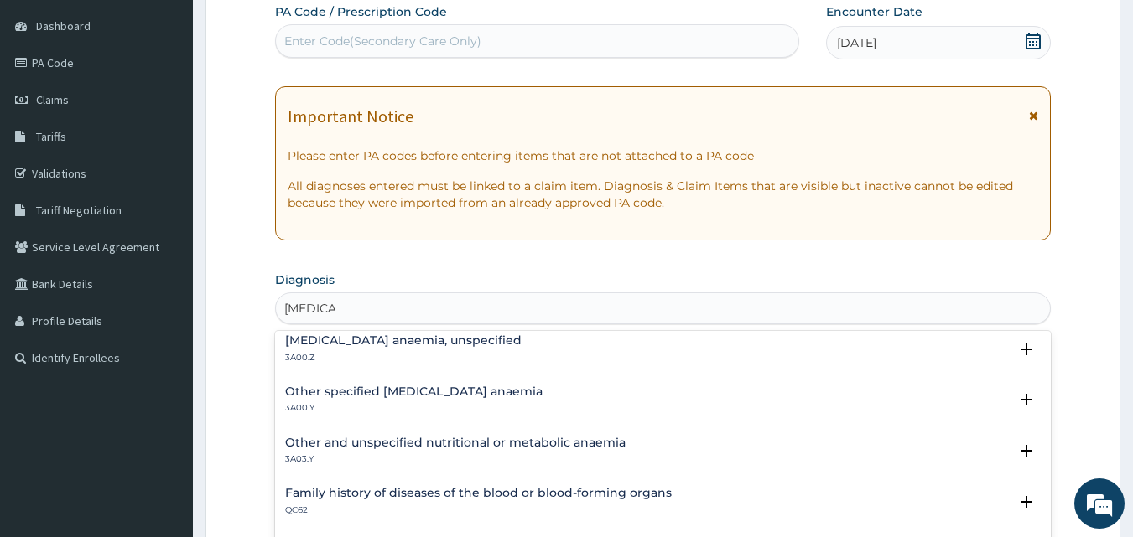
click at [452, 440] on h4 "Other and unspecified nutritional or metabolic anaemia" at bounding box center [455, 443] width 340 height 13
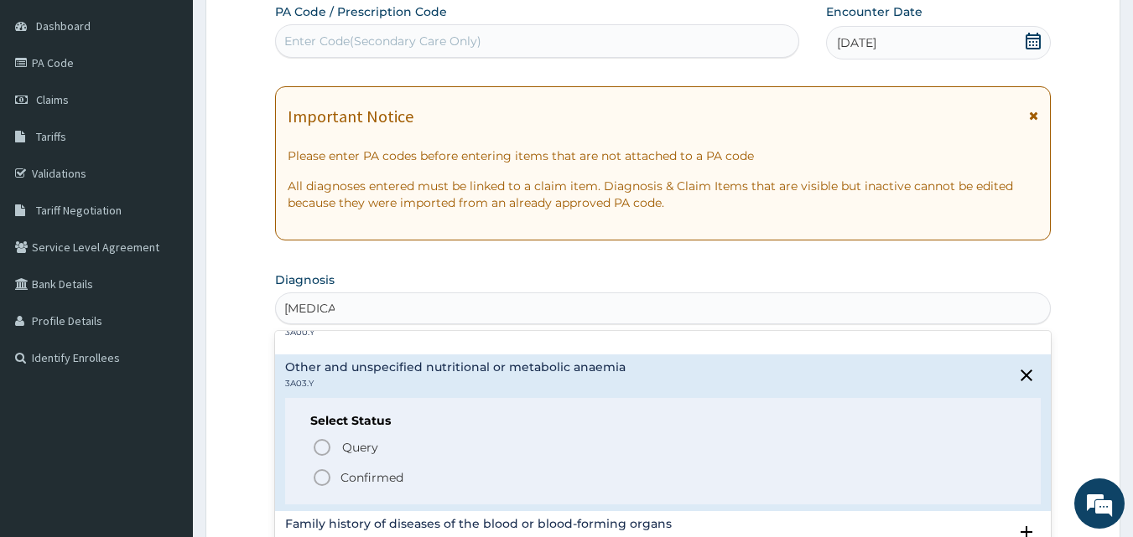
scroll to position [1006, 0]
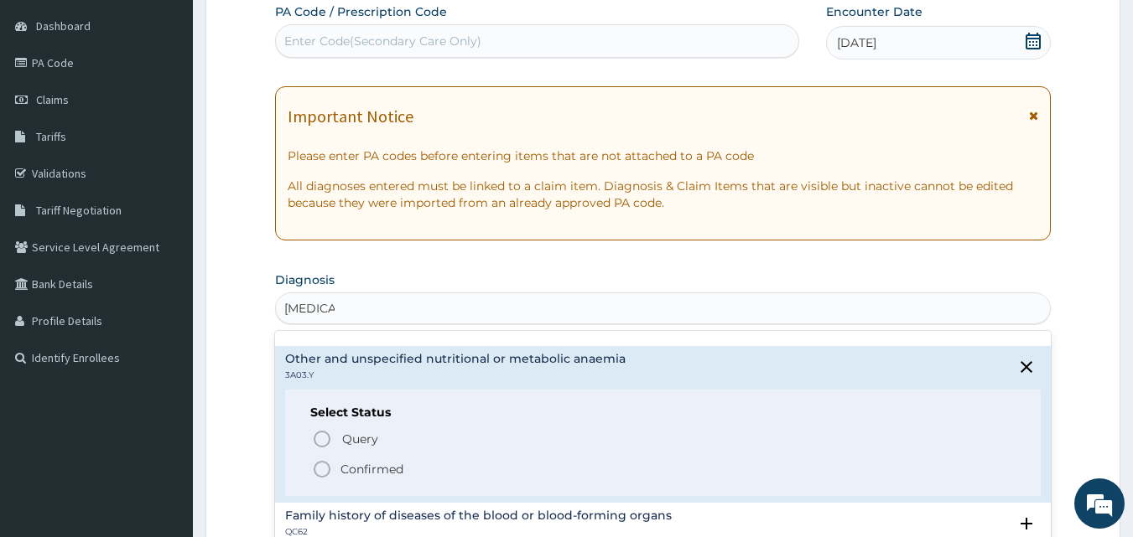
click at [324, 470] on icon "status option filled" at bounding box center [322, 469] width 20 height 20
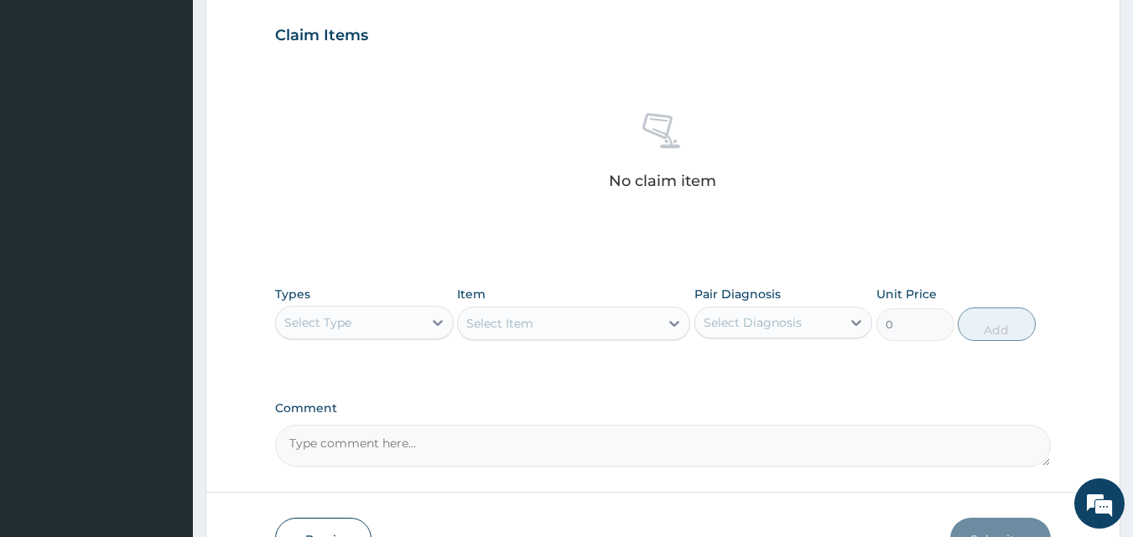
scroll to position [576, 0]
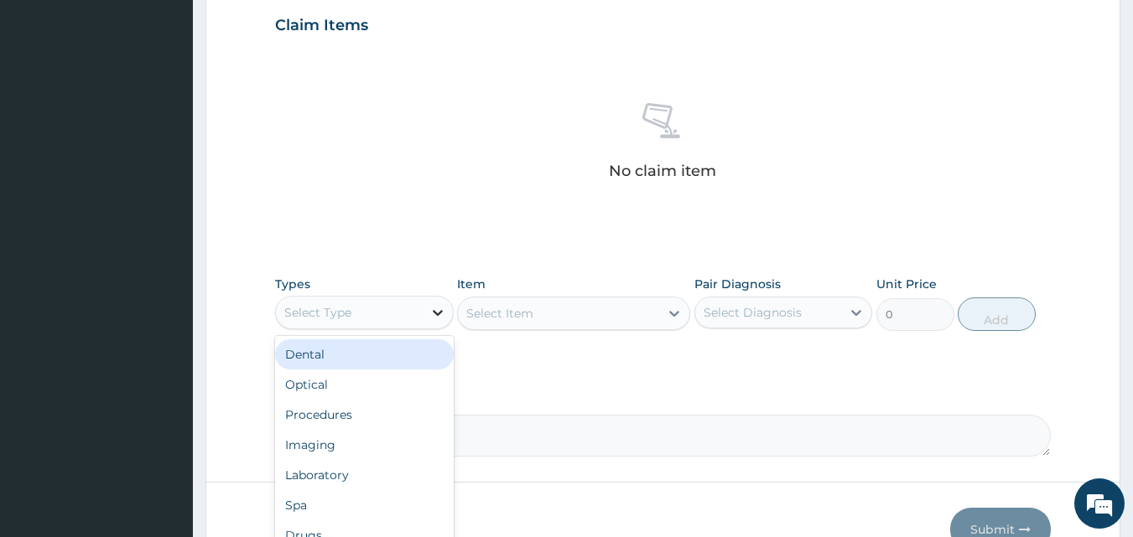
click at [433, 312] on icon at bounding box center [437, 312] width 17 height 17
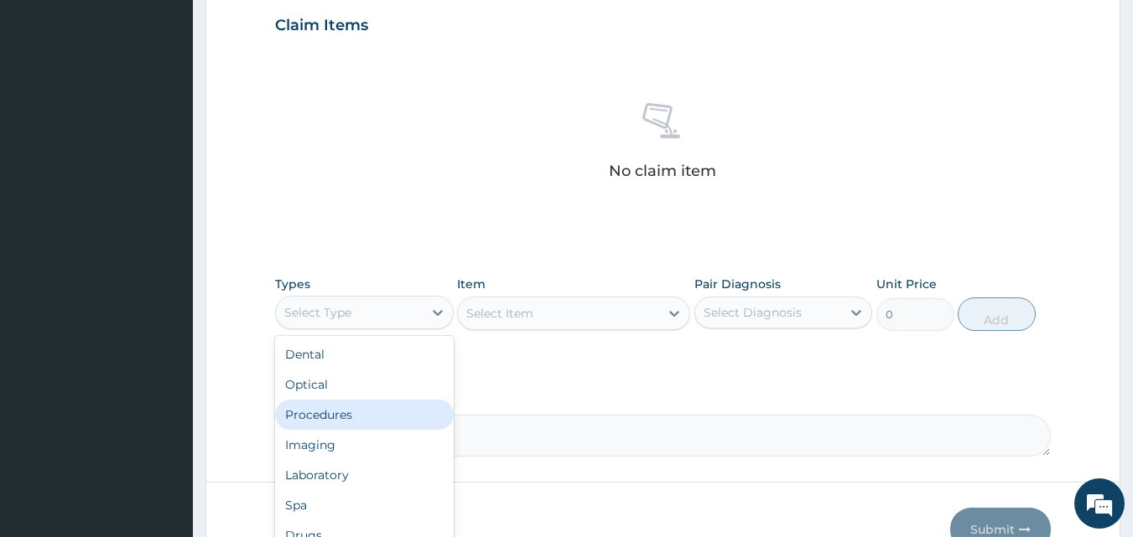
click at [340, 423] on div "Procedures" at bounding box center [364, 415] width 179 height 30
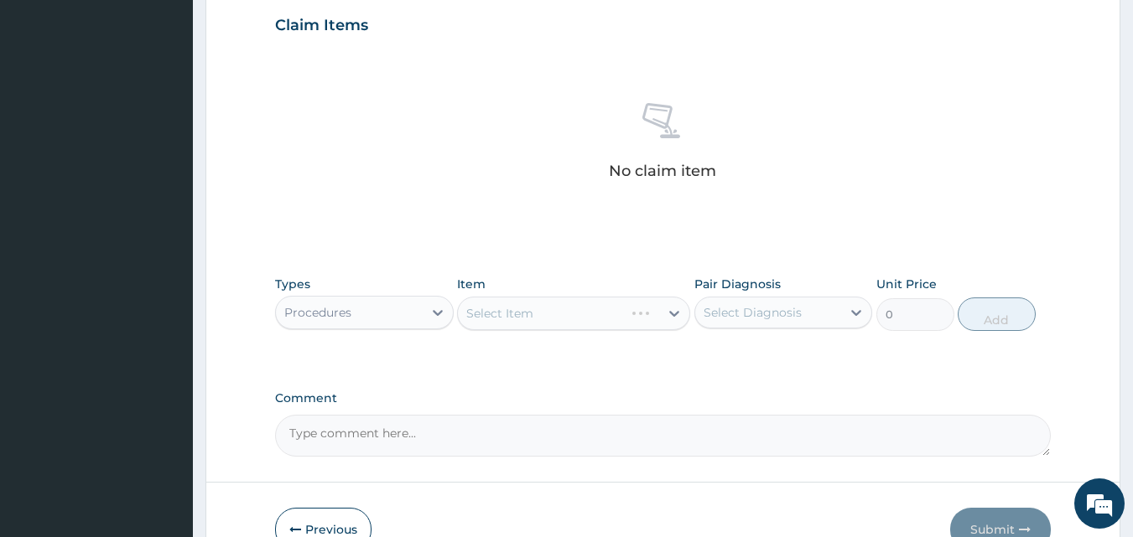
click at [643, 309] on div "Select Item" at bounding box center [573, 314] width 233 height 34
click at [652, 309] on div "Select Item" at bounding box center [558, 313] width 201 height 27
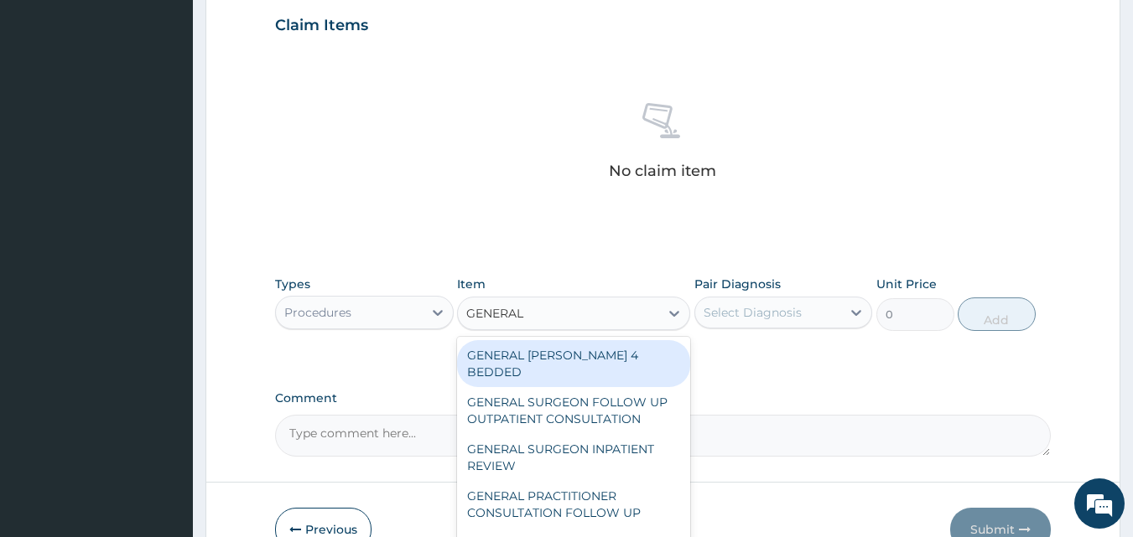
type input "GENERAL P"
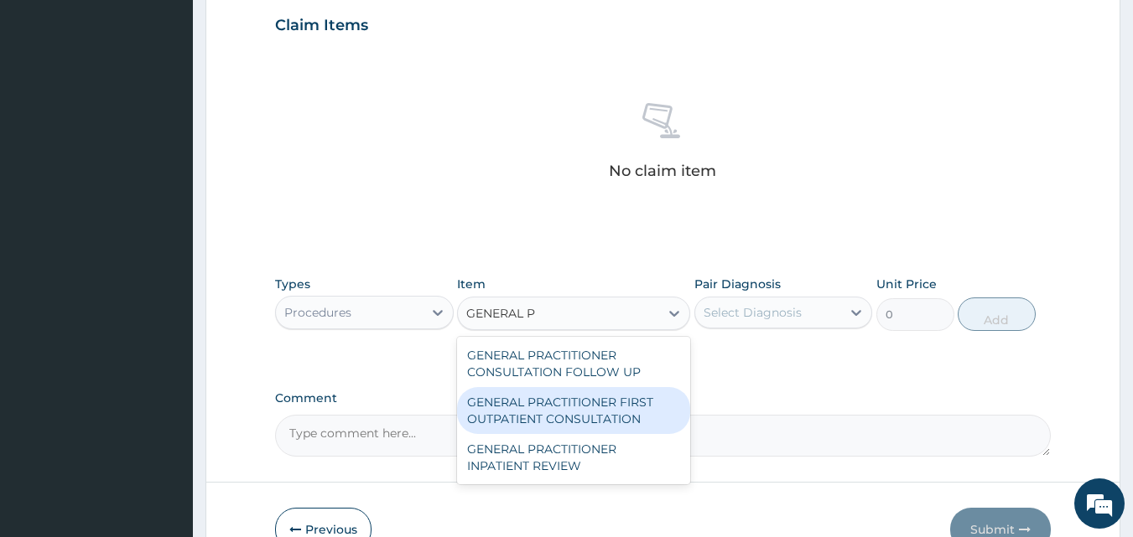
click at [544, 406] on div "GENERAL PRACTITIONER FIRST OUTPATIENT CONSULTATION" at bounding box center [573, 410] width 233 height 47
type input "3750"
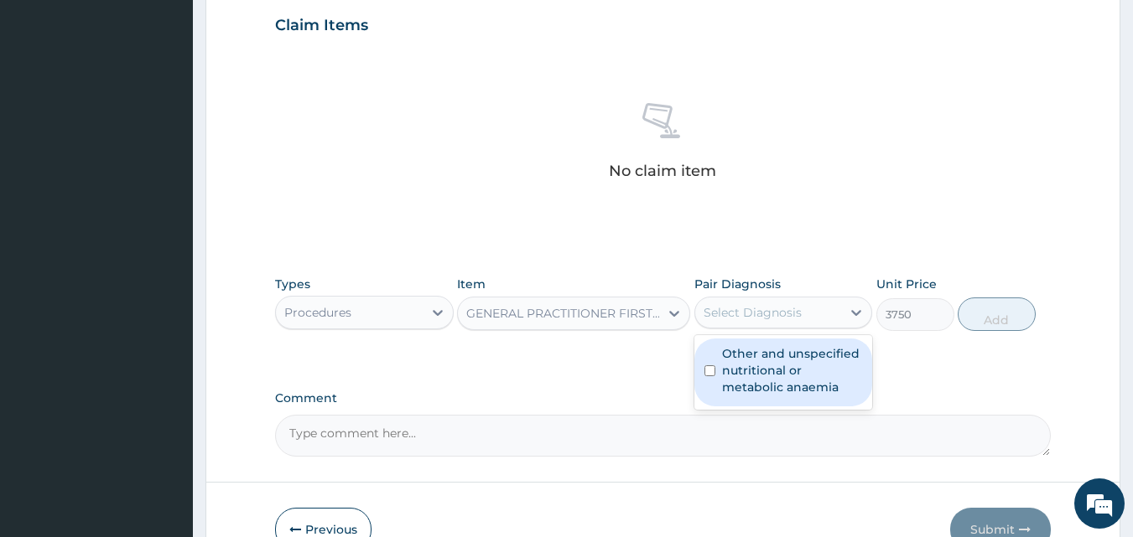
click at [787, 307] on div "Select Diagnosis" at bounding box center [752, 312] width 98 height 17
click at [739, 365] on label "Other and unspecified nutritional or metabolic anaemia" at bounding box center [792, 370] width 141 height 50
checkbox input "true"
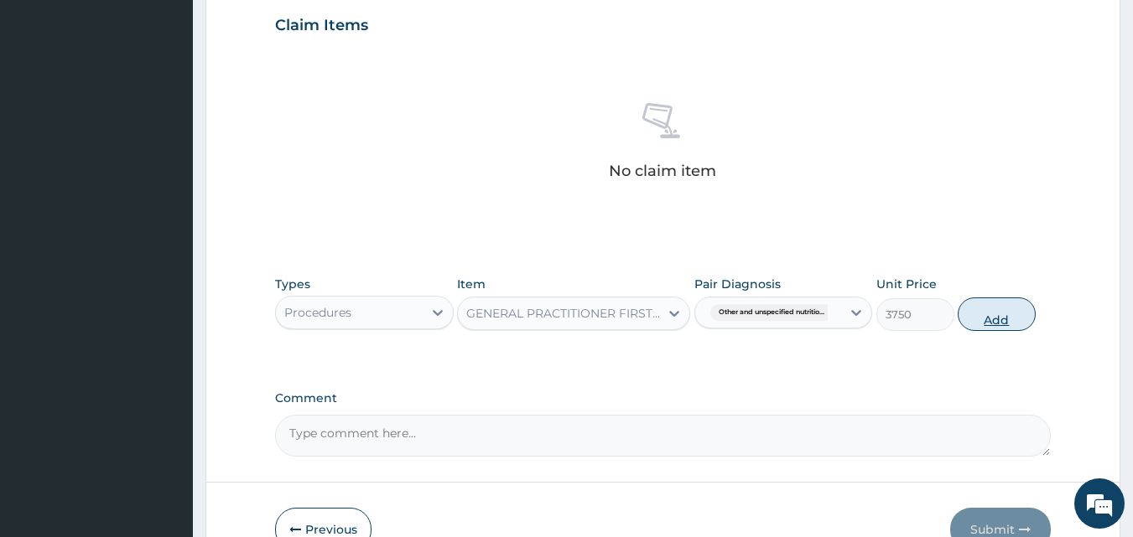
click at [988, 319] on button "Add" at bounding box center [997, 315] width 78 height 34
type input "0"
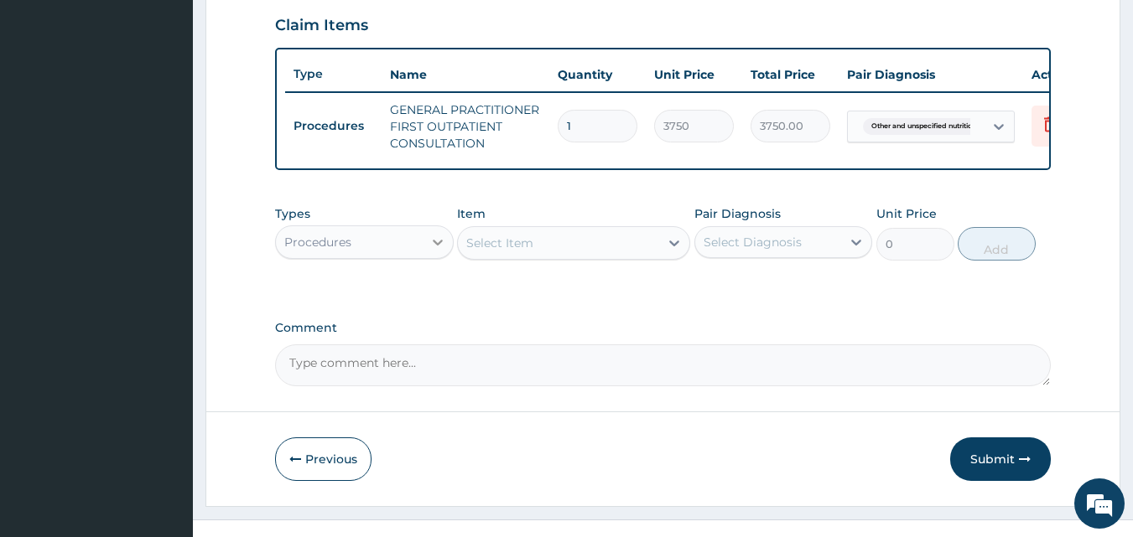
click at [423, 251] on div at bounding box center [438, 242] width 30 height 30
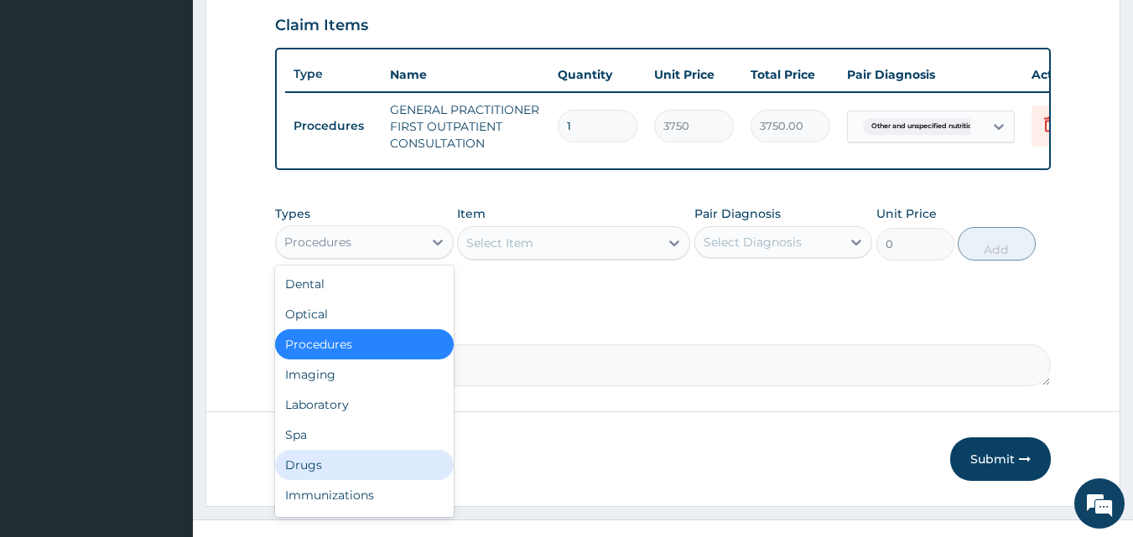
drag, startPoint x: 325, startPoint y: 477, endPoint x: 459, endPoint y: 399, distance: 154.5
click at [340, 467] on div "Drugs" at bounding box center [364, 465] width 179 height 30
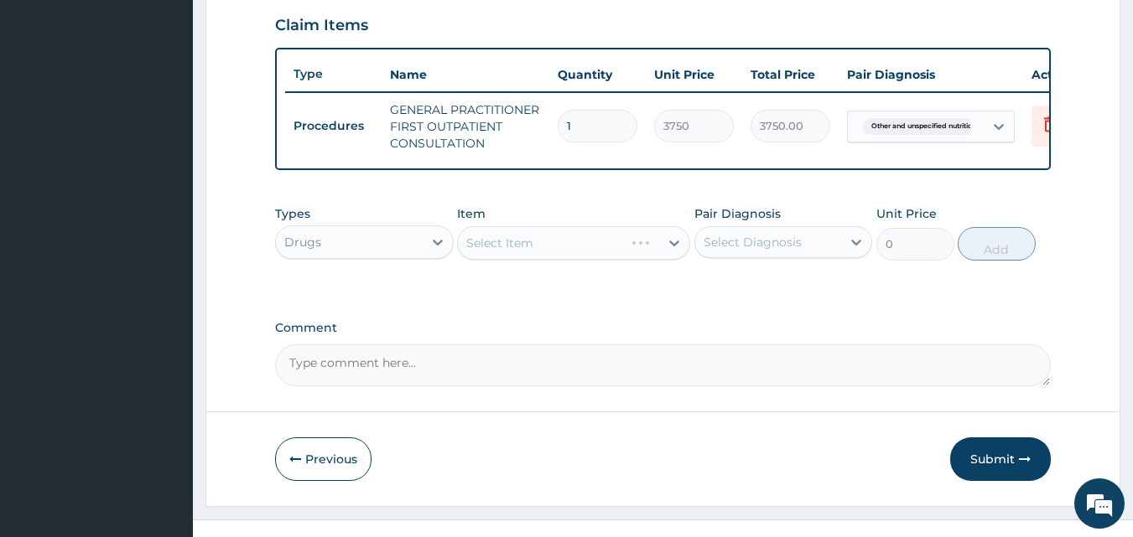
click at [650, 260] on div "Select Item" at bounding box center [573, 243] width 233 height 34
click at [645, 257] on div "Select Item" at bounding box center [558, 243] width 201 height 27
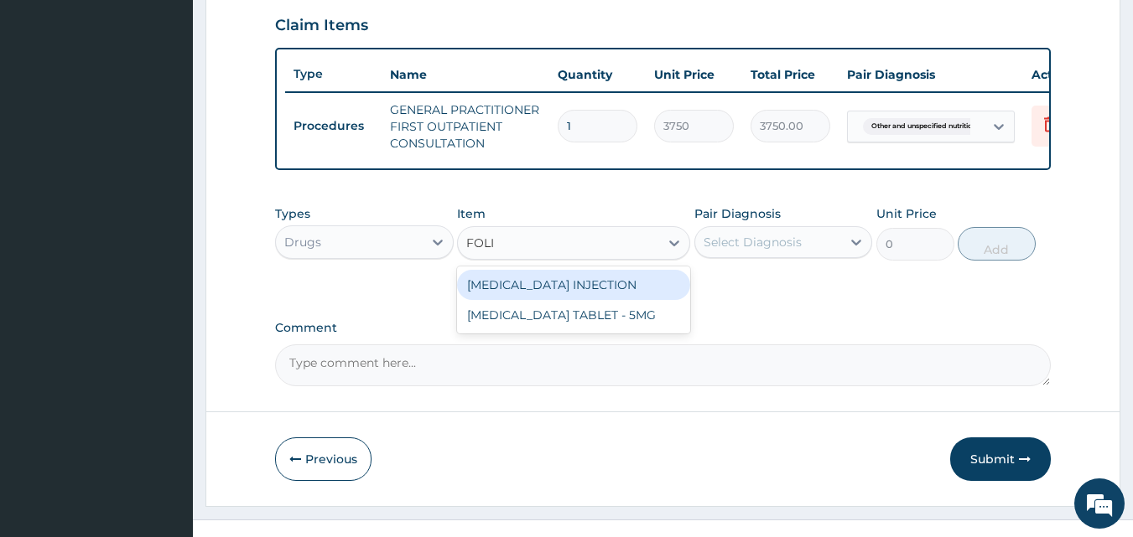
type input "FOLIC"
click at [543, 289] on div "[MEDICAL_DATA] TABLET - 5MG" at bounding box center [573, 285] width 233 height 30
type input "11.2"
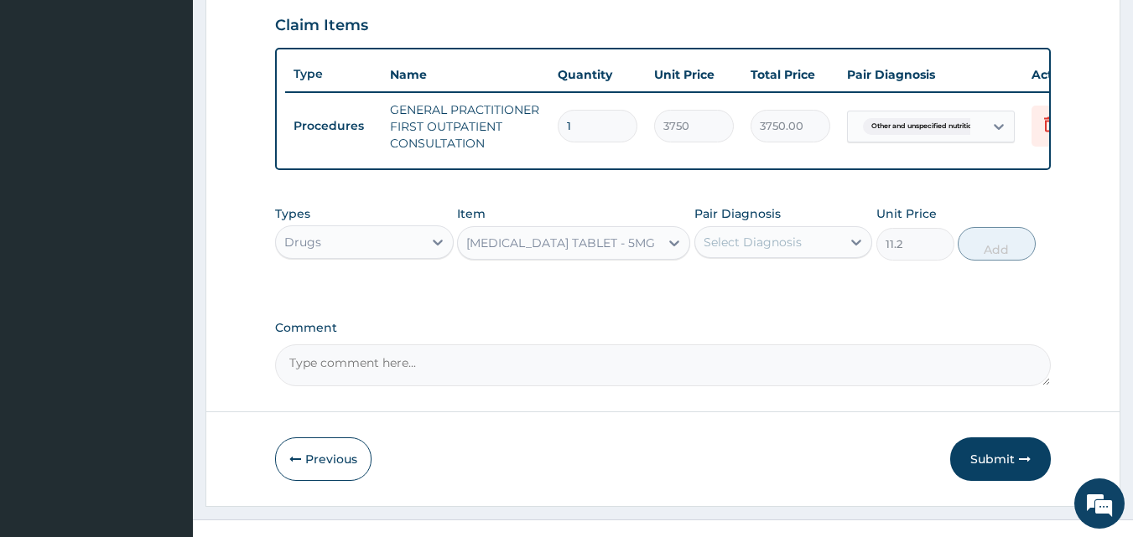
click at [803, 248] on div "Select Diagnosis" at bounding box center [768, 242] width 147 height 27
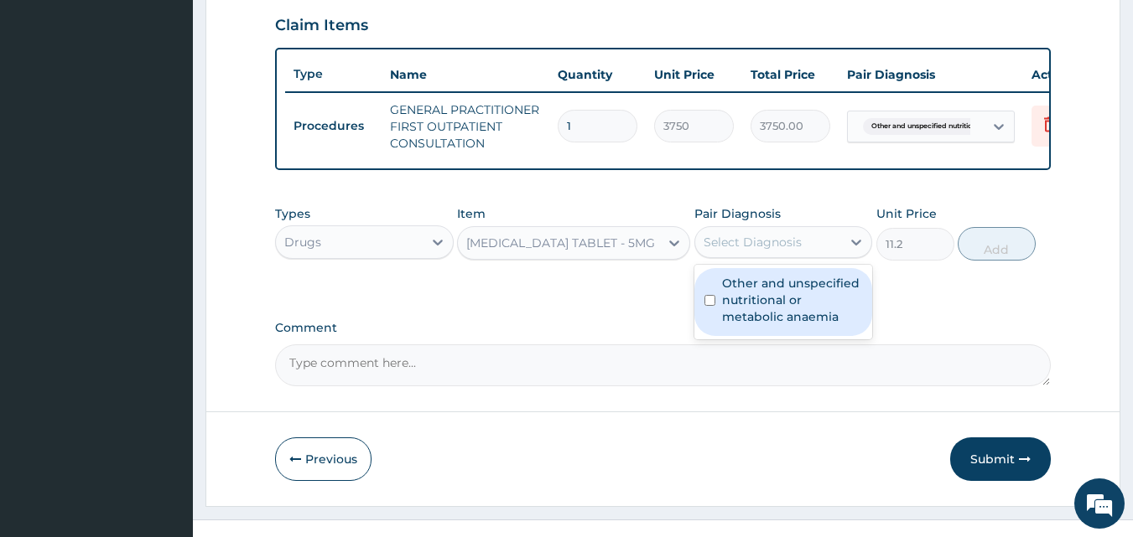
drag, startPoint x: 778, startPoint y: 307, endPoint x: 821, endPoint y: 308, distance: 42.8
click at [781, 308] on label "Other and unspecified nutritional or metabolic anaemia" at bounding box center [792, 300] width 141 height 50
checkbox input "true"
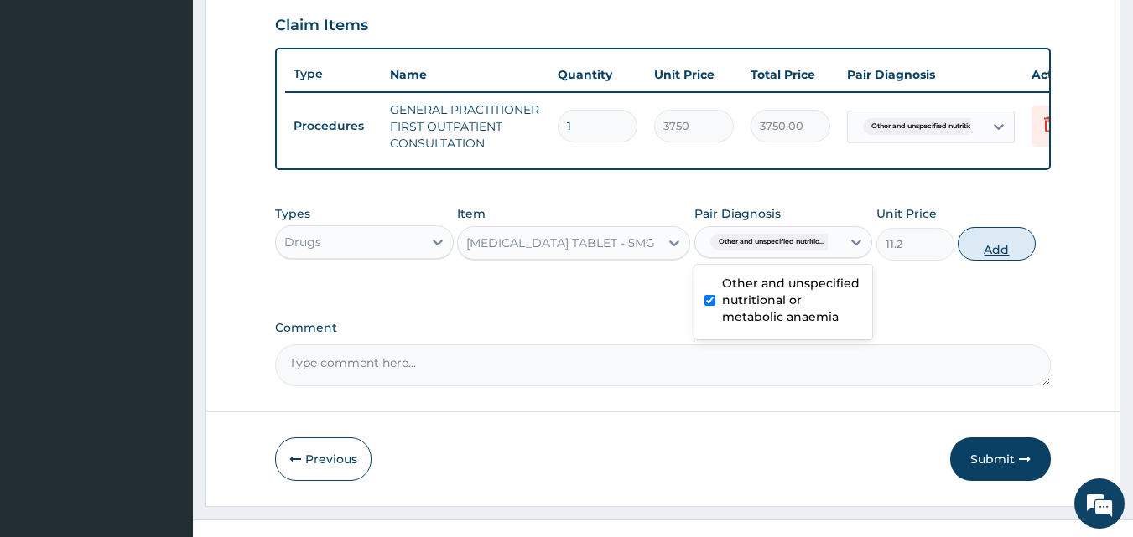
click at [994, 261] on button "Add" at bounding box center [997, 244] width 78 height 34
type input "0"
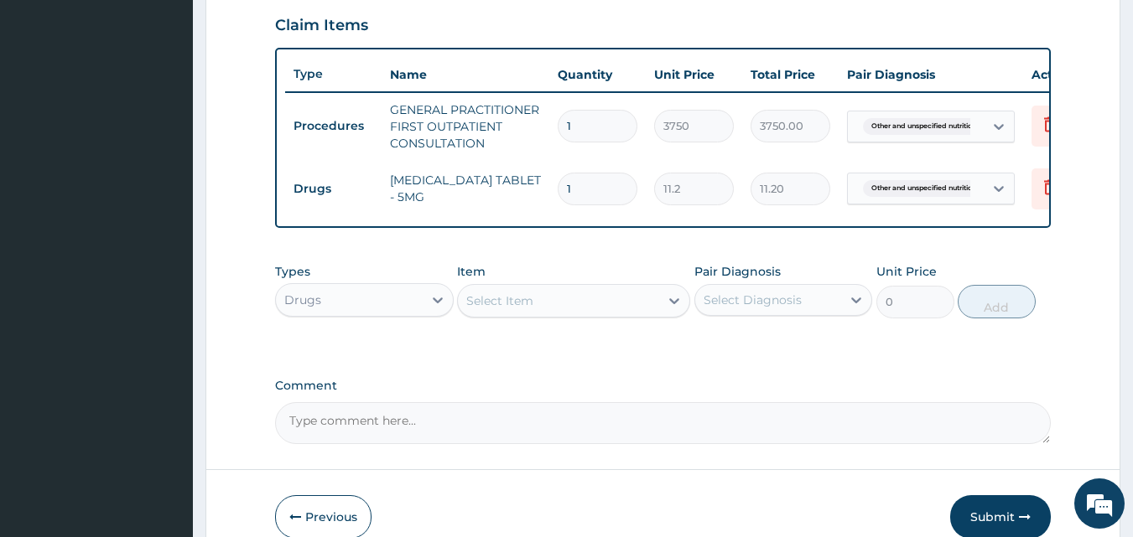
type input "14"
type input "156.80"
type input "14"
click at [633, 314] on div "Select Item" at bounding box center [558, 301] width 201 height 27
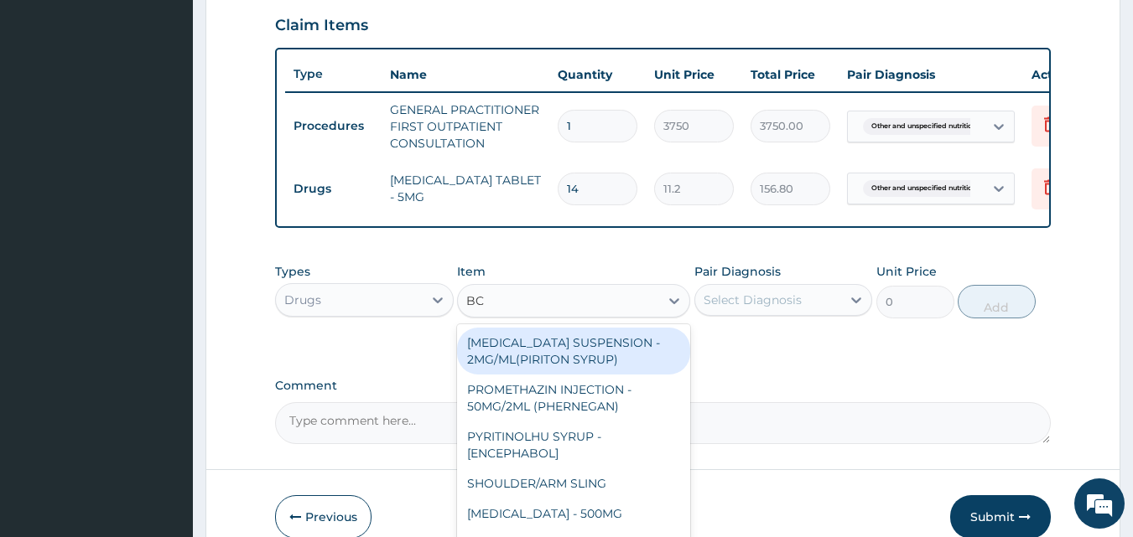
type input "B"
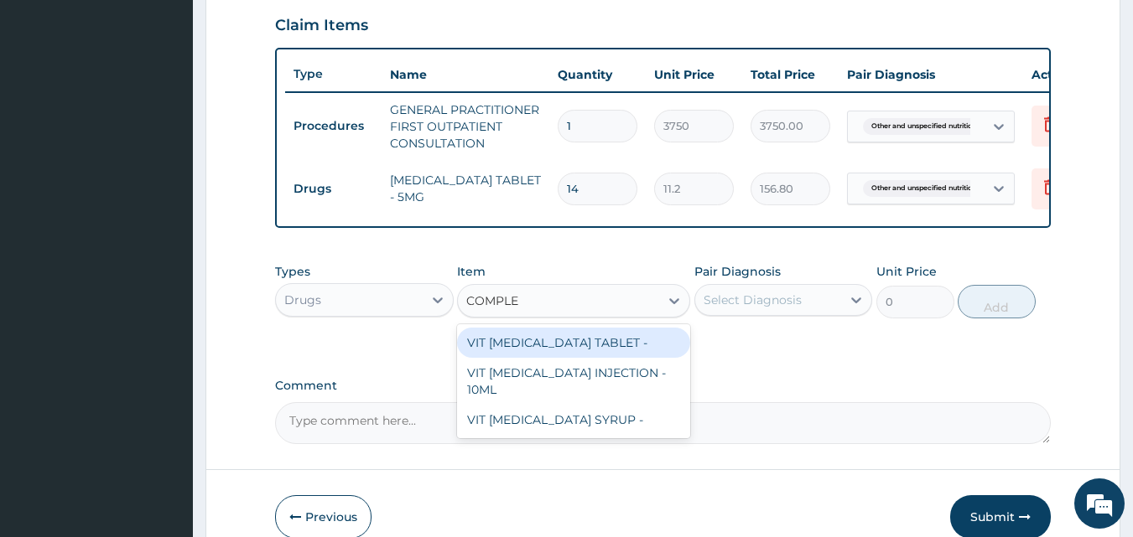
type input "COMPLEX"
click at [563, 350] on div "VIT B- COMPLEX TABLET -" at bounding box center [573, 343] width 233 height 30
type input "16.799999999999997"
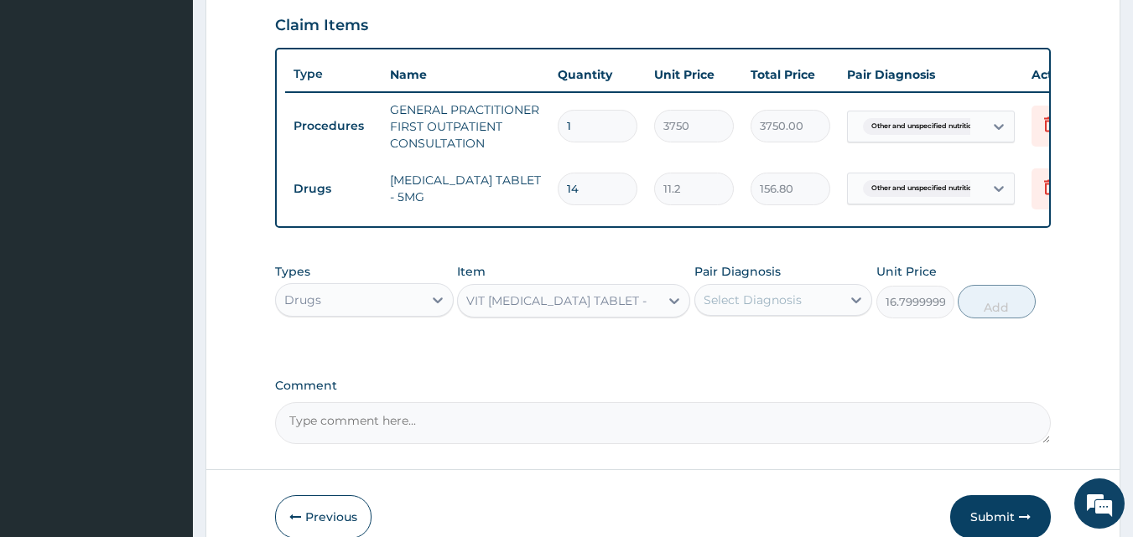
click at [782, 305] on div "Select Diagnosis" at bounding box center [752, 300] width 98 height 17
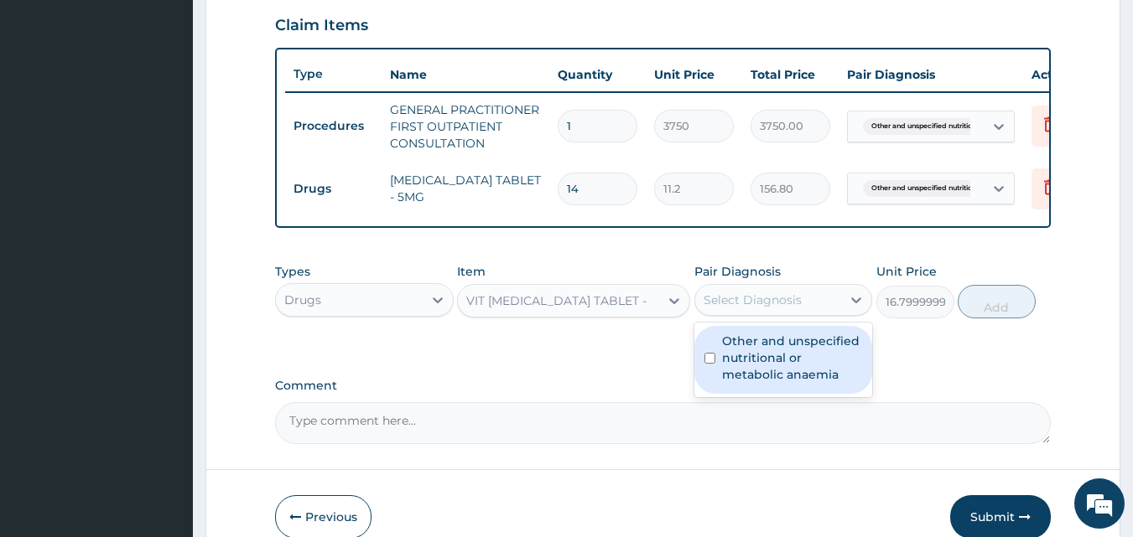
drag, startPoint x: 765, startPoint y: 358, endPoint x: 887, endPoint y: 340, distance: 123.8
click at [766, 358] on label "Other and unspecified nutritional or metabolic anaemia" at bounding box center [792, 358] width 141 height 50
checkbox input "true"
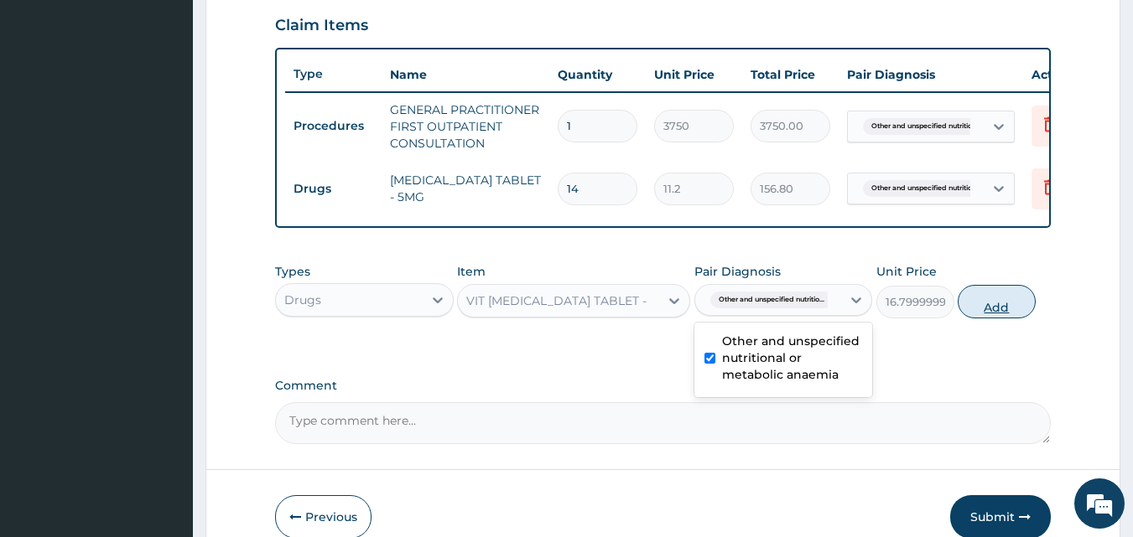
click at [998, 313] on button "Add" at bounding box center [997, 302] width 78 height 34
type input "0"
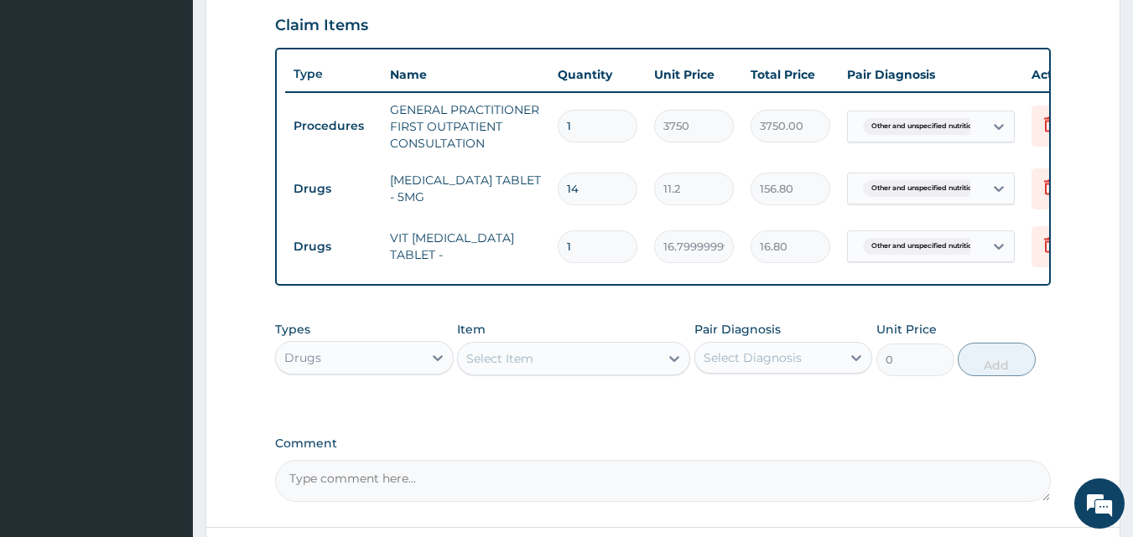
type input "14"
type input "235.20"
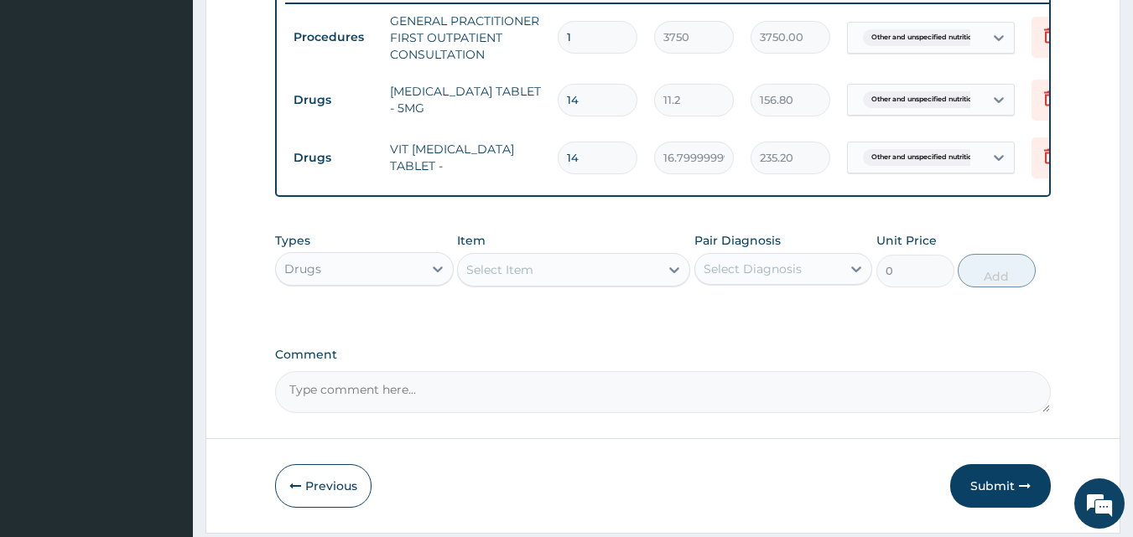
scroll to position [729, 0]
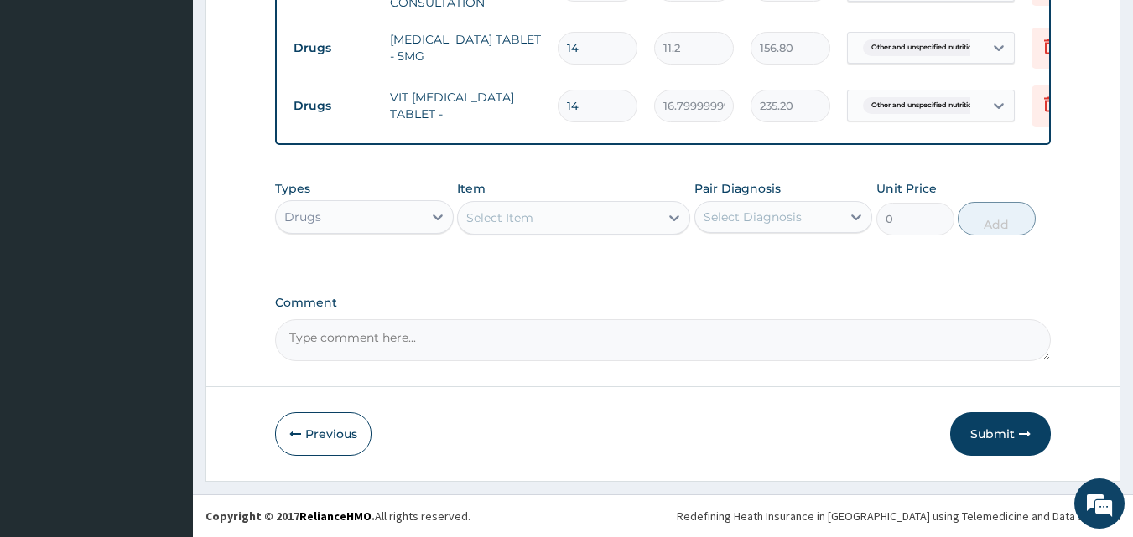
type input "14"
click at [359, 335] on textarea "Comment" at bounding box center [663, 340] width 776 height 42
click at [324, 337] on textarea "DS ;- ANEMIA" at bounding box center [663, 340] width 776 height 42
click at [392, 340] on textarea "DS ;- ?ANEMIA" at bounding box center [663, 340] width 776 height 42
type textarea "DS ;- ?ANEMIA, HYPOVITAMINOSIS"
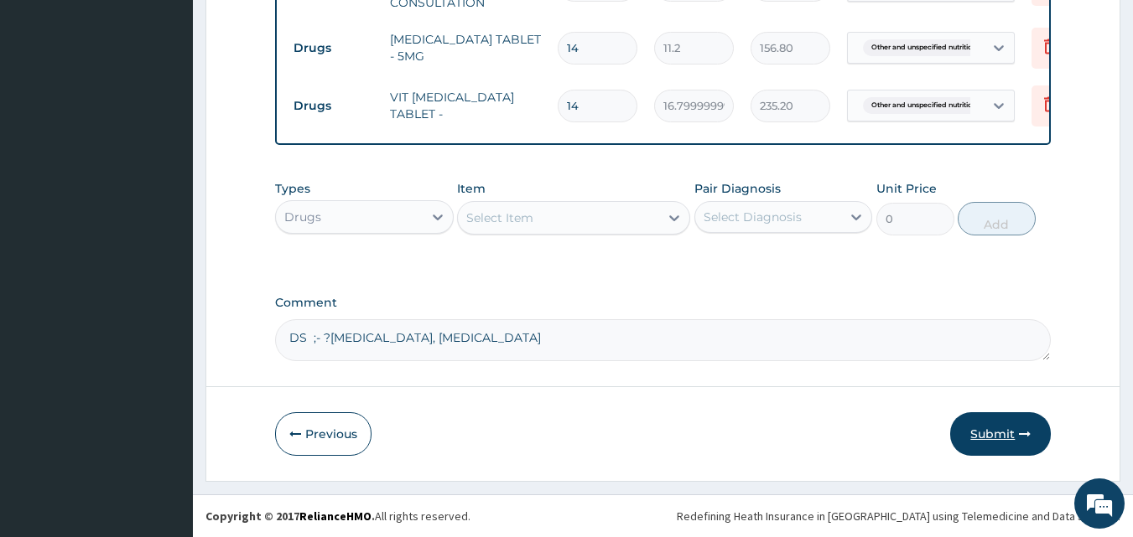
click at [975, 427] on button "Submit" at bounding box center [1000, 435] width 101 height 44
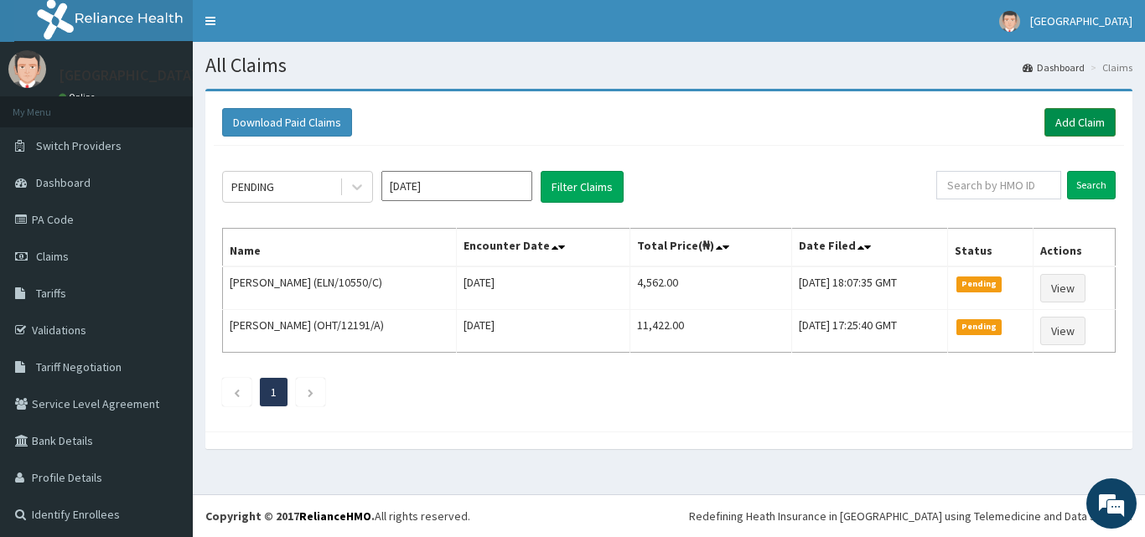
click at [1065, 121] on link "Add Claim" at bounding box center [1080, 122] width 71 height 29
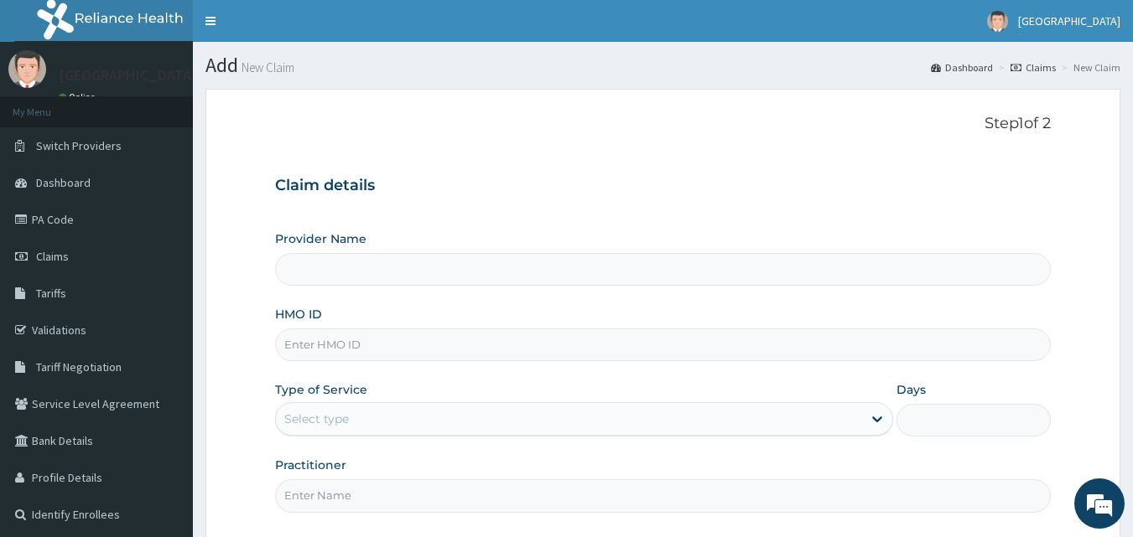
type input "[GEOGRAPHIC_DATA]"
click at [372, 340] on input "HMO ID" at bounding box center [663, 345] width 776 height 33
type input "HFI/10034/C"
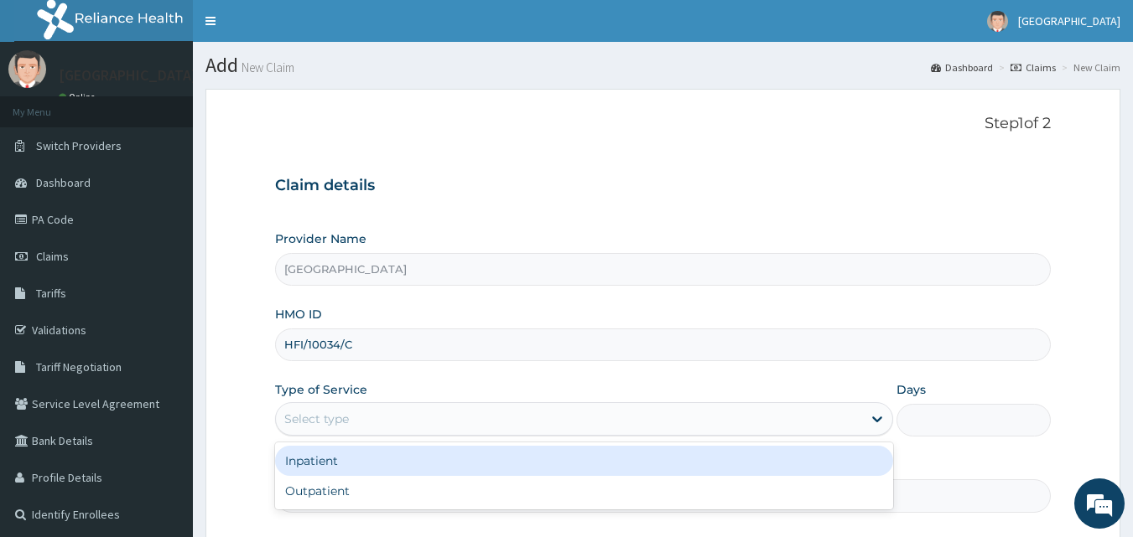
click at [372, 410] on div "Select type" at bounding box center [569, 419] width 586 height 27
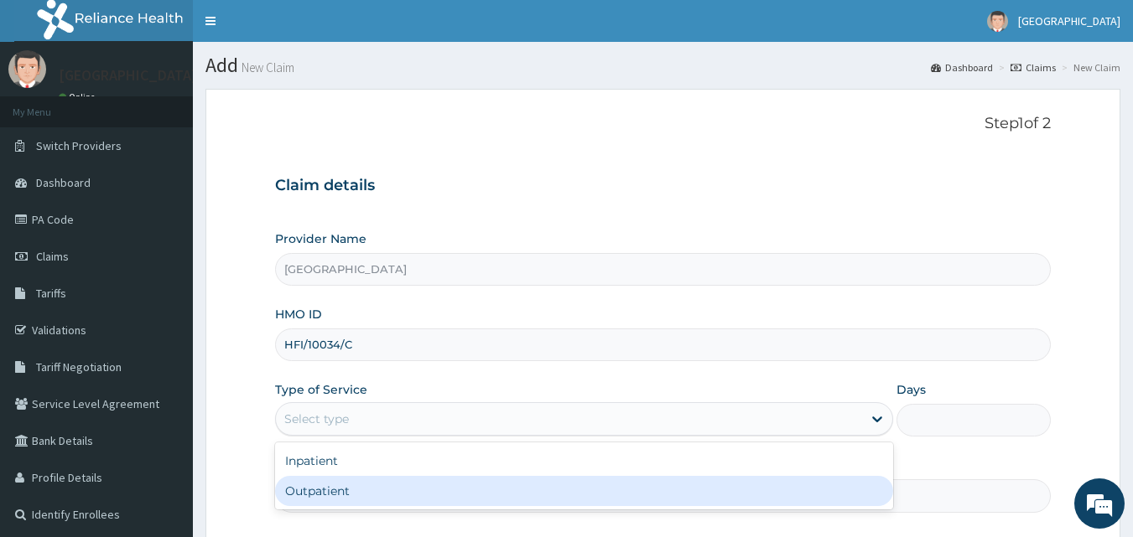
click at [333, 487] on div "Outpatient" at bounding box center [584, 491] width 618 height 30
type input "1"
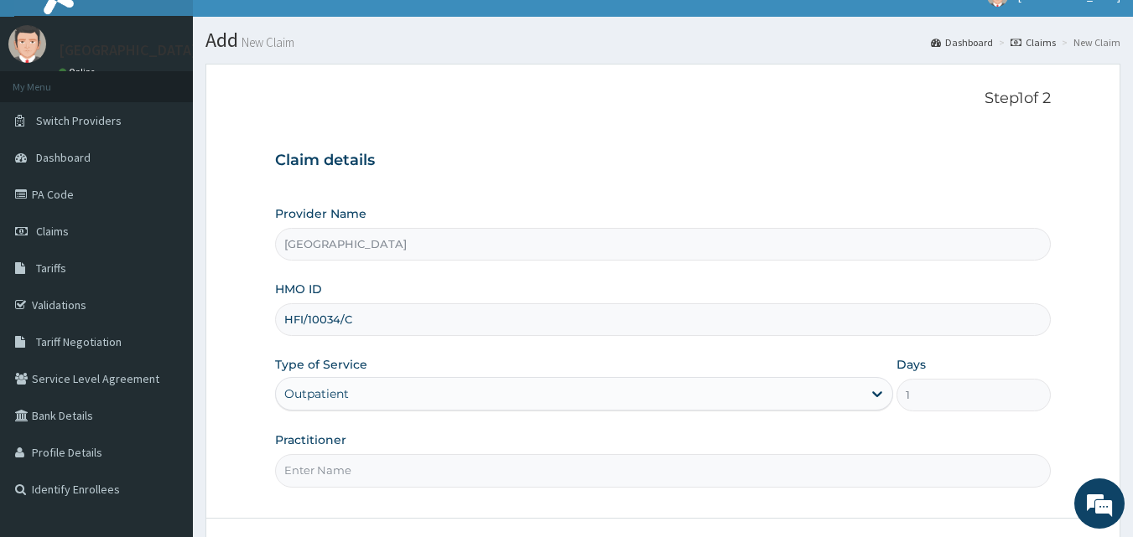
scroll to position [84, 0]
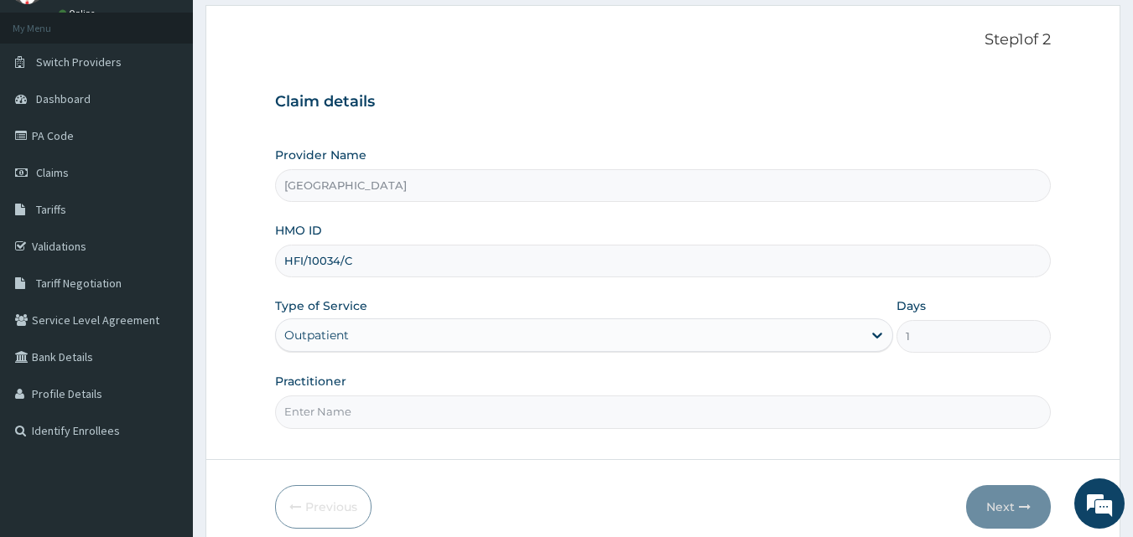
click at [458, 413] on input "Practitioner" at bounding box center [663, 412] width 776 height 33
type input "[PERSON_NAME]"
click at [994, 504] on button "Next" at bounding box center [1008, 507] width 85 height 44
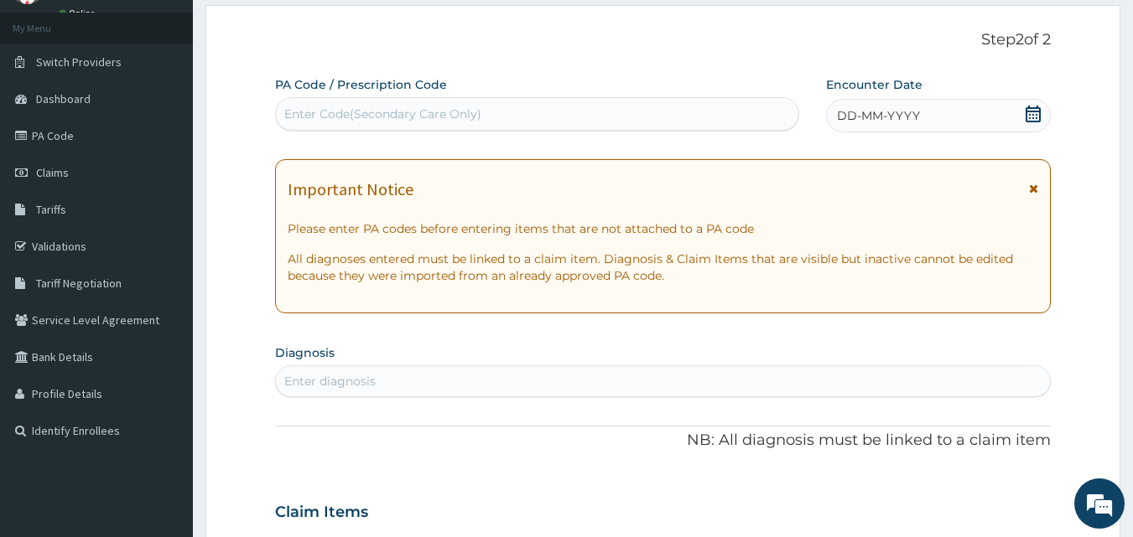
click at [1028, 112] on icon at bounding box center [1033, 114] width 17 height 17
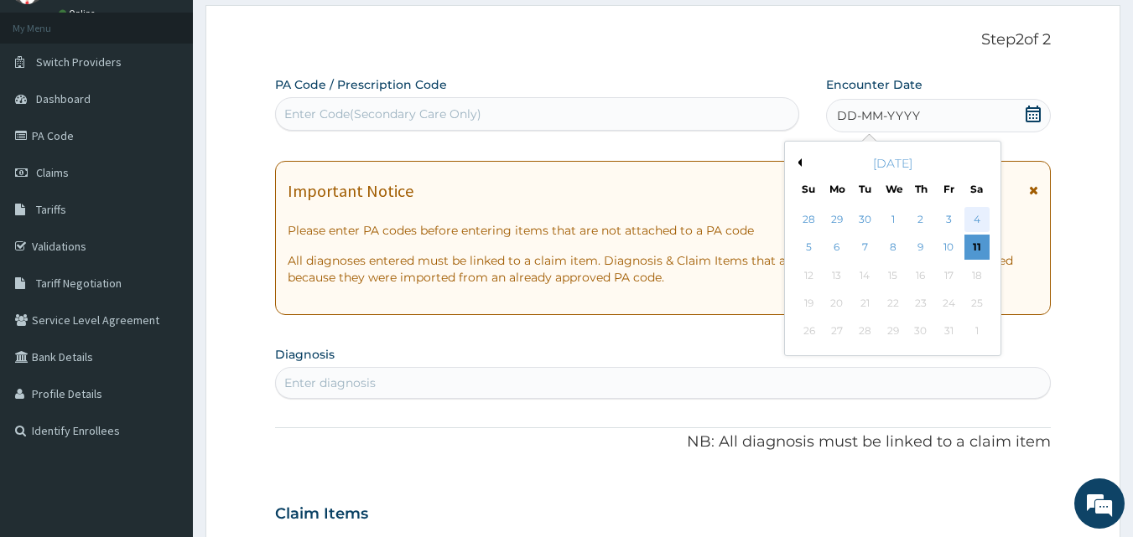
click at [976, 220] on div "4" at bounding box center [976, 219] width 25 height 25
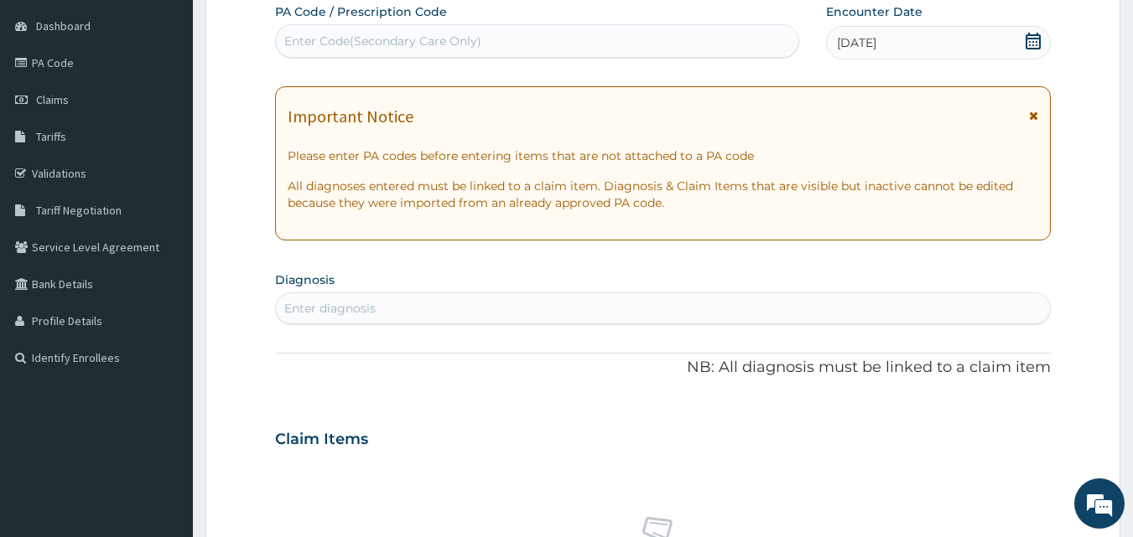
scroll to position [168, 0]
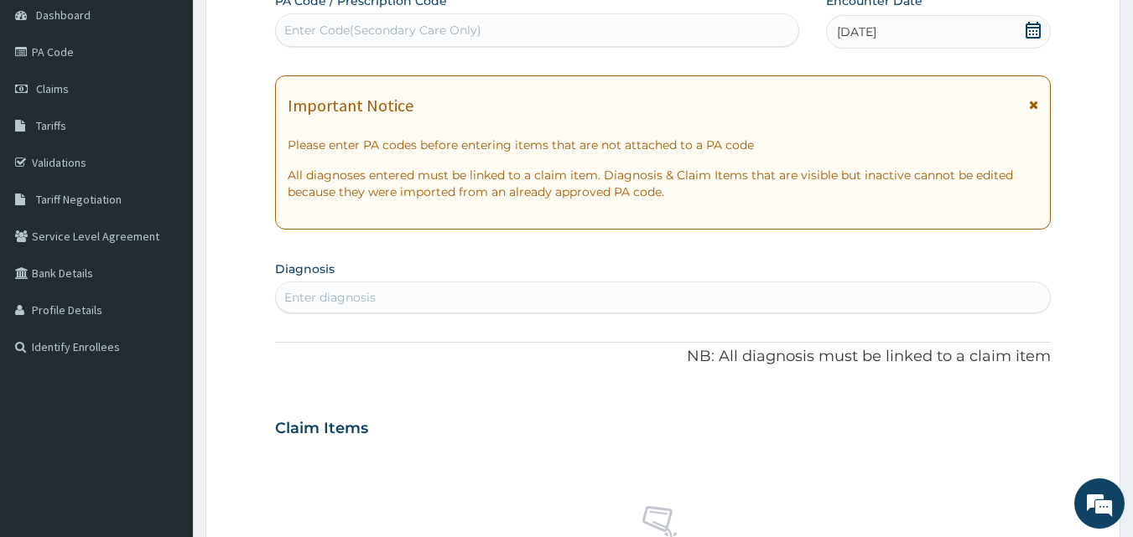
click at [329, 294] on div "Enter diagnosis" at bounding box center [329, 297] width 91 height 17
type input "R"
type input "UPPER"
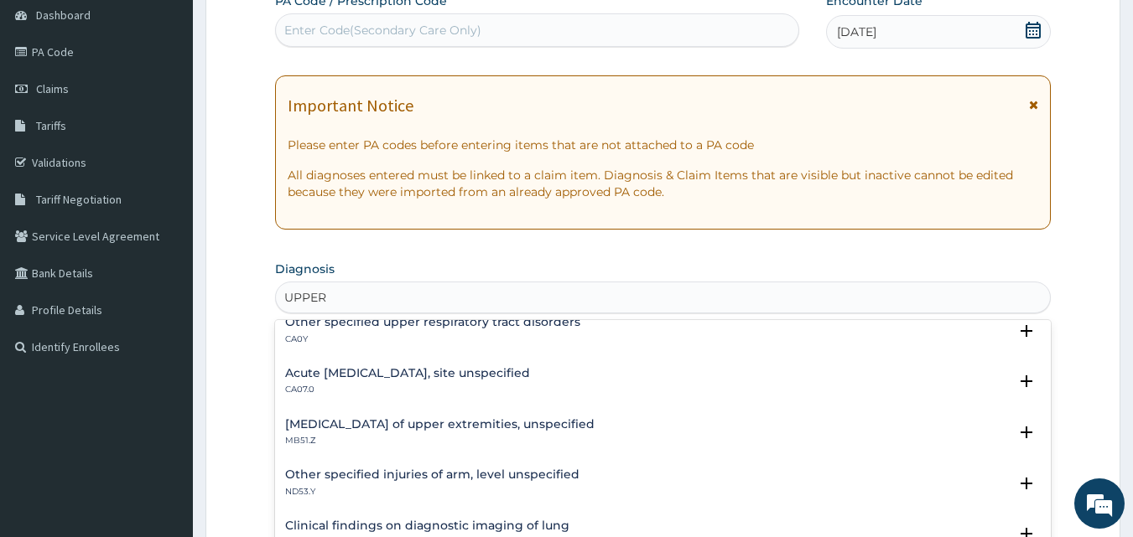
scroll to position [0, 0]
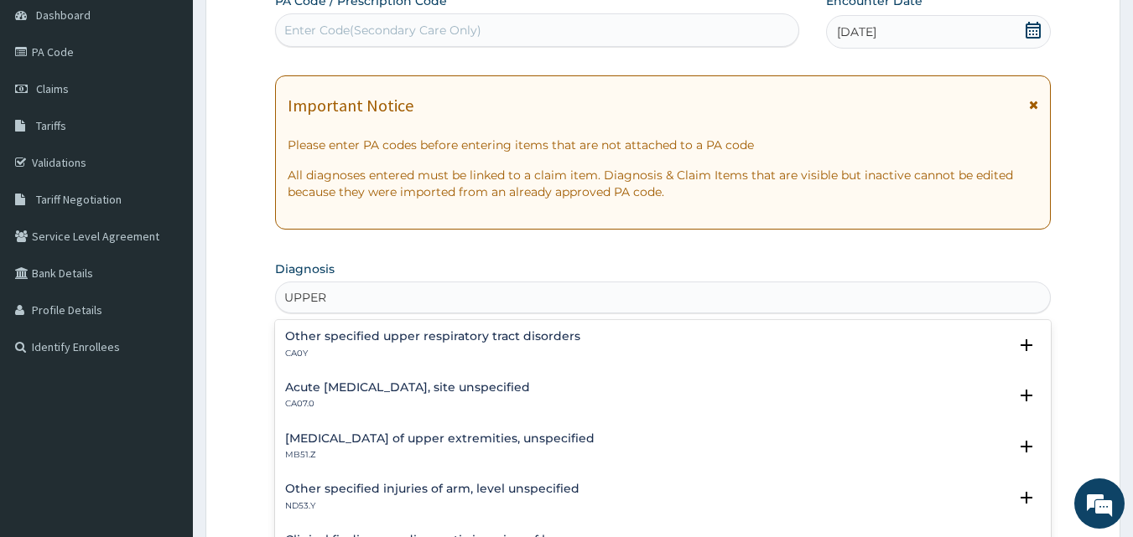
click at [425, 385] on h4 "Acute [MEDICAL_DATA], site unspecified" at bounding box center [407, 388] width 245 height 13
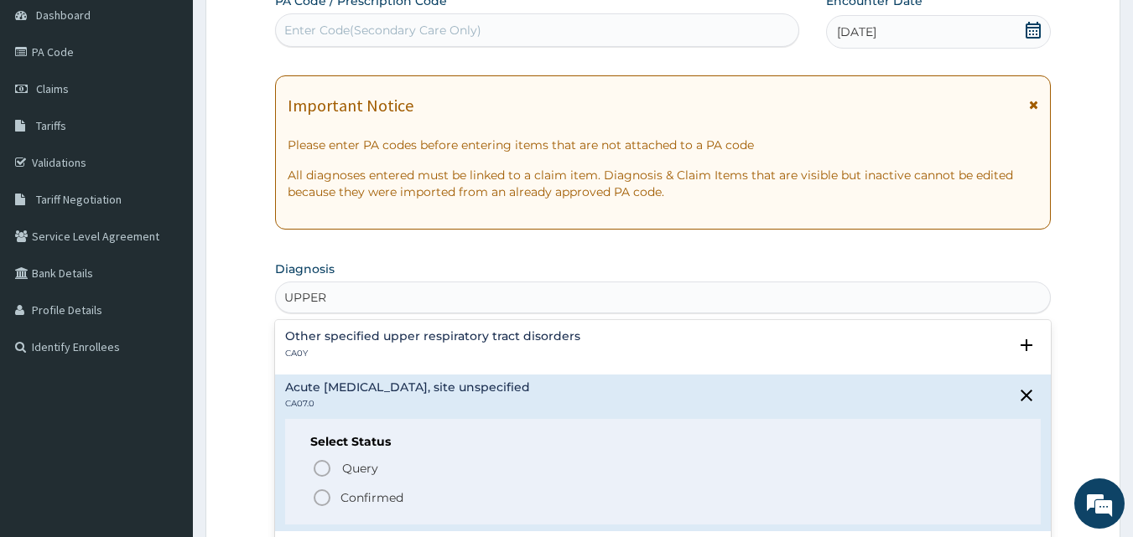
click at [321, 496] on icon "status option filled" at bounding box center [322, 498] width 20 height 20
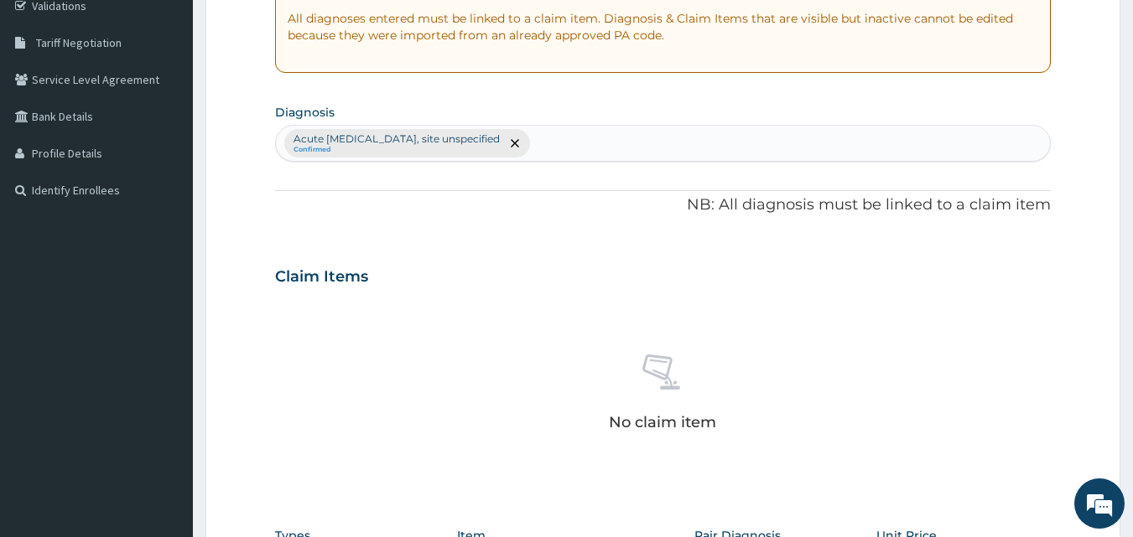
scroll to position [419, 0]
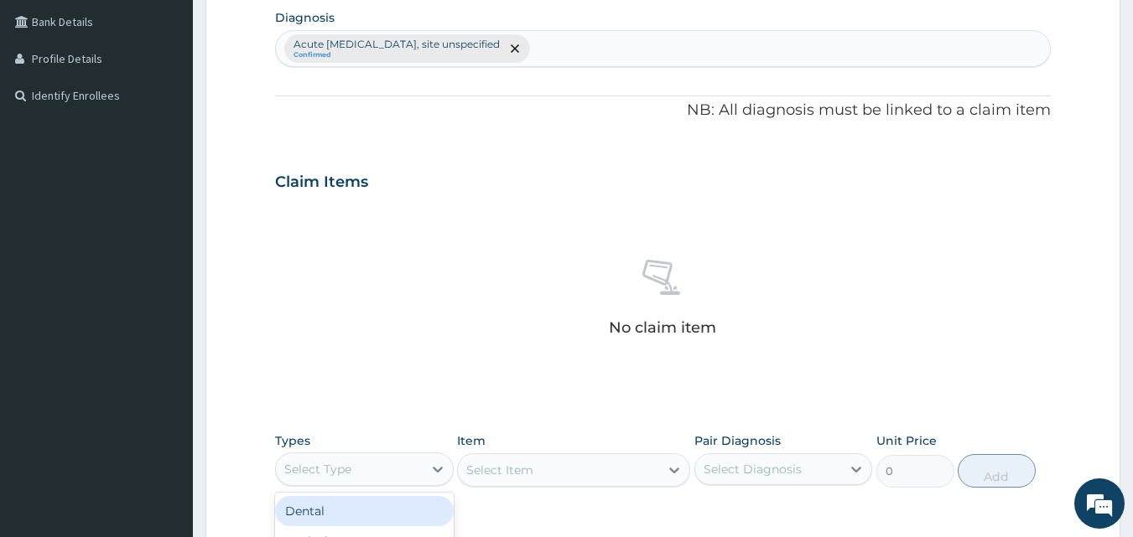
click at [381, 465] on div "Select Type" at bounding box center [349, 469] width 147 height 27
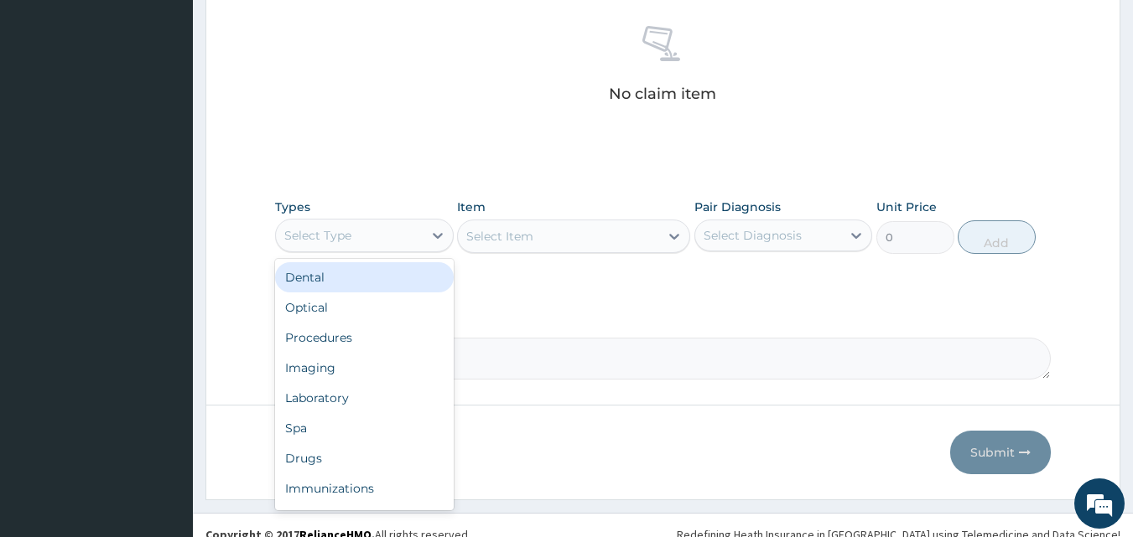
scroll to position [671, 0]
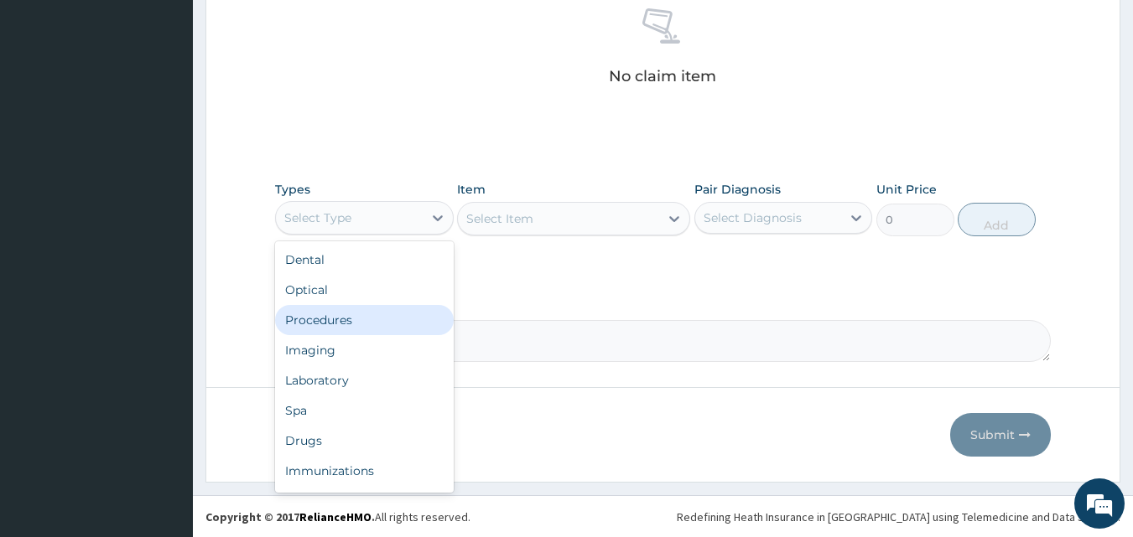
click at [349, 318] on div "Procedures" at bounding box center [364, 320] width 179 height 30
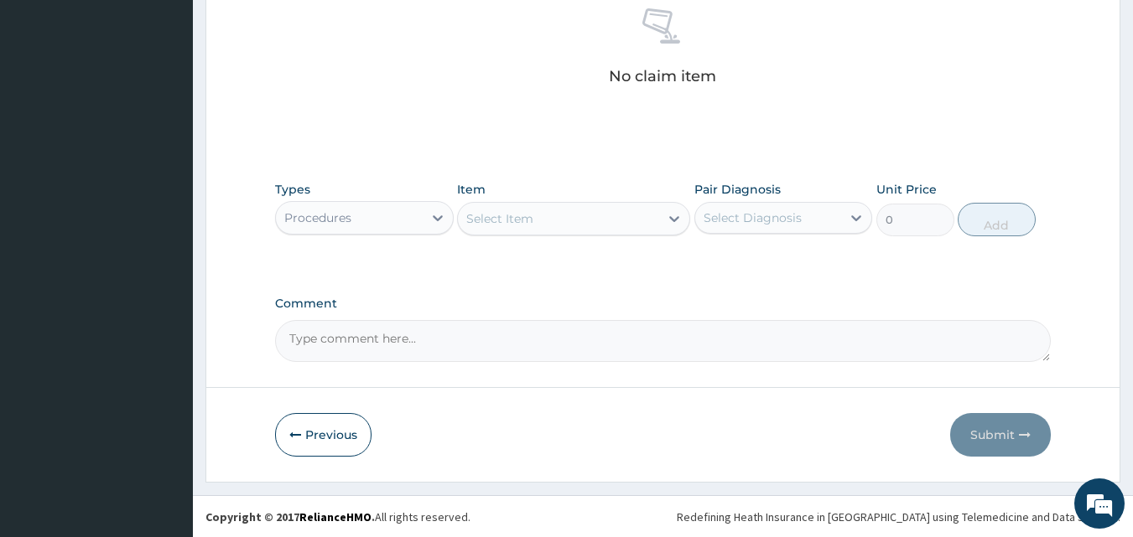
click at [654, 220] on div "Select Item" at bounding box center [558, 218] width 201 height 27
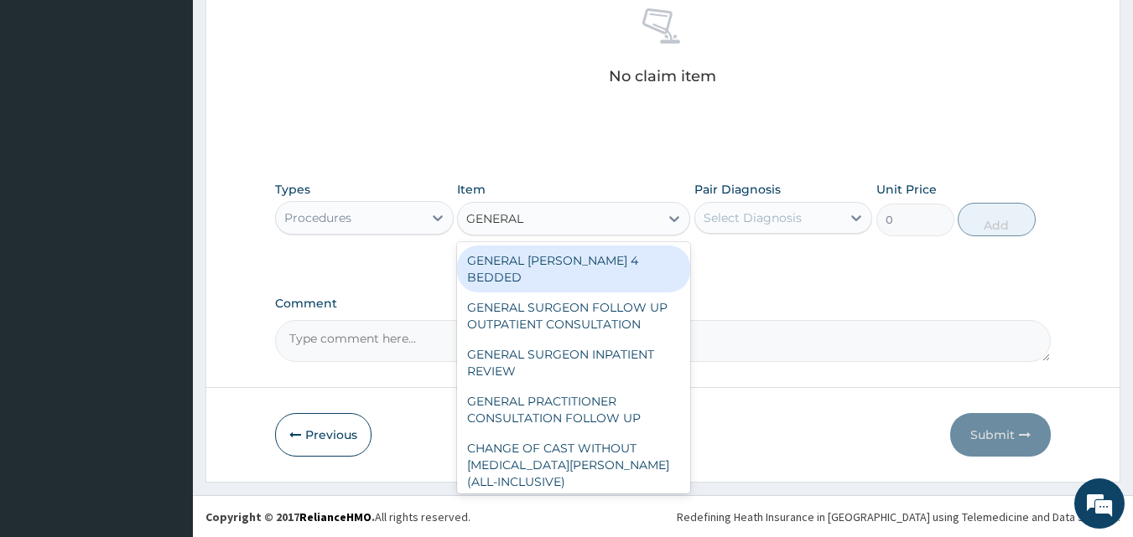
type input "GENERAL P"
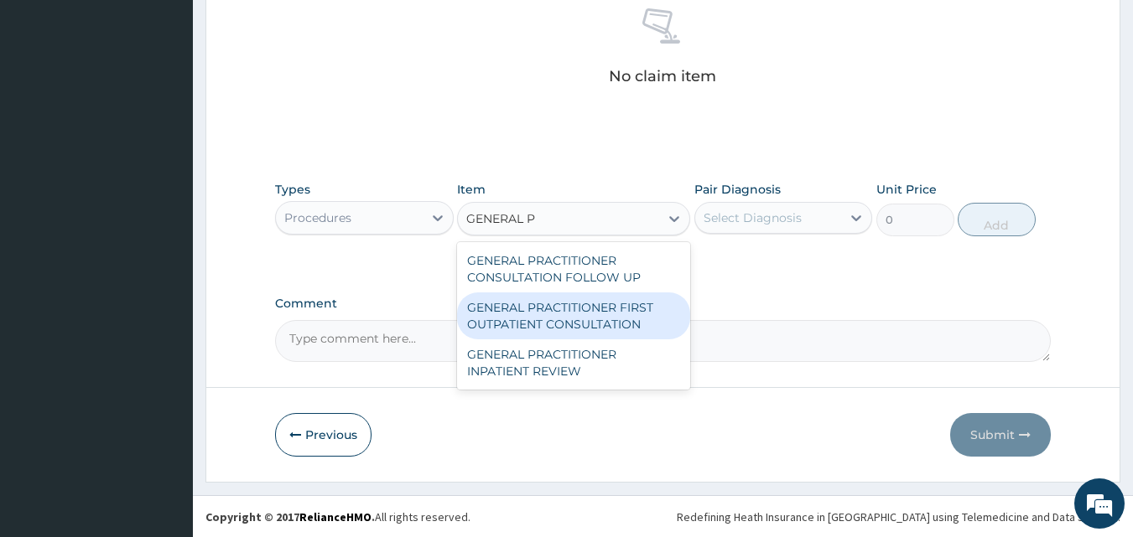
click at [596, 308] on div "GENERAL PRACTITIONER FIRST OUTPATIENT CONSULTATION" at bounding box center [573, 316] width 233 height 47
type input "3750"
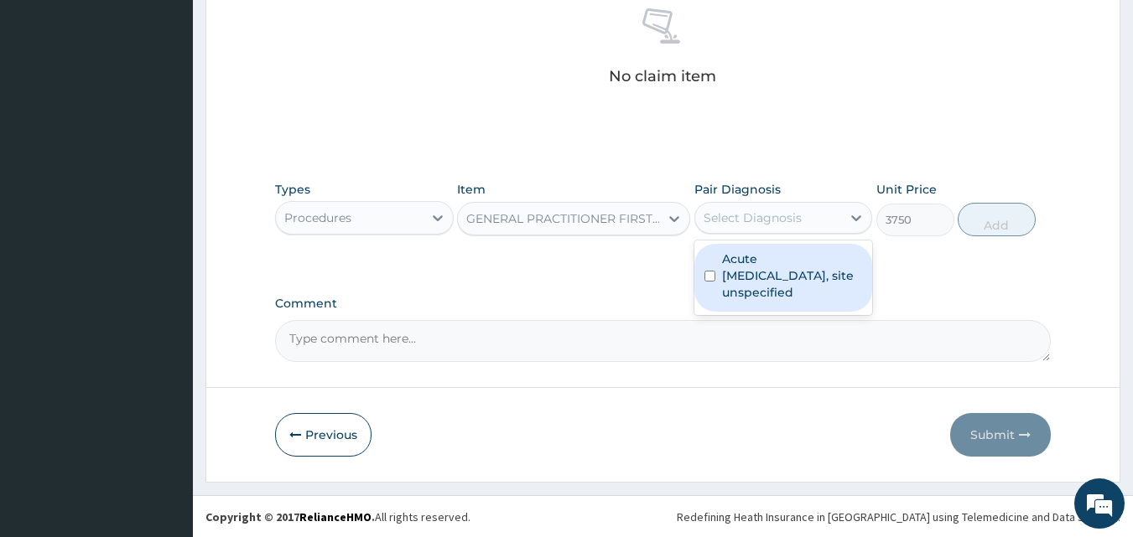
click at [818, 214] on div "Select Diagnosis" at bounding box center [768, 218] width 147 height 27
drag, startPoint x: 787, startPoint y: 267, endPoint x: 932, endPoint y: 247, distance: 146.3
click at [789, 267] on label "Acute upper respiratory infection, site unspecified" at bounding box center [792, 276] width 141 height 50
checkbox input "true"
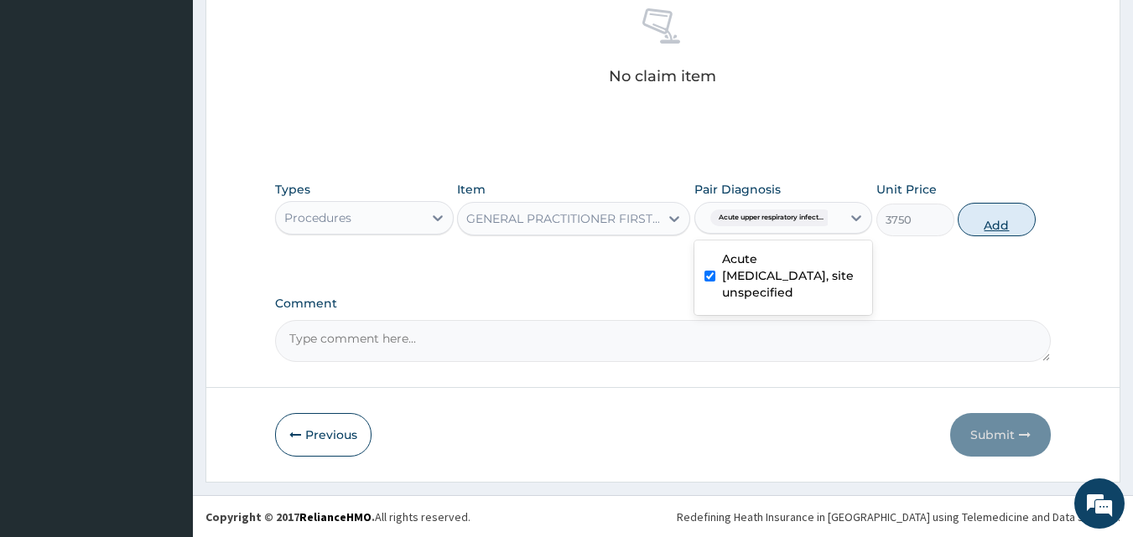
click at [991, 214] on button "Add" at bounding box center [997, 220] width 78 height 34
type input "0"
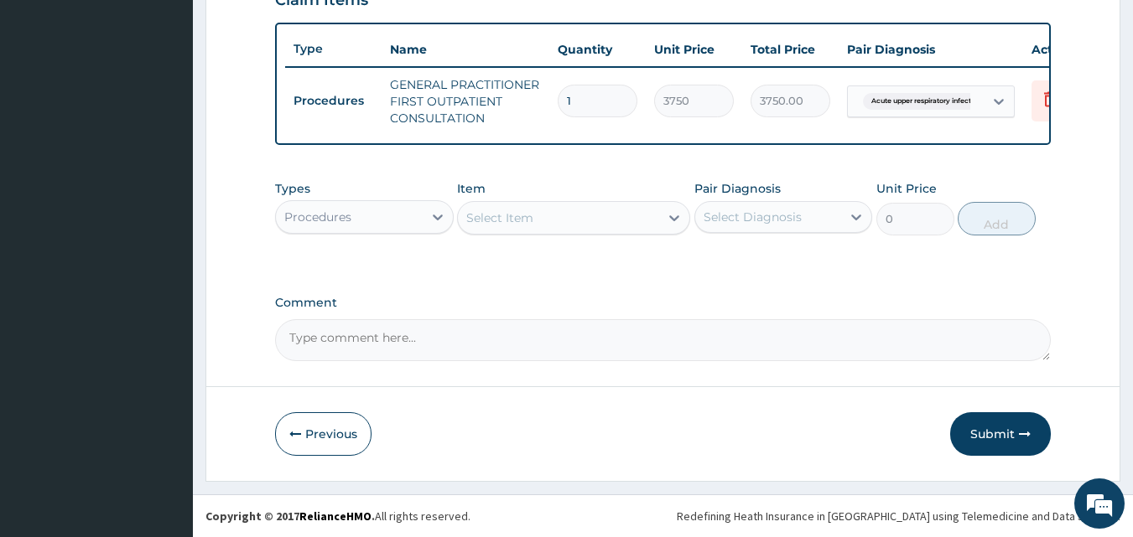
scroll to position [614, 0]
click at [398, 215] on div "Procedures" at bounding box center [349, 217] width 147 height 27
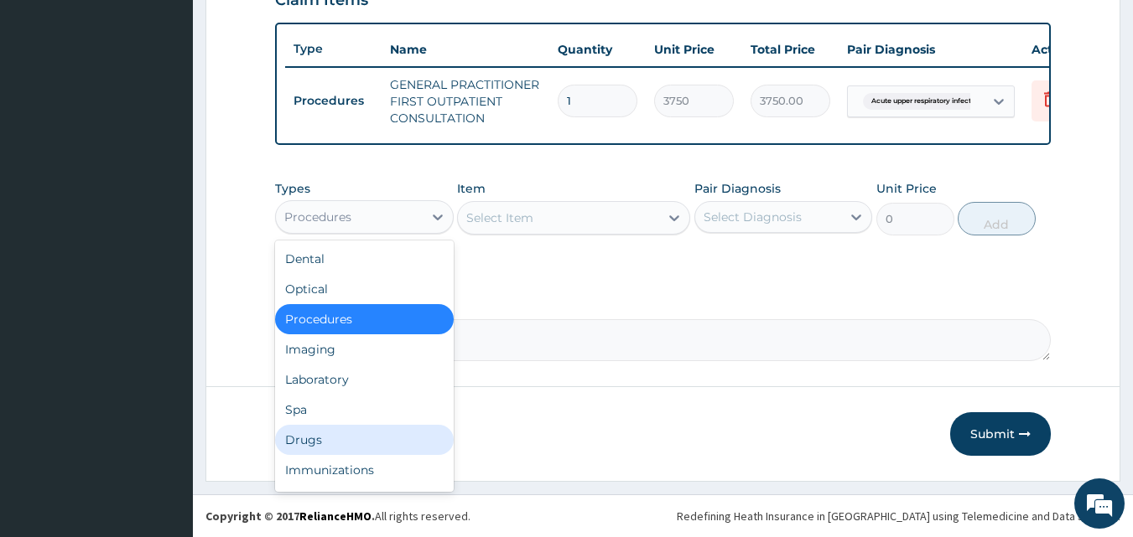
drag, startPoint x: 326, startPoint y: 442, endPoint x: 496, endPoint y: 355, distance: 190.5
click at [329, 441] on div "Drugs" at bounding box center [364, 440] width 179 height 30
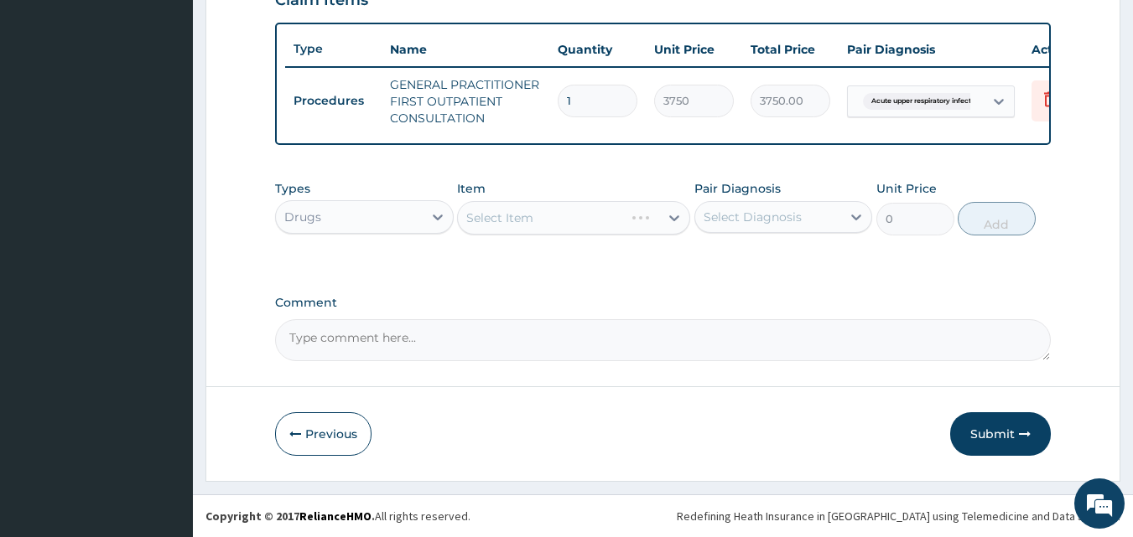
click at [639, 218] on div "Select Item" at bounding box center [573, 218] width 233 height 34
click at [603, 221] on div "Select Item" at bounding box center [558, 218] width 201 height 27
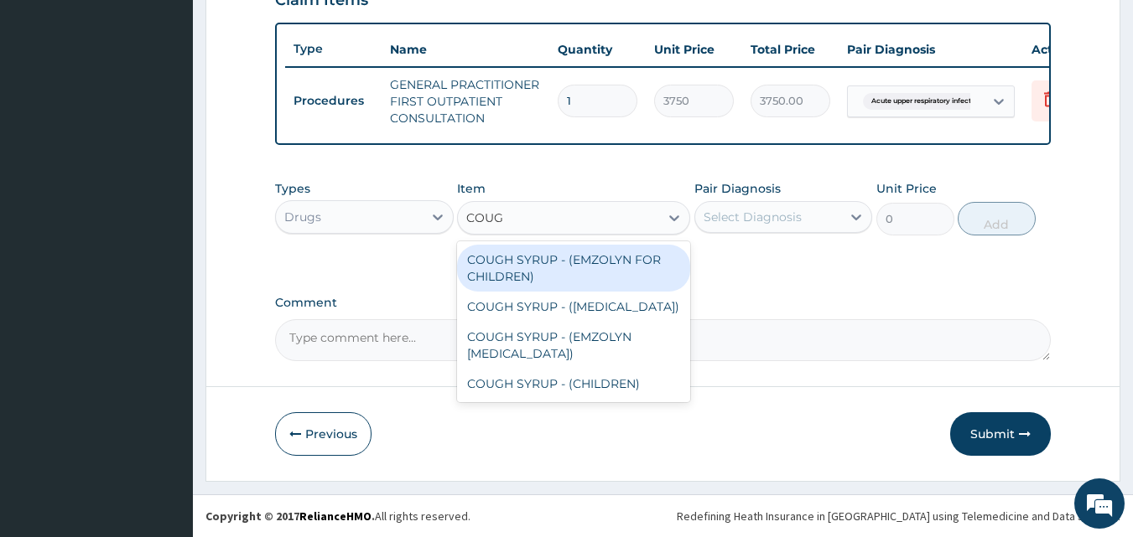
type input "COUGH"
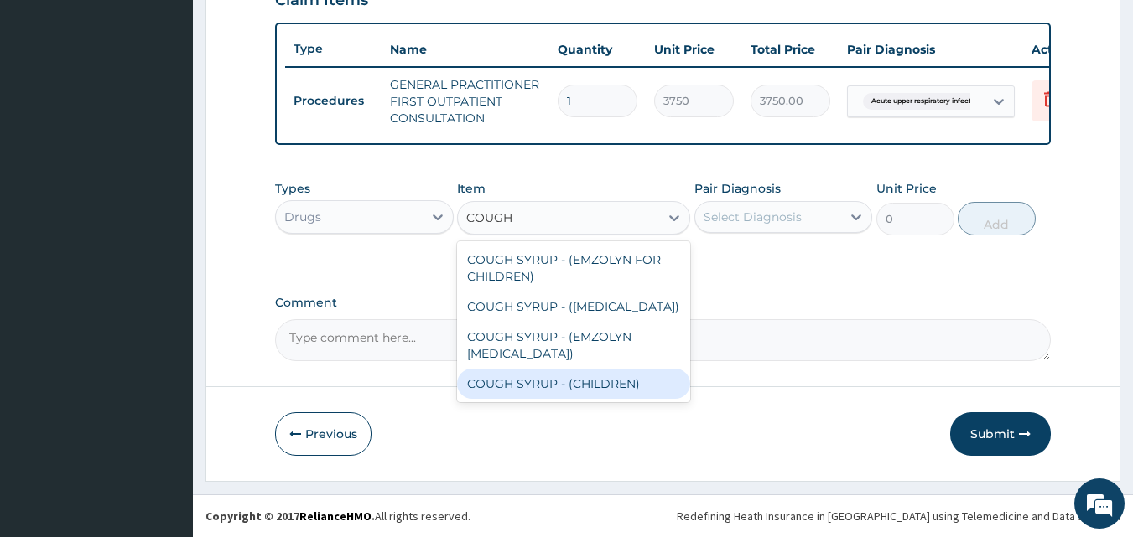
drag, startPoint x: 553, startPoint y: 380, endPoint x: 691, endPoint y: 314, distance: 152.6
click at [553, 376] on div "COUGH SYRUP - (CHILDREN)" at bounding box center [573, 384] width 233 height 30
type input "1120"
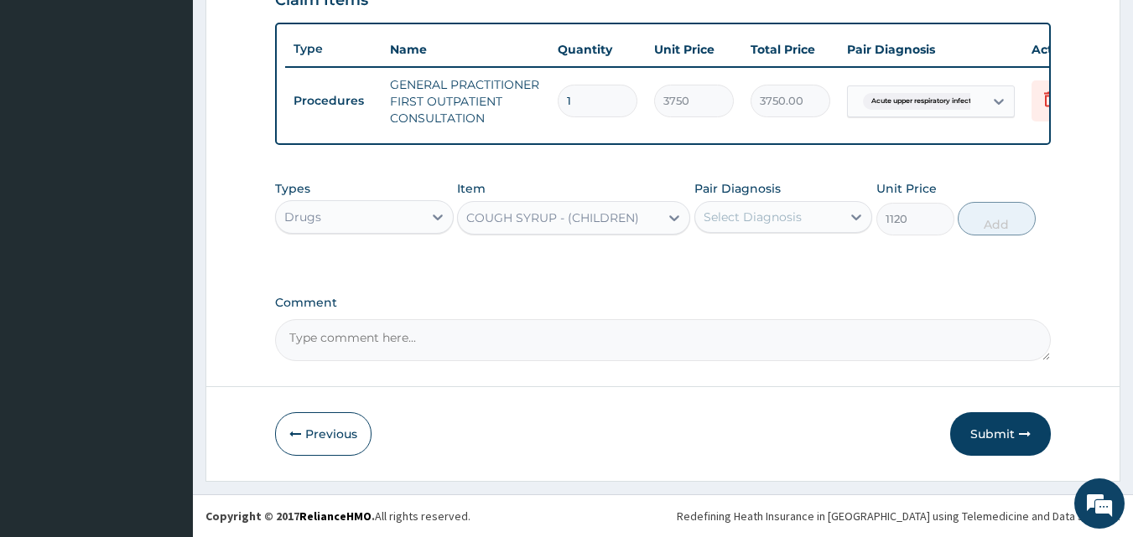
click at [764, 223] on div "Select Diagnosis" at bounding box center [752, 217] width 98 height 17
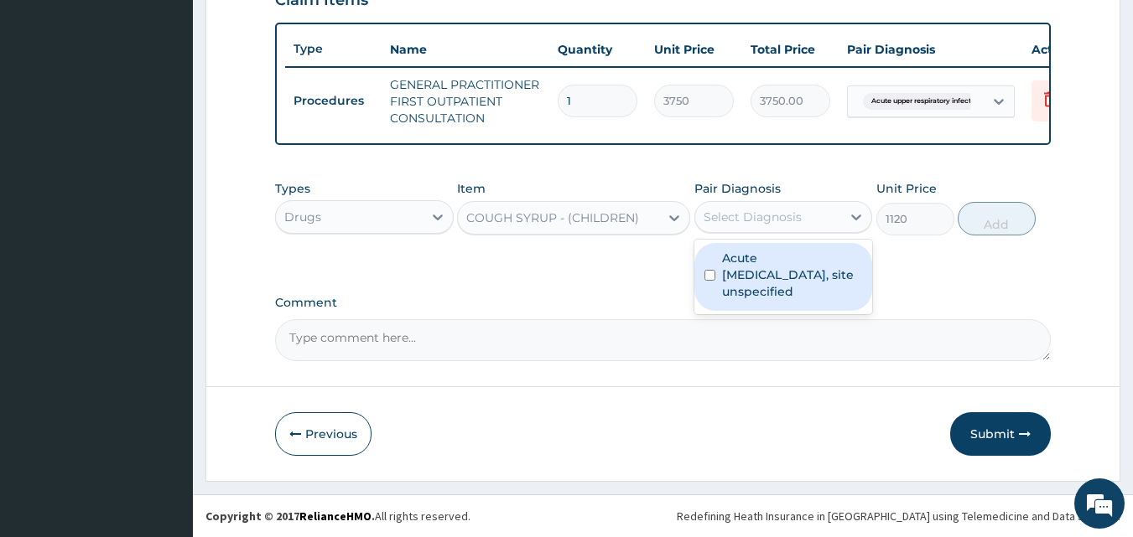
drag, startPoint x: 757, startPoint y: 283, endPoint x: 882, endPoint y: 252, distance: 128.7
click at [776, 280] on label "Acute upper respiratory infection, site unspecified" at bounding box center [792, 275] width 141 height 50
checkbox input "true"
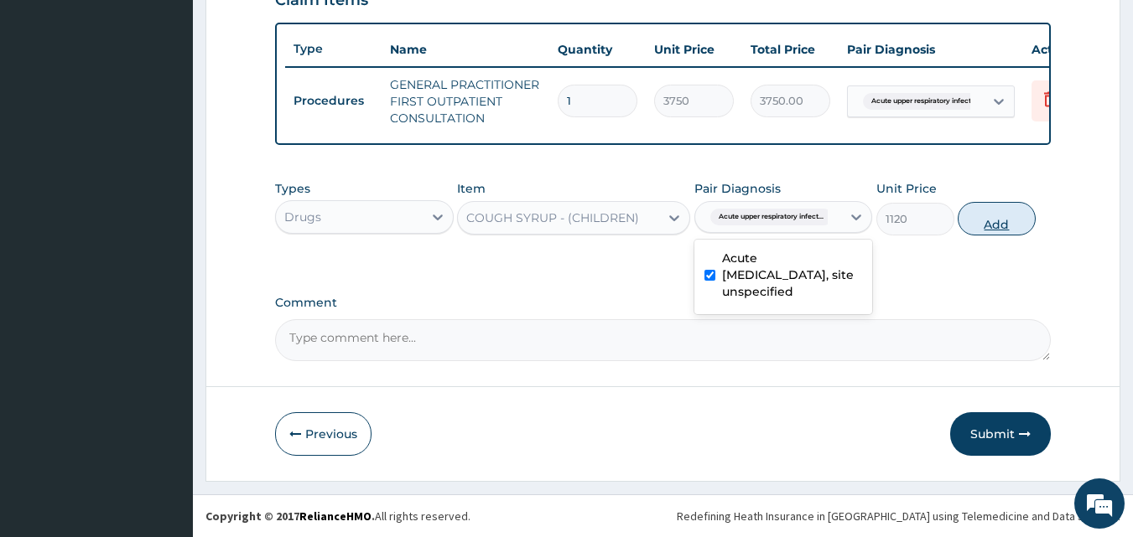
click at [988, 212] on button "Add" at bounding box center [997, 219] width 78 height 34
type input "0"
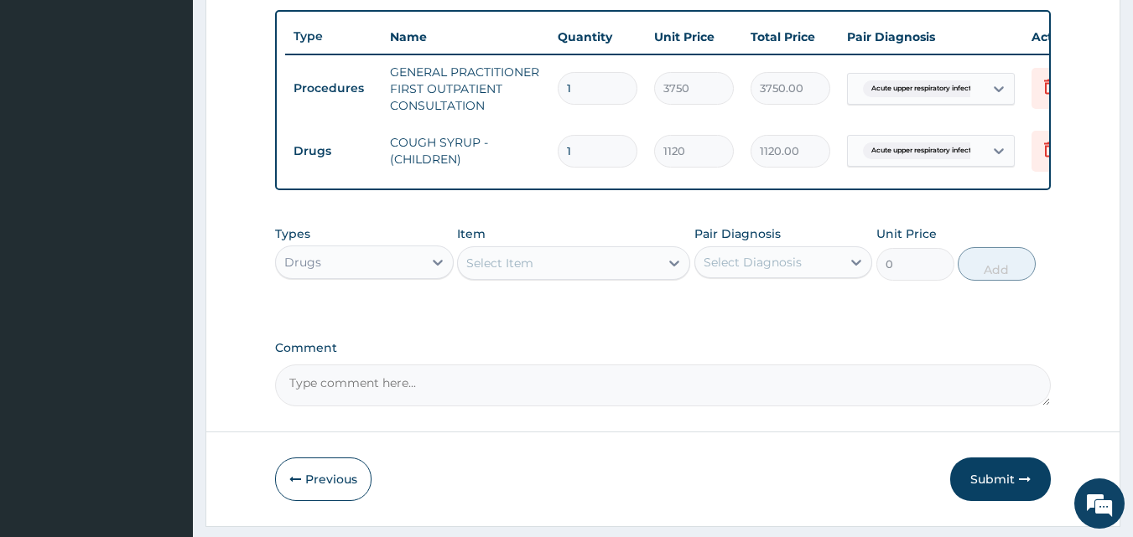
click at [633, 273] on div "Select Item" at bounding box center [558, 263] width 201 height 27
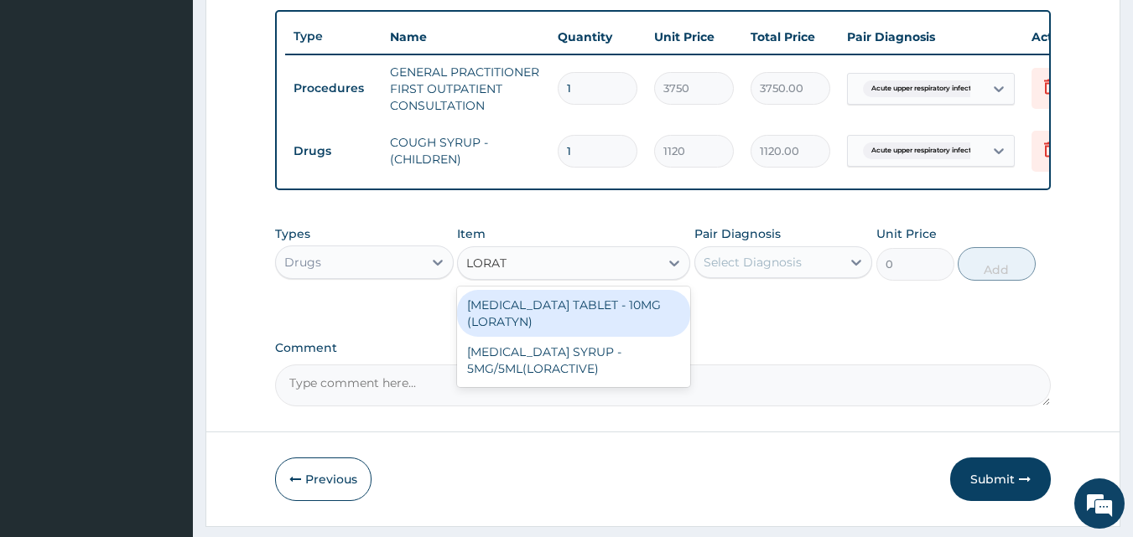
type input "LORATA"
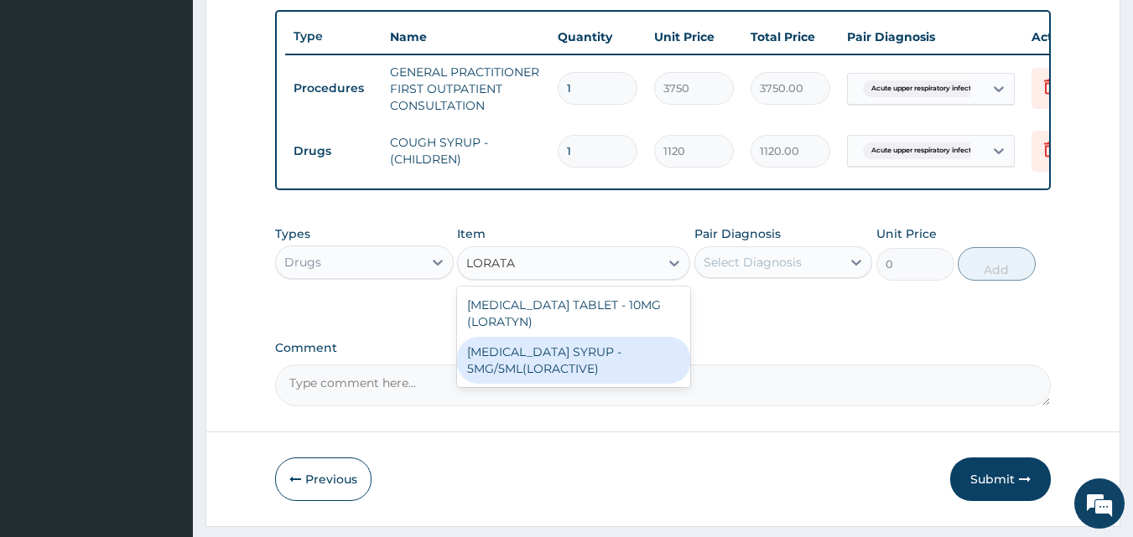
drag, startPoint x: 553, startPoint y: 368, endPoint x: 683, endPoint y: 338, distance: 132.6
click at [571, 366] on div "LORATADINE SYRUP - 5MG/5ML(LORACTIVE)" at bounding box center [573, 360] width 233 height 47
type input "1232"
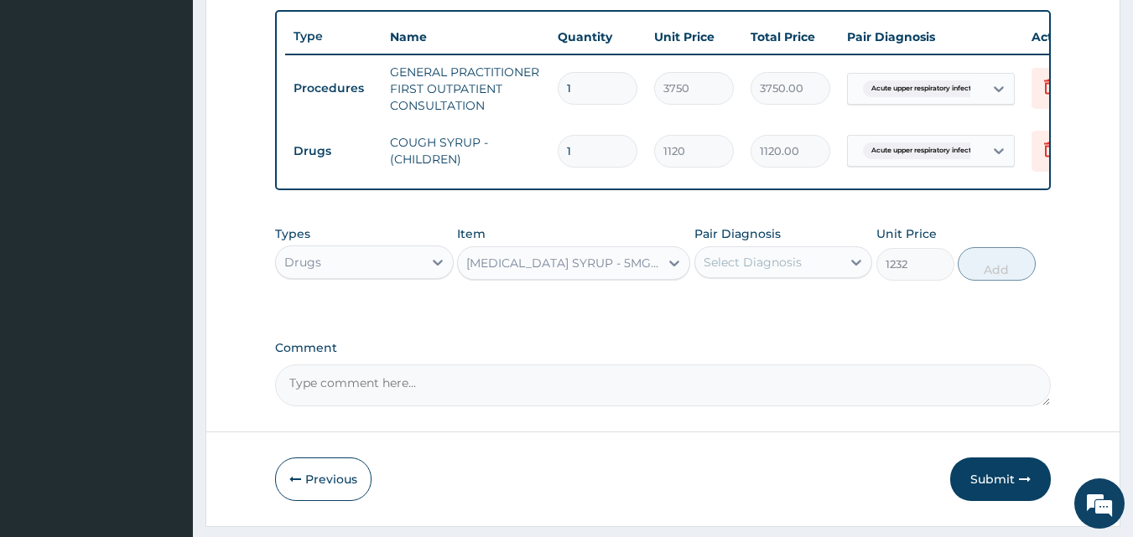
click at [771, 271] on div "Select Diagnosis" at bounding box center [752, 262] width 98 height 17
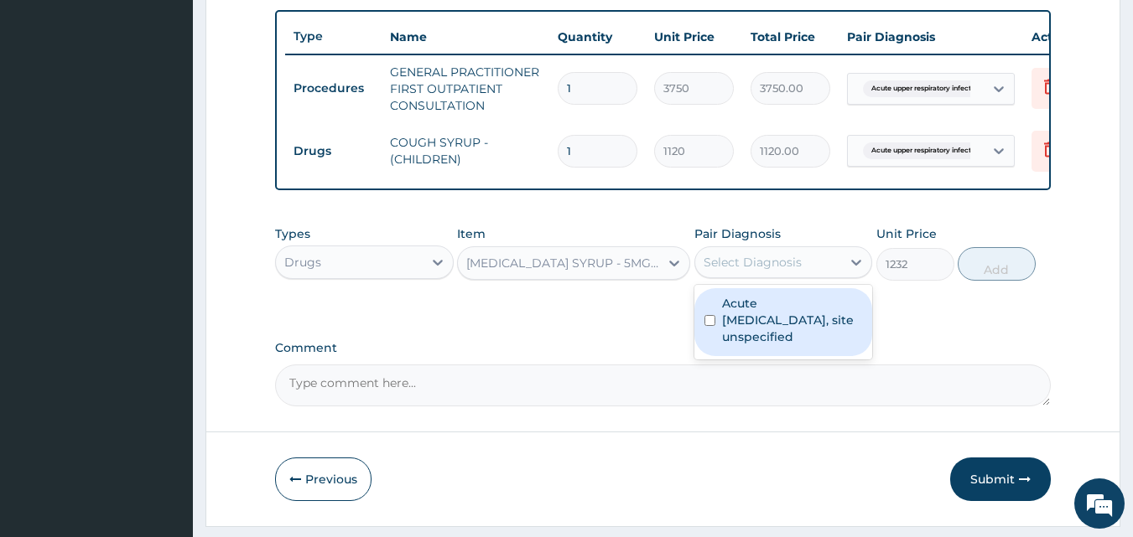
drag, startPoint x: 768, startPoint y: 335, endPoint x: 891, endPoint y: 302, distance: 127.5
click at [788, 328] on label "Acute upper respiratory infection, site unspecified" at bounding box center [792, 320] width 141 height 50
checkbox input "true"
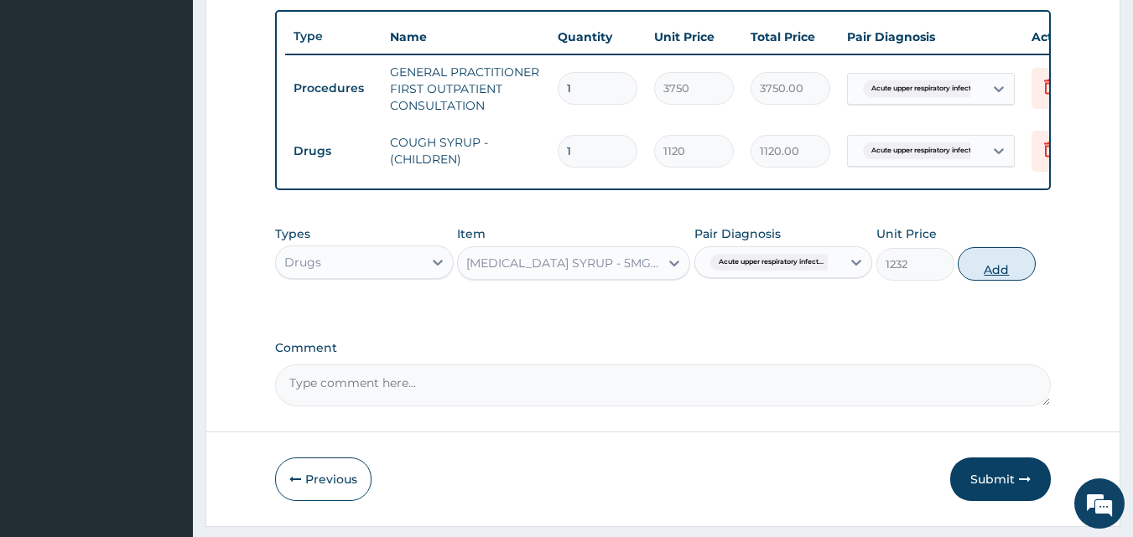
click at [992, 275] on button "Add" at bounding box center [997, 264] width 78 height 34
type input "0"
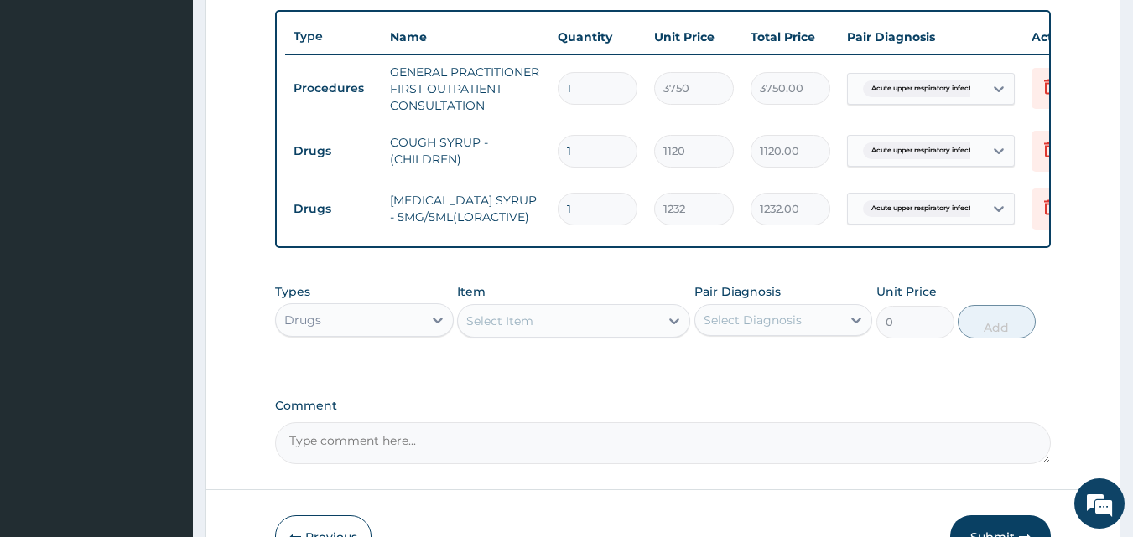
click at [627, 326] on div "Select Item" at bounding box center [558, 321] width 201 height 27
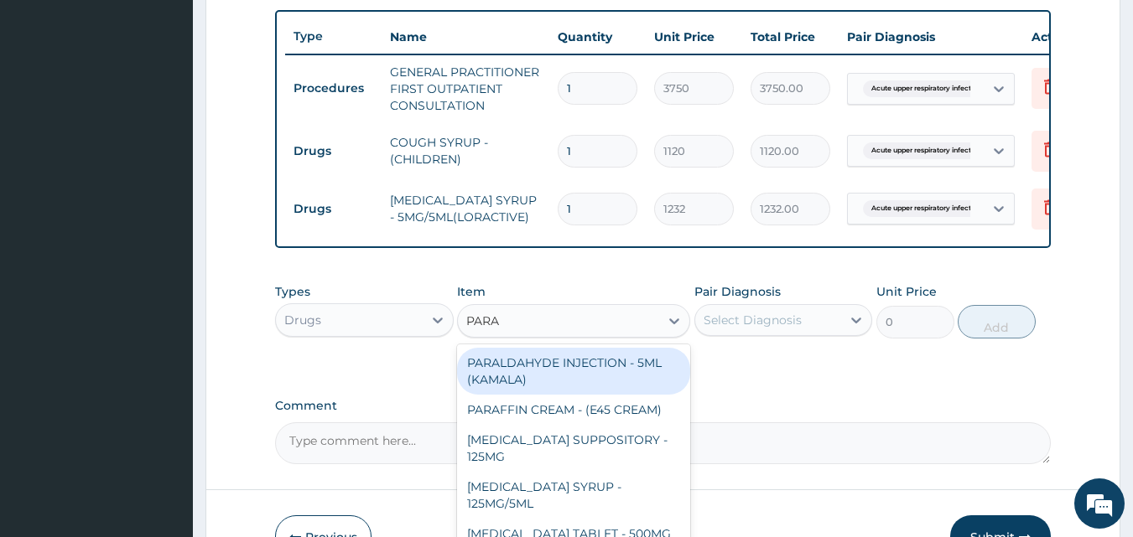
type input "PARAC"
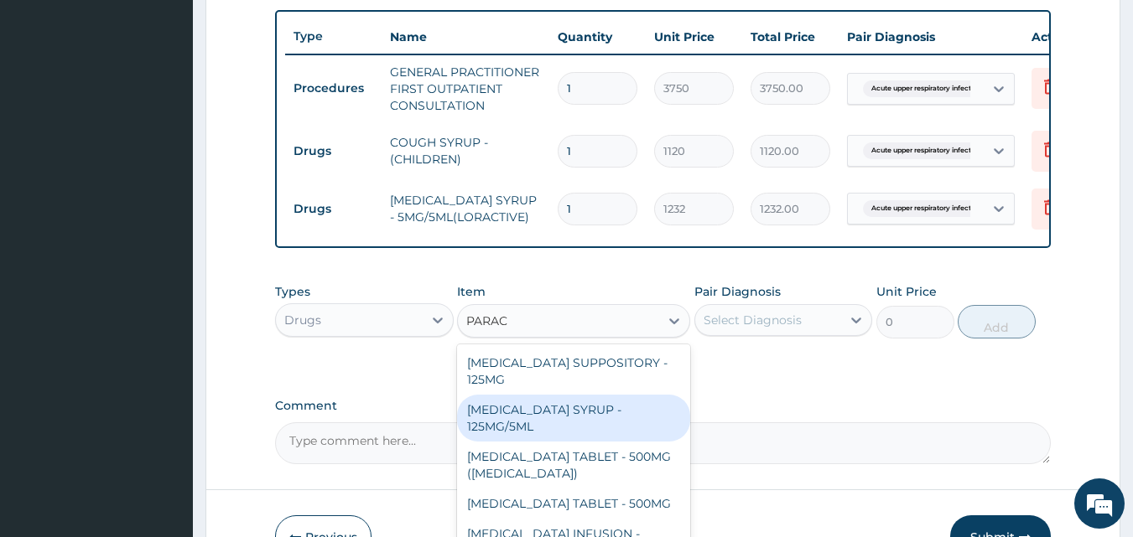
click at [511, 426] on div "PARACETAMOL SYRUP - 125MG/5ML" at bounding box center [573, 418] width 233 height 47
type input "840"
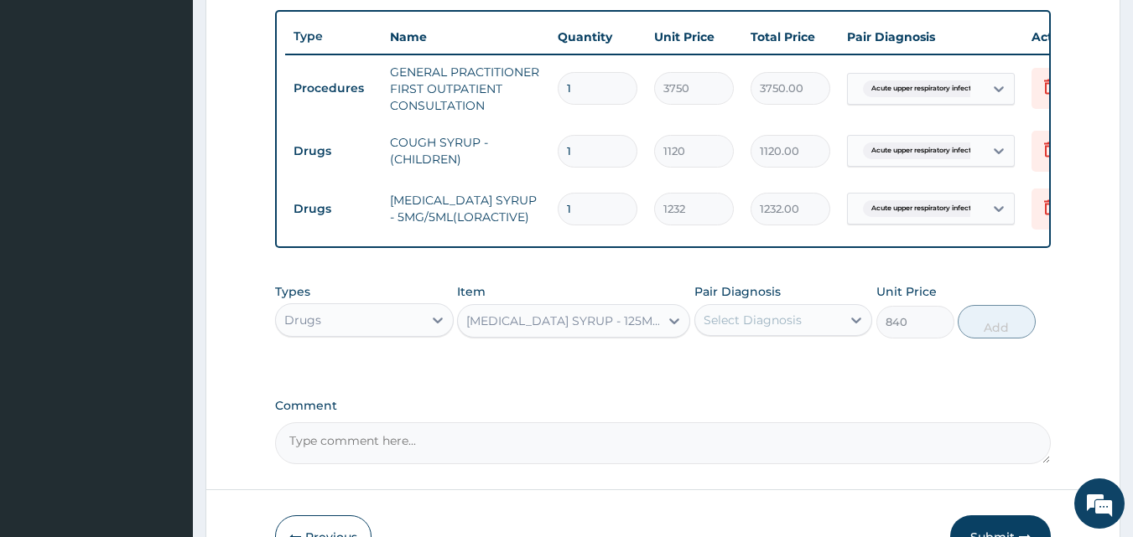
click at [742, 323] on div "Select Diagnosis" at bounding box center [768, 320] width 147 height 27
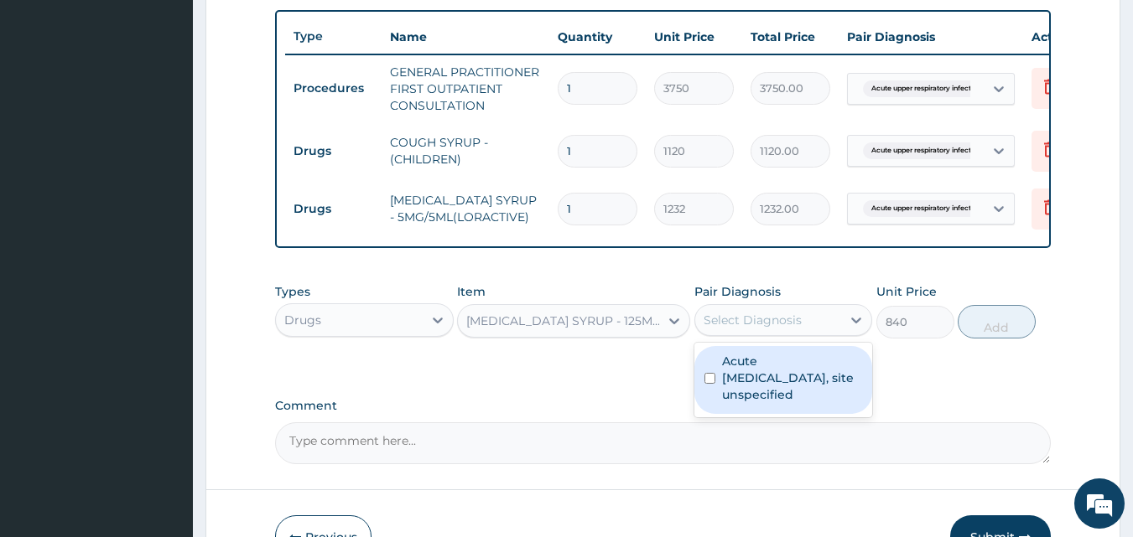
drag, startPoint x: 750, startPoint y: 383, endPoint x: 868, endPoint y: 356, distance: 121.4
click at [765, 383] on label "Acute upper respiratory infection, site unspecified" at bounding box center [792, 378] width 141 height 50
checkbox input "true"
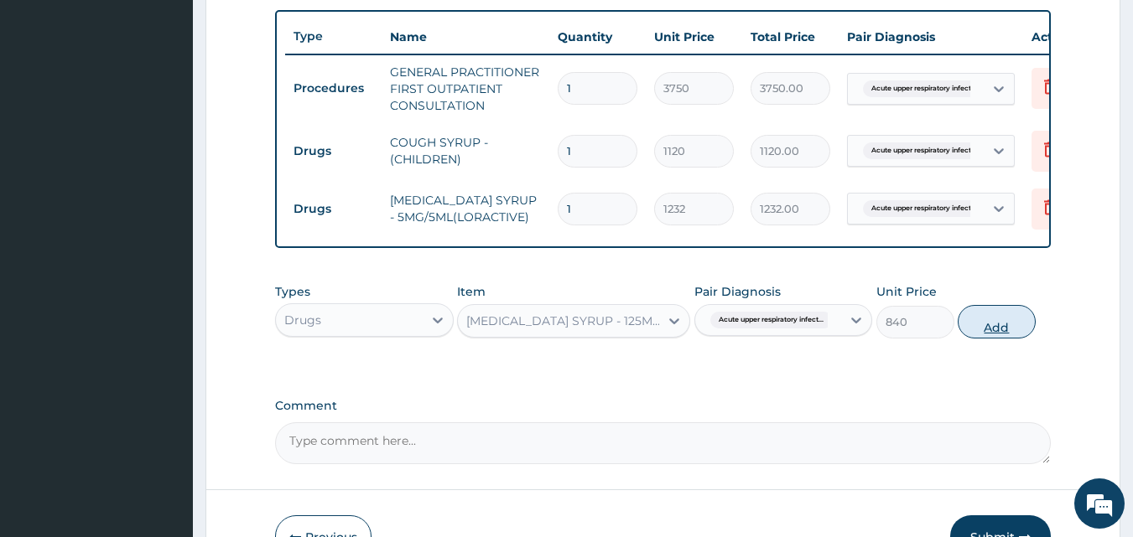
click at [994, 335] on button "Add" at bounding box center [997, 322] width 78 height 34
type input "0"
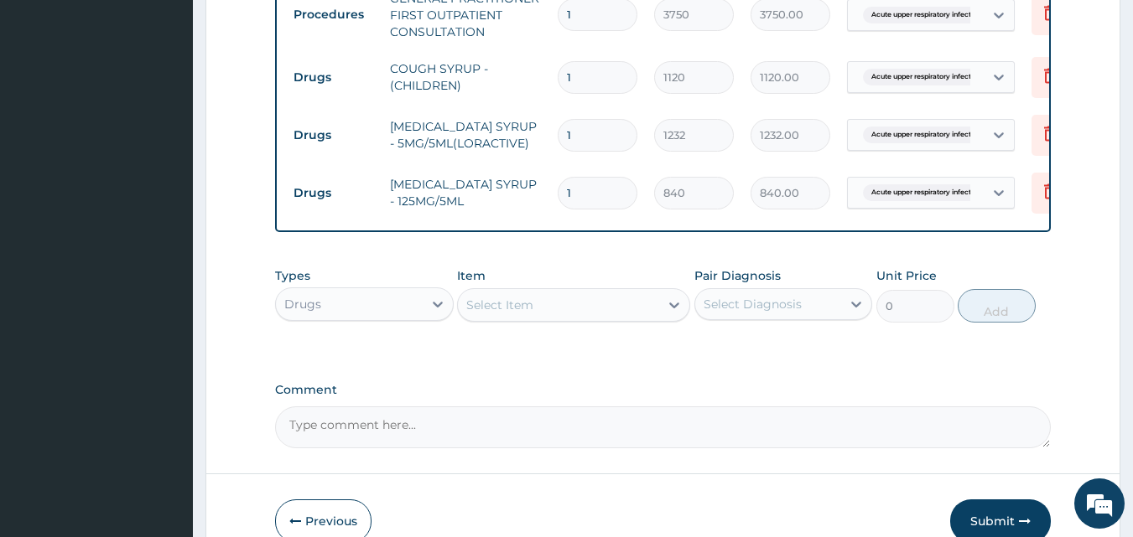
scroll to position [698, 0]
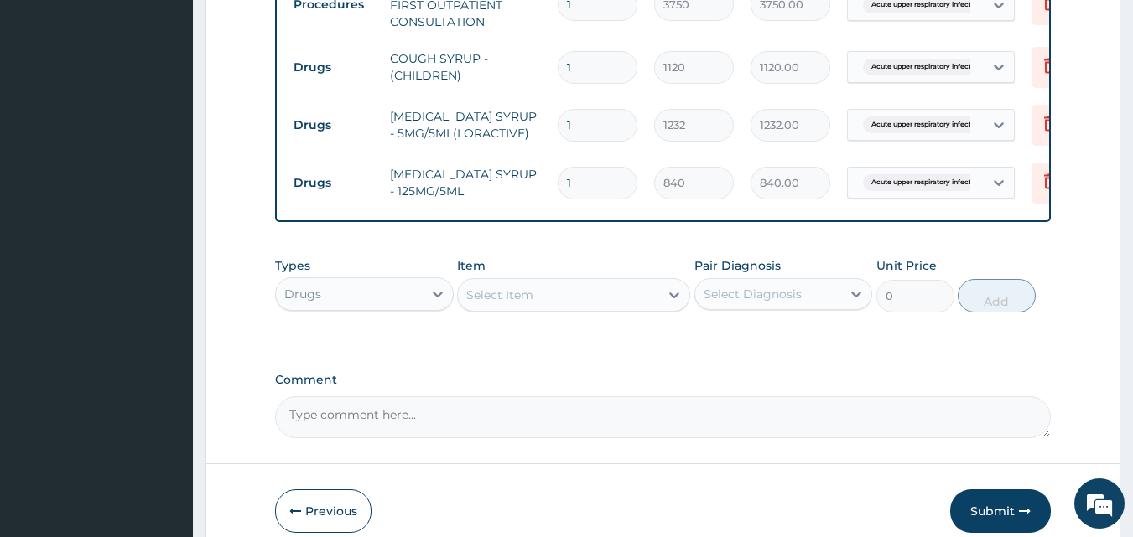
click at [642, 307] on div "Select Item" at bounding box center [558, 295] width 201 height 27
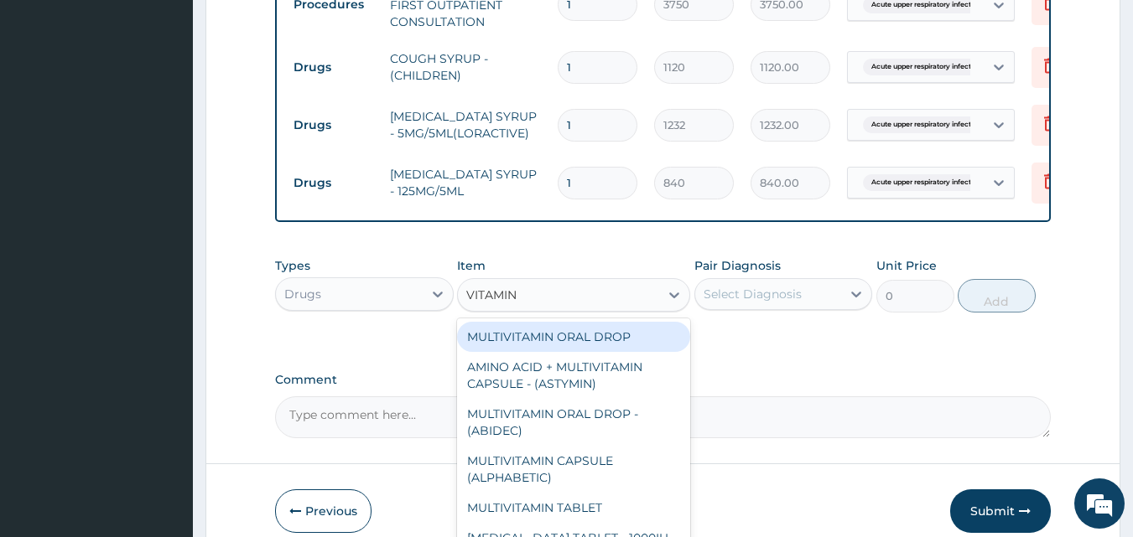
type input "VITAMIN C"
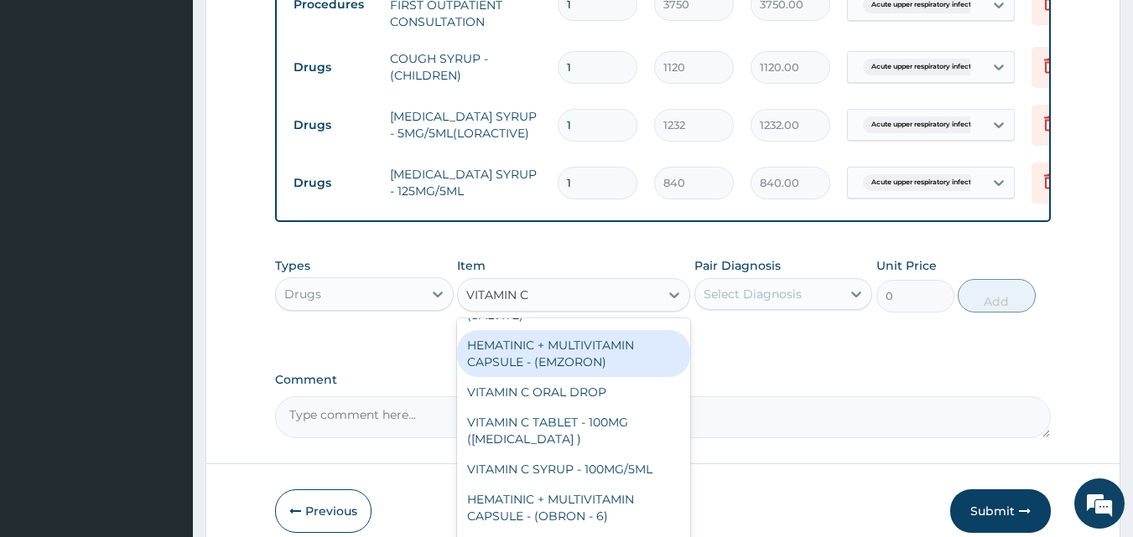
scroll to position [168, 0]
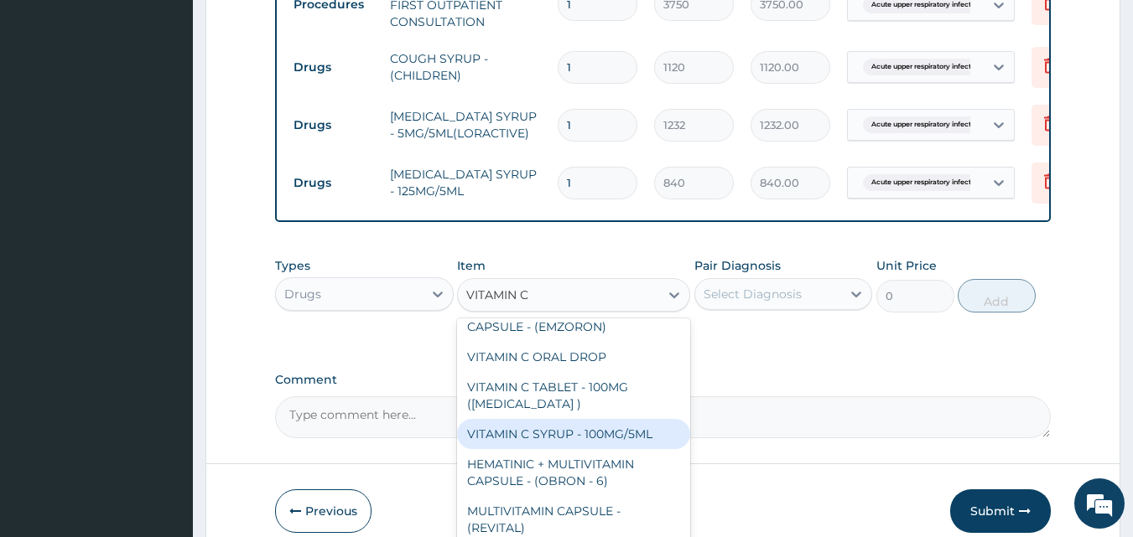
click at [601, 443] on div "VITAMIN C SYRUP - 100MG/5ML" at bounding box center [573, 434] width 233 height 30
type input "672"
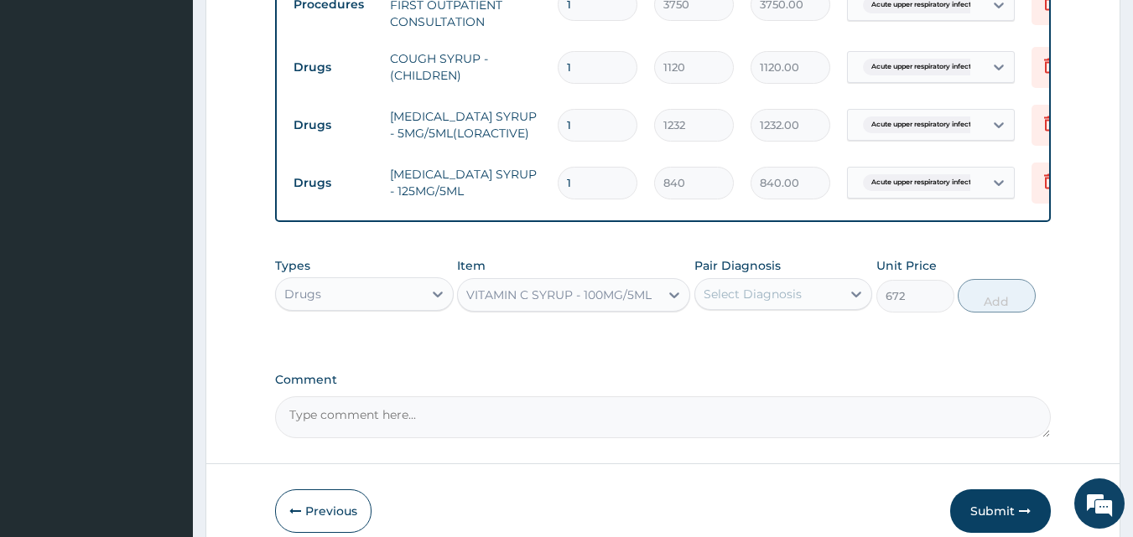
click at [783, 303] on div "Select Diagnosis" at bounding box center [752, 294] width 98 height 17
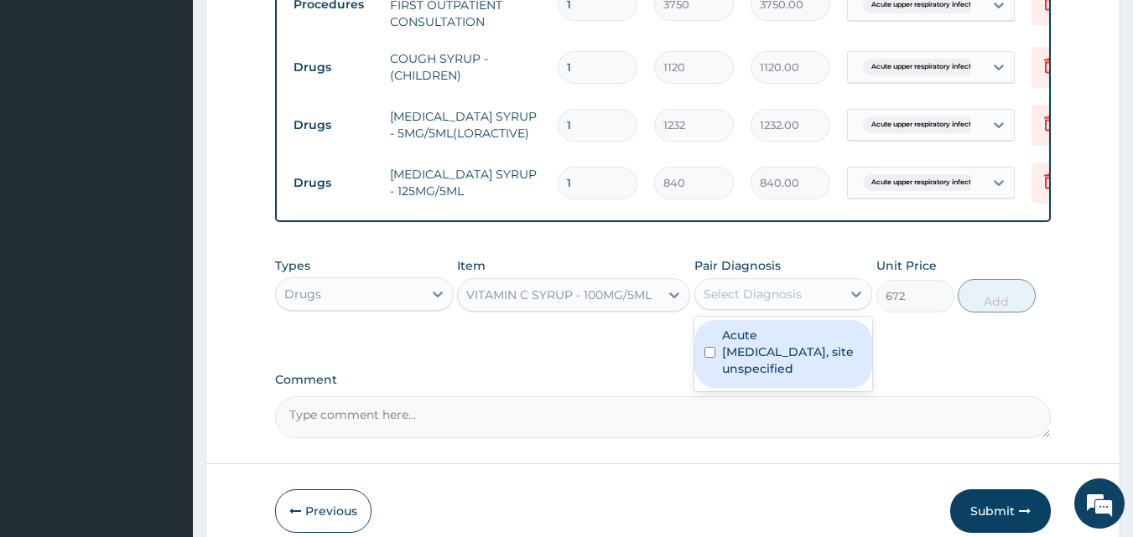
drag, startPoint x: 777, startPoint y: 365, endPoint x: 793, endPoint y: 363, distance: 16.0
click at [782, 366] on label "Acute upper respiratory infection, site unspecified" at bounding box center [792, 352] width 141 height 50
checkbox input "true"
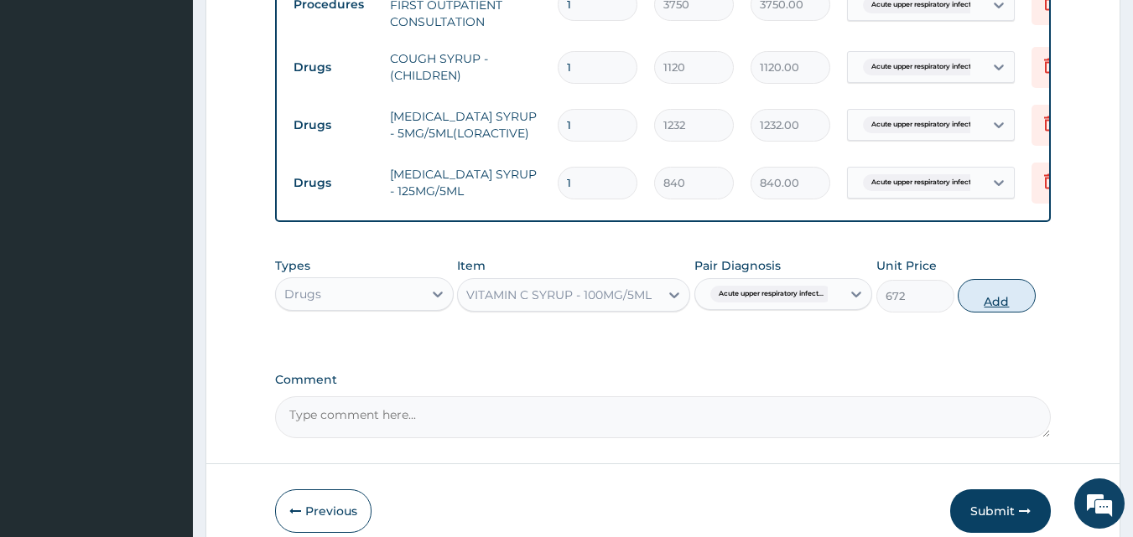
click at [982, 301] on button "Add" at bounding box center [997, 296] width 78 height 34
type input "0"
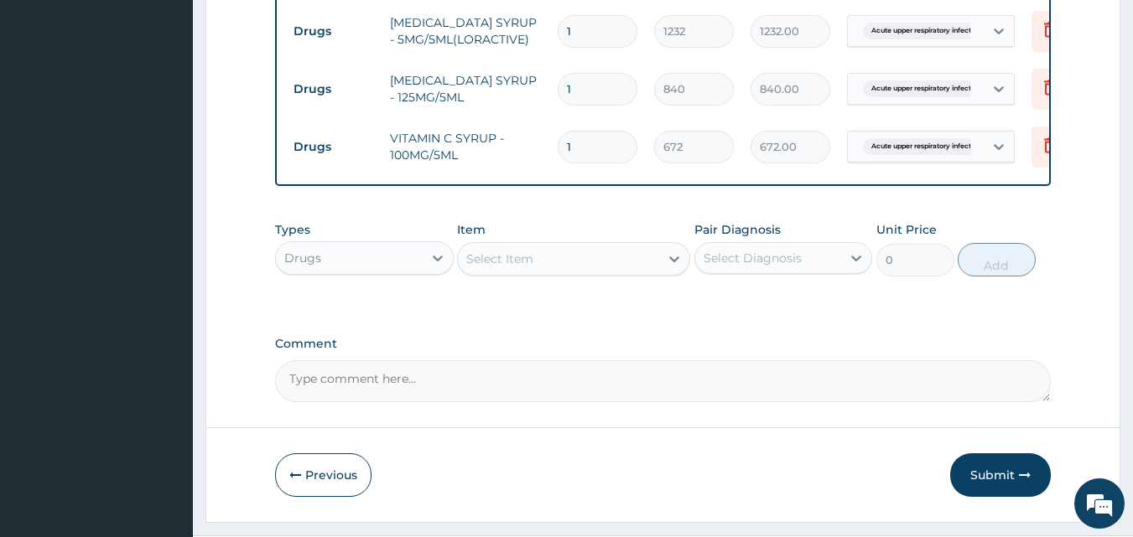
scroll to position [845, 0]
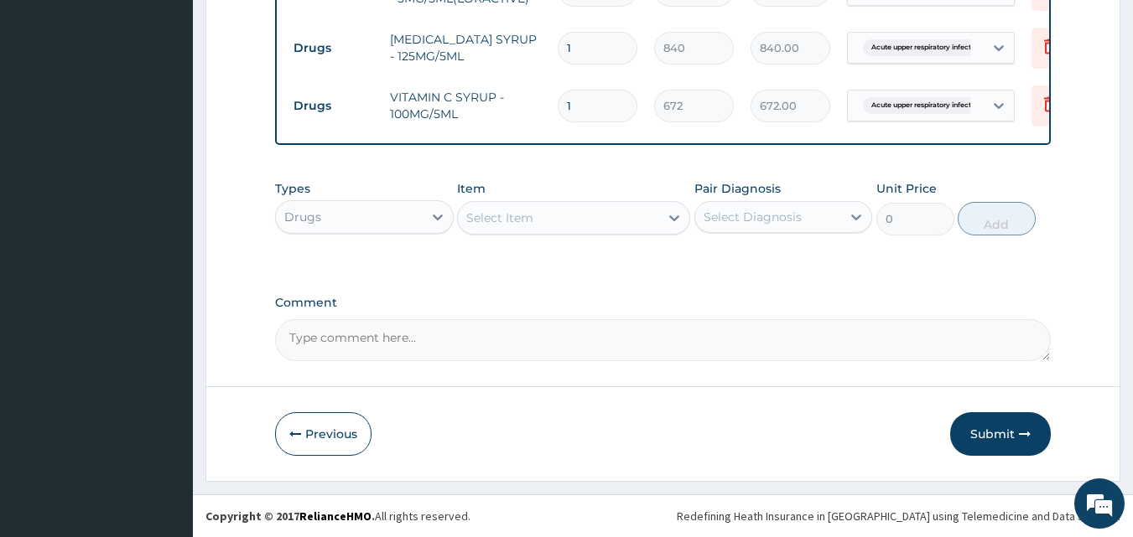
click at [399, 341] on textarea "Comment" at bounding box center [663, 340] width 776 height 42
type textarea "DS ;- RHINITIS, URTI"
click at [999, 437] on button "Submit" at bounding box center [1000, 435] width 101 height 44
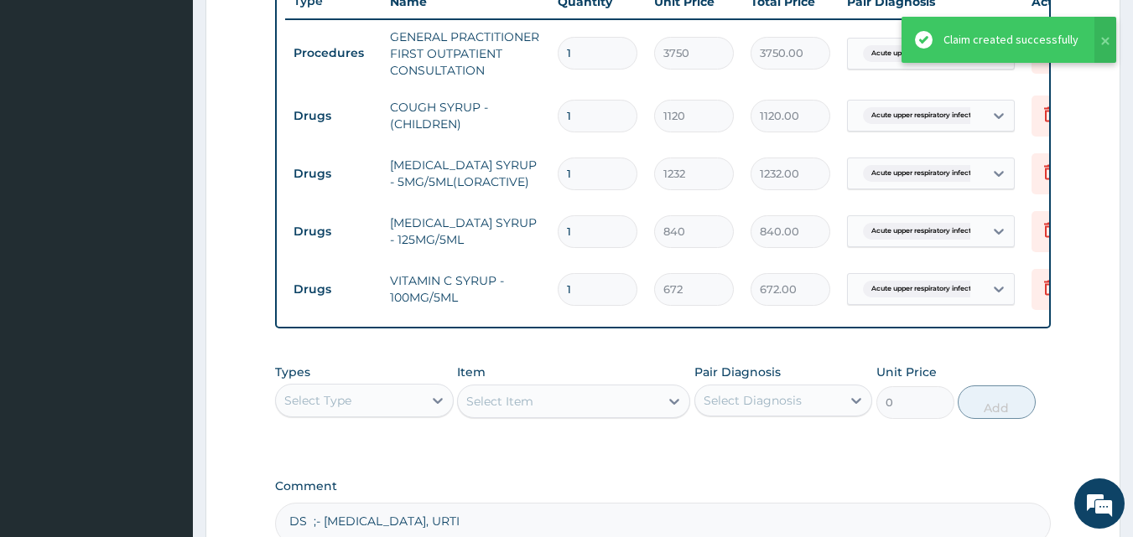
scroll to position [594, 0]
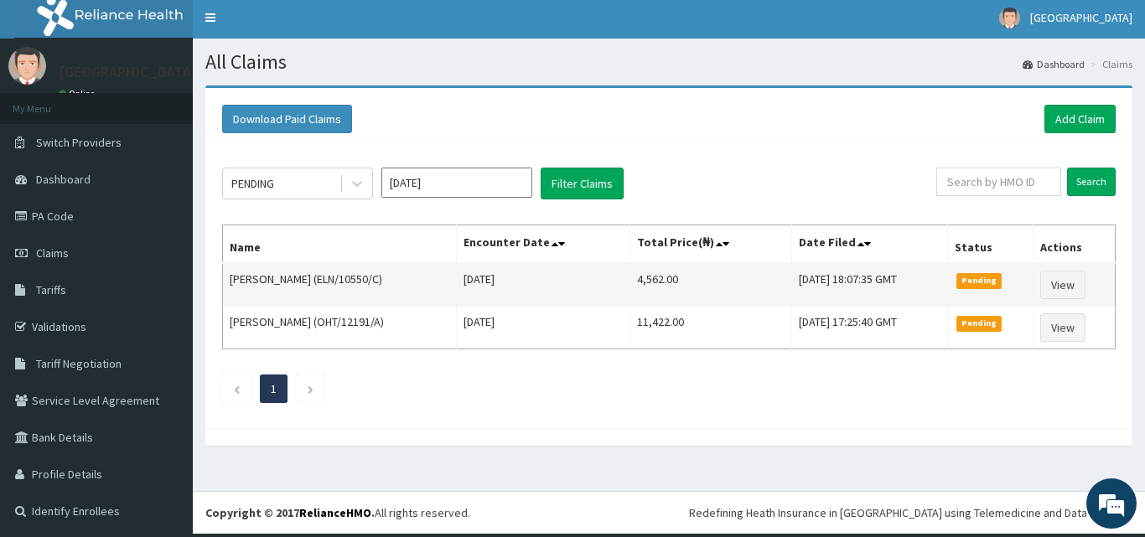
scroll to position [4, 0]
